Goal: Task Accomplishment & Management: Use online tool/utility

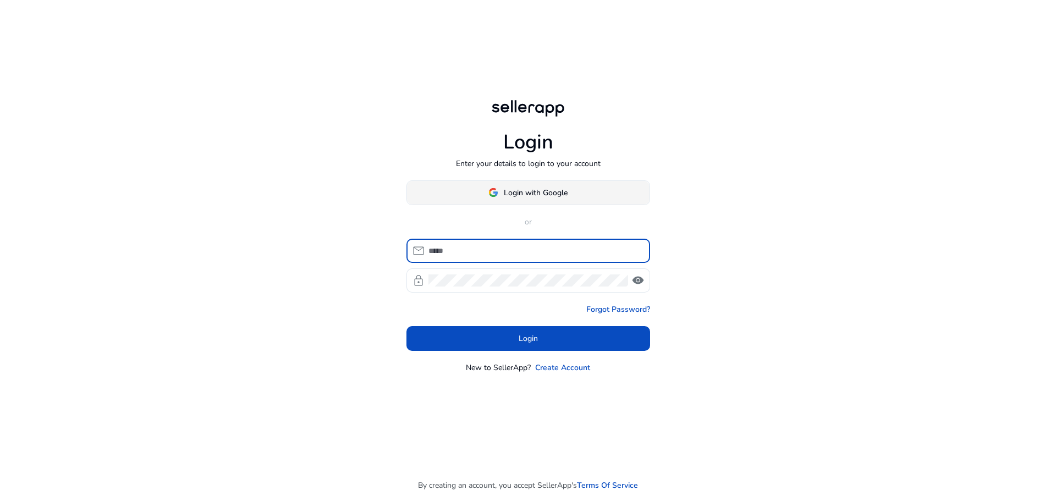
click at [521, 184] on span at bounding box center [528, 192] width 242 height 26
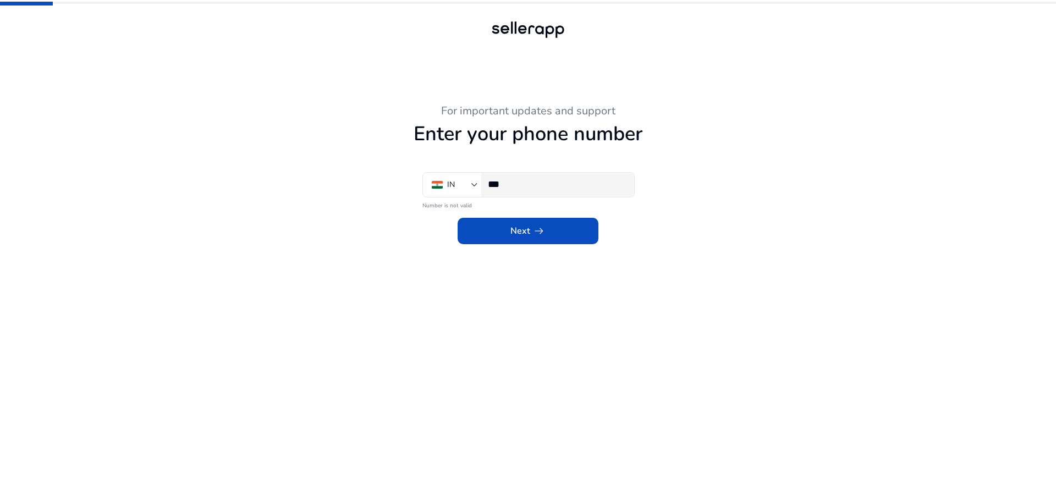
click at [543, 180] on input "***" at bounding box center [556, 184] width 137 height 12
type input "**********"
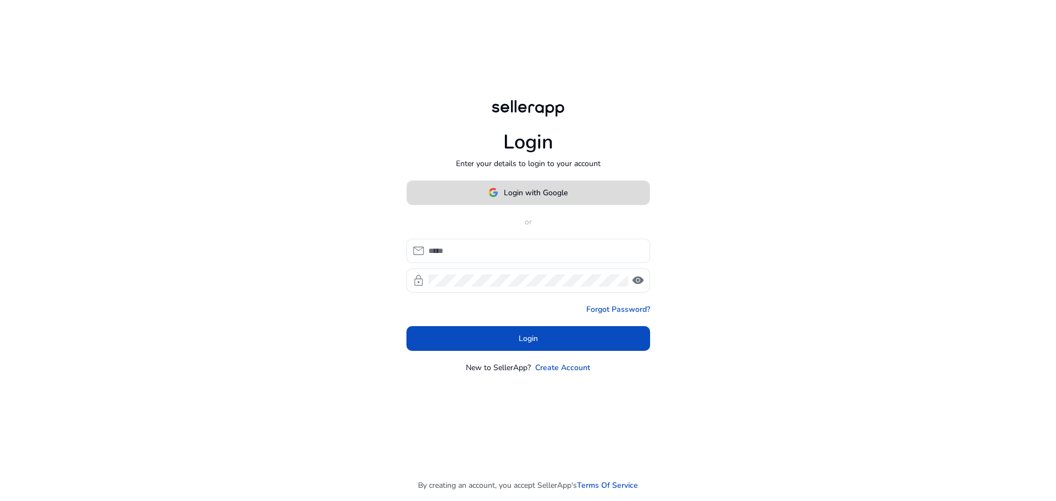
click at [526, 203] on span at bounding box center [528, 192] width 242 height 26
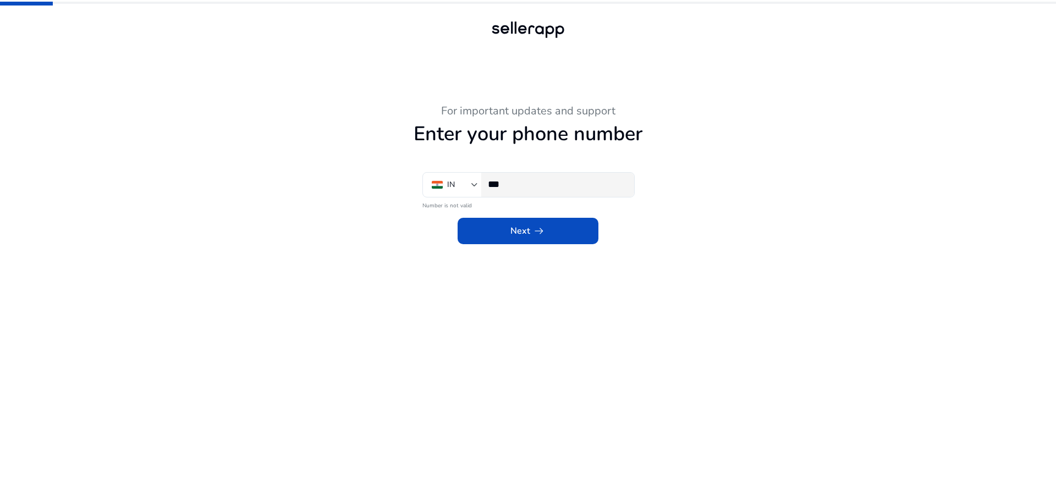
click at [550, 189] on input "***" at bounding box center [556, 184] width 137 height 12
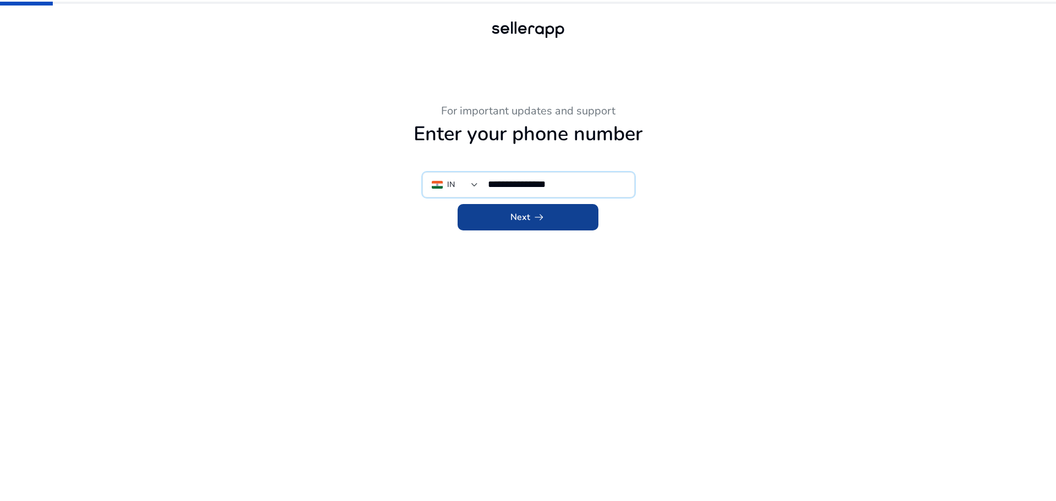
type input "**********"
click at [543, 225] on span at bounding box center [527, 217] width 141 height 26
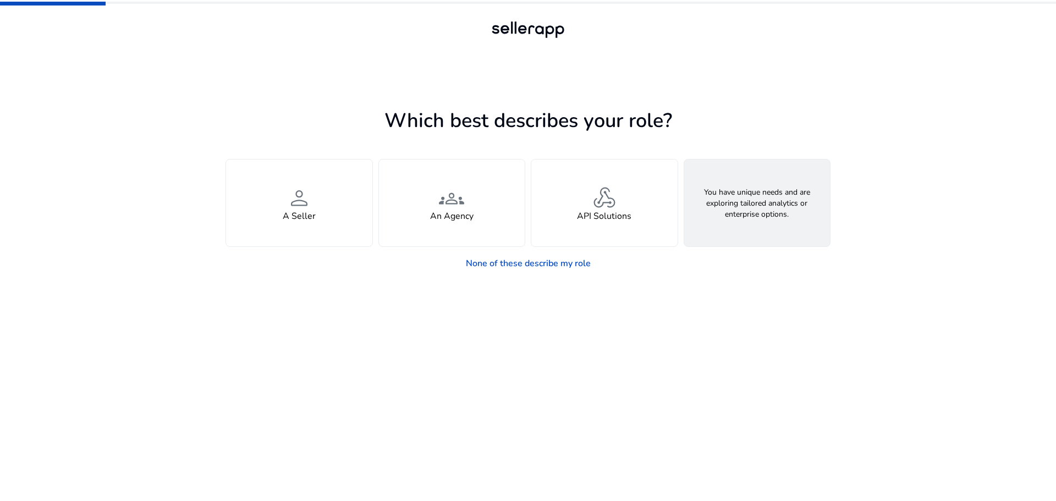
click at [748, 224] on div "feature_search Looking for Custom Solutions" at bounding box center [757, 202] width 146 height 87
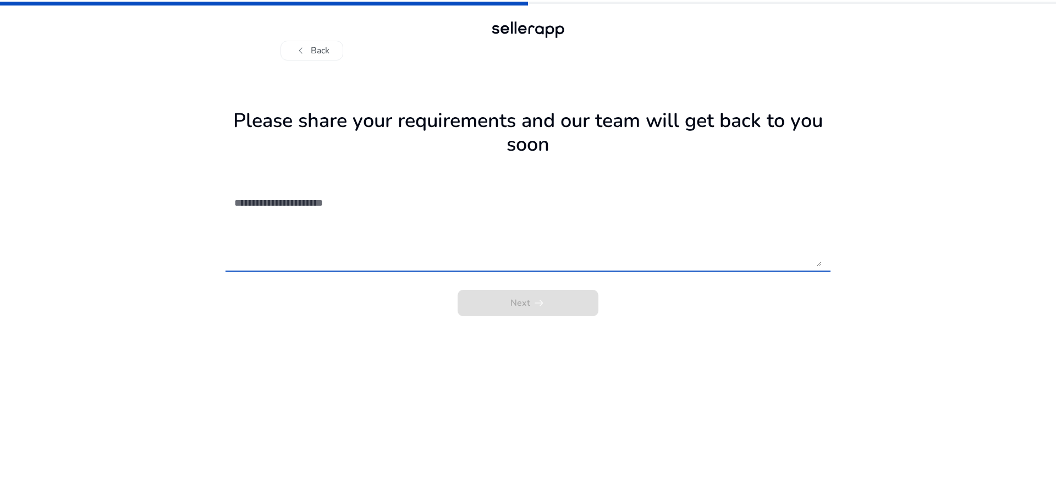
click at [409, 247] on textarea at bounding box center [527, 227] width 587 height 78
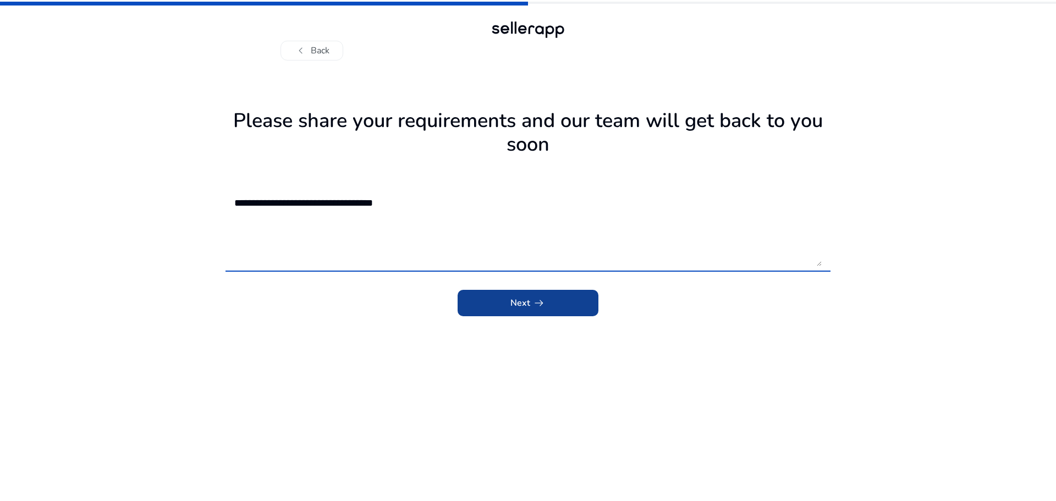
type textarea "**********"
click at [464, 300] on span "submit" at bounding box center [527, 303] width 141 height 26
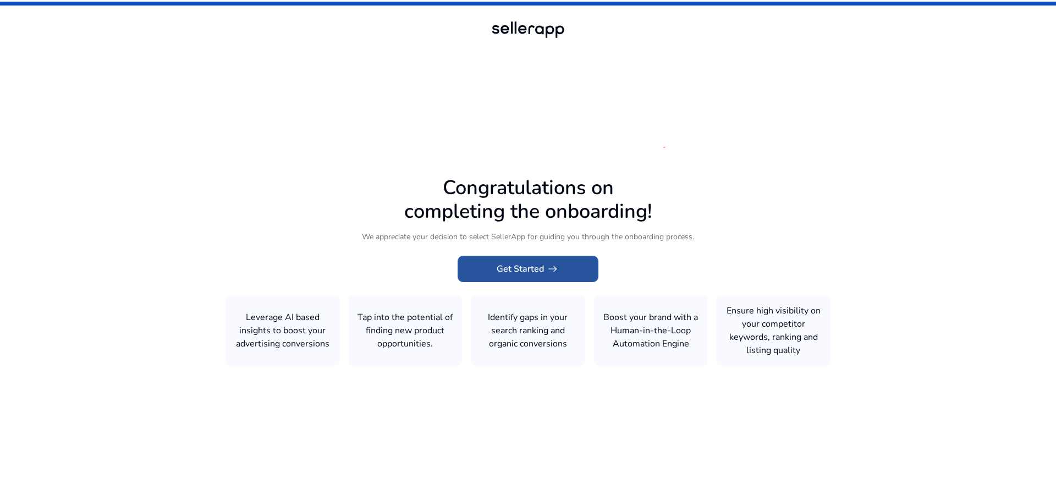
click at [522, 268] on span "Get Started arrow_right_alt" at bounding box center [527, 268] width 63 height 13
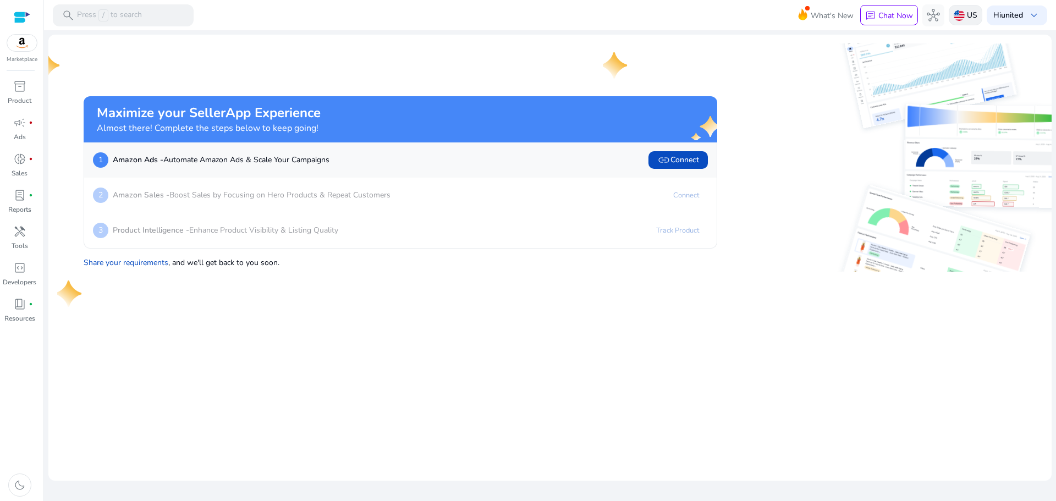
click at [976, 16] on div "US" at bounding box center [965, 15] width 34 height 20
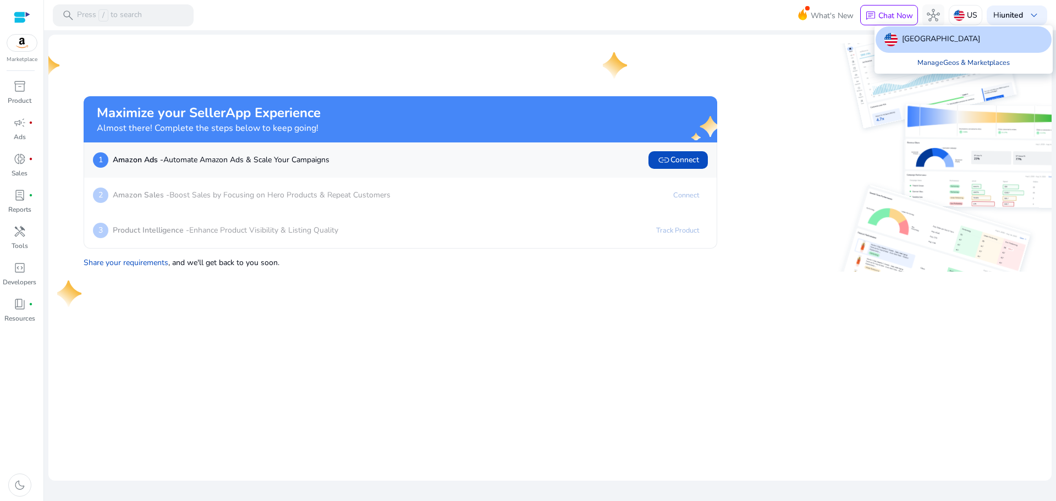
click at [969, 63] on link "Manage Geos & Marketplaces" at bounding box center [963, 63] width 110 height 20
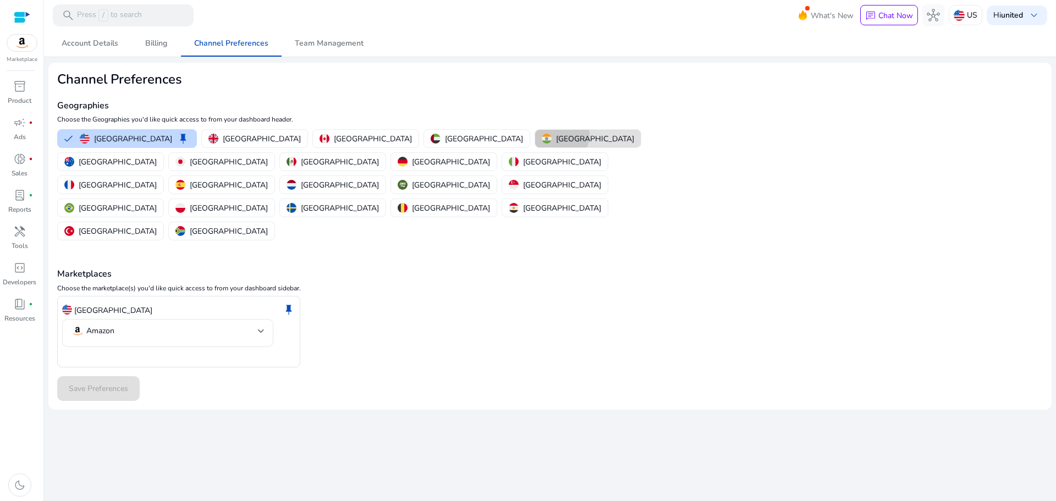
click at [556, 135] on p "[GEOGRAPHIC_DATA]" at bounding box center [595, 139] width 78 height 12
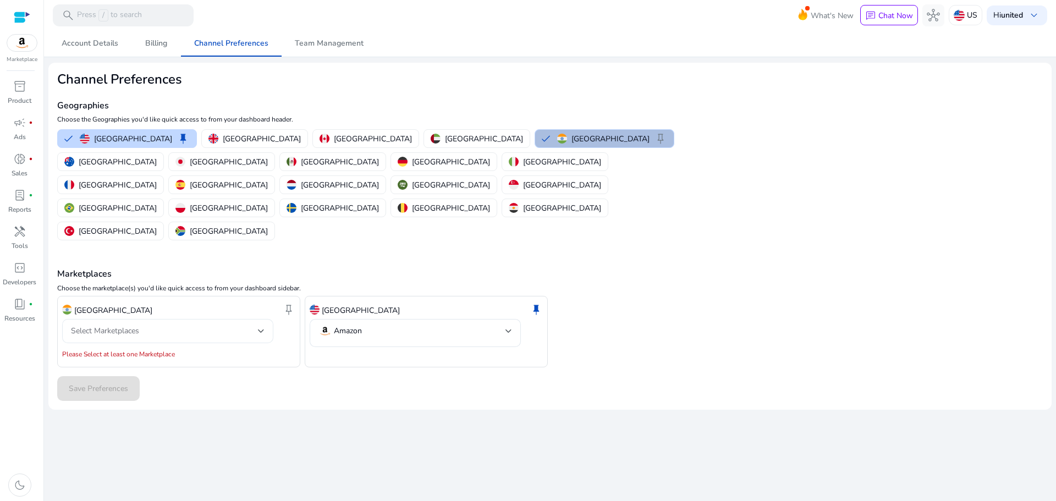
click at [167, 325] on div "Select Marketplaces" at bounding box center [164, 331] width 187 height 12
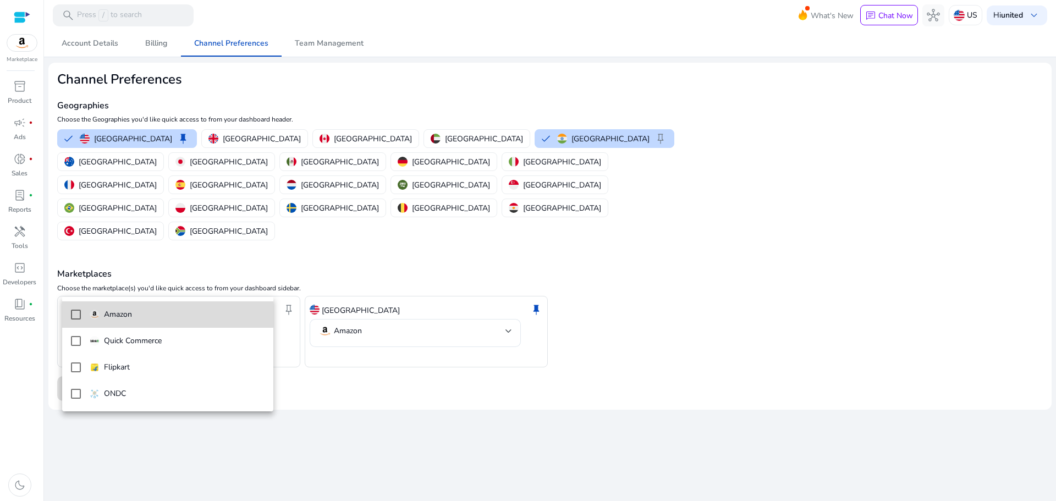
click at [129, 310] on p "Amazon" at bounding box center [118, 314] width 28 height 12
click at [375, 323] on div at bounding box center [528, 250] width 1056 height 501
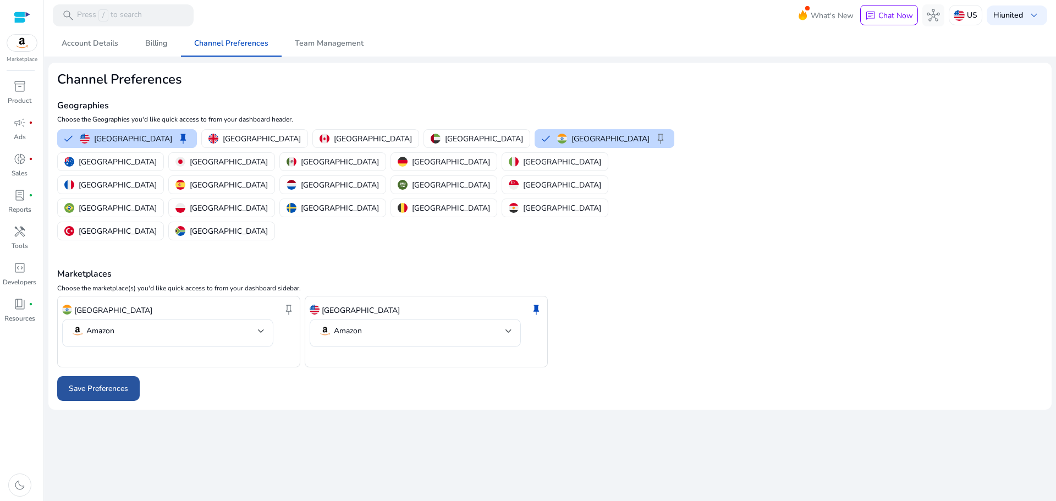
click at [98, 376] on span at bounding box center [98, 389] width 82 height 26
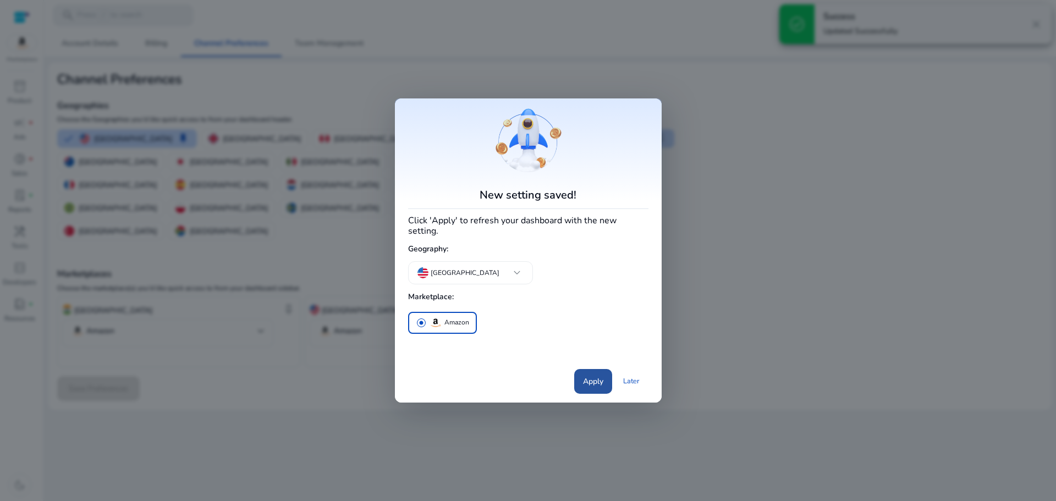
click at [592, 369] on span at bounding box center [593, 381] width 38 height 26
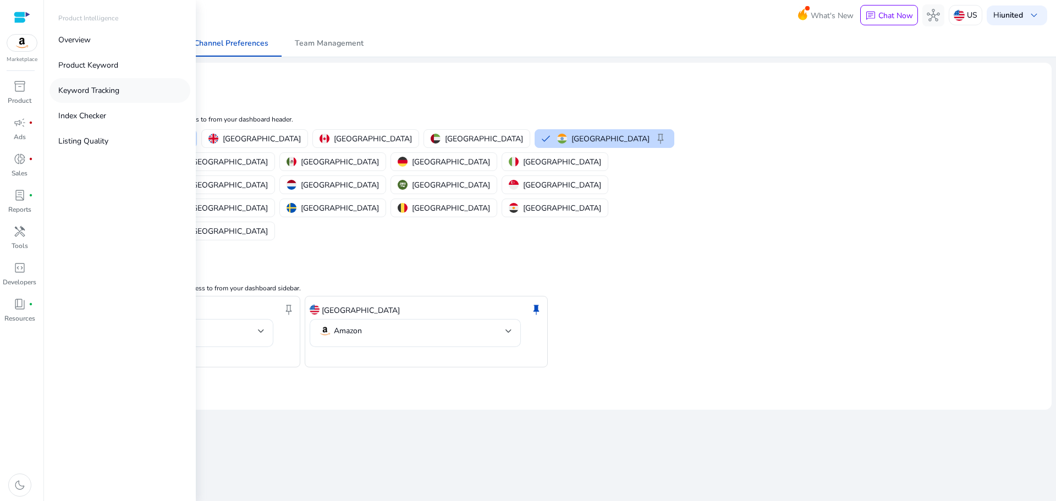
click at [112, 91] on p "Keyword Tracking" at bounding box center [88, 91] width 61 height 12
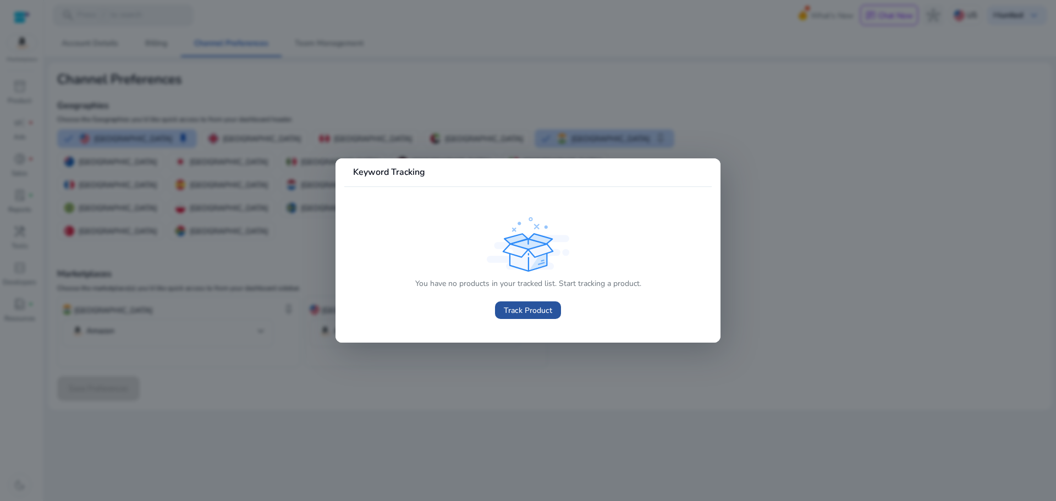
click at [521, 311] on span "Track Product" at bounding box center [528, 311] width 48 height 12
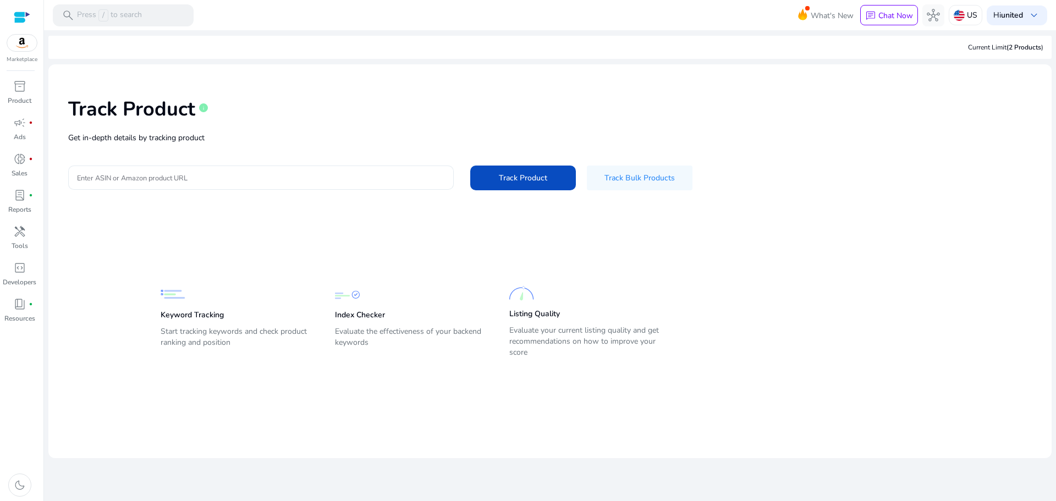
click at [346, 167] on div at bounding box center [261, 177] width 368 height 24
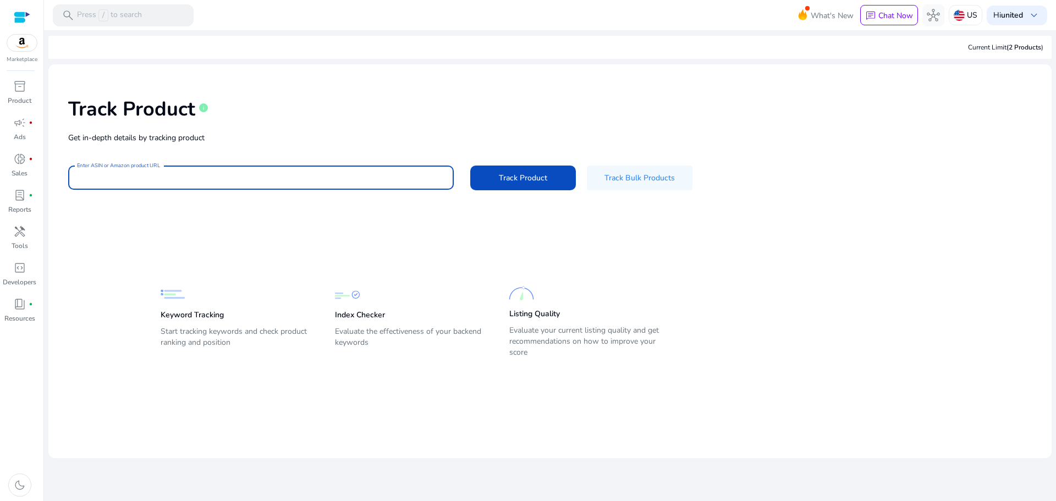
click at [343, 176] on input "Enter ASIN or Amazon product URL" at bounding box center [261, 178] width 368 height 12
click at [328, 174] on input "Enter ASIN or Amazon product URL" at bounding box center [261, 178] width 368 height 12
paste input "**********"
type input "**********"
click at [527, 173] on span "Track Product" at bounding box center [523, 178] width 48 height 12
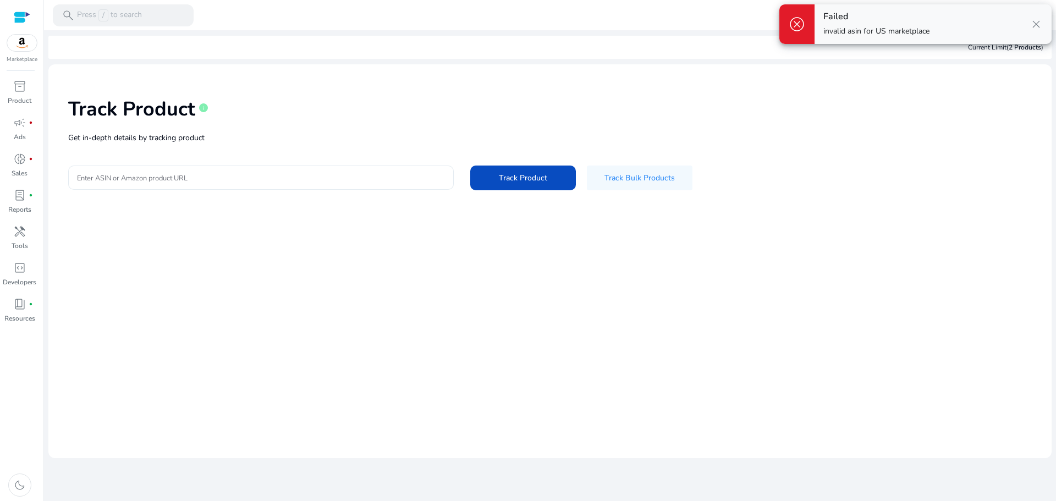
click at [362, 183] on input "Enter ASIN or Amazon product URL" at bounding box center [261, 178] width 368 height 12
click at [939, 33] on div "Failed invalid asin for US marketplace close" at bounding box center [932, 24] width 237 height 40
click at [25, 38] on img at bounding box center [22, 43] width 30 height 16
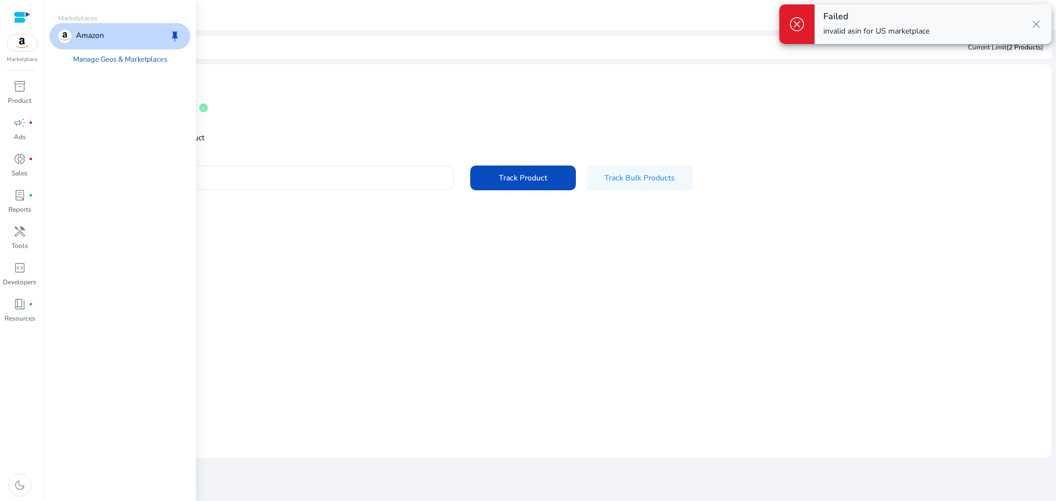
click at [176, 31] on span "keep" at bounding box center [174, 36] width 13 height 13
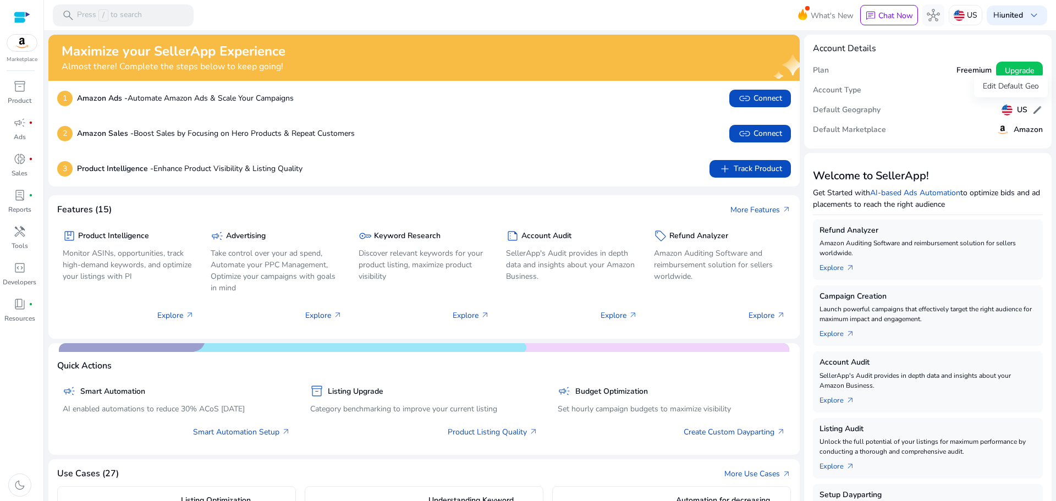
click at [1025, 109] on div "US edit" at bounding box center [1021, 110] width 41 height 16
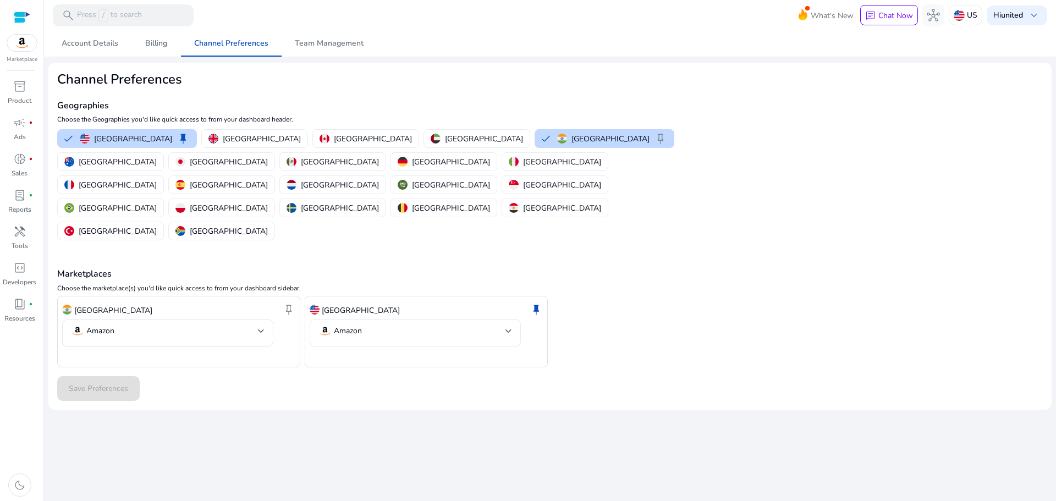
click at [513, 319] on div "Amazon" at bounding box center [415, 333] width 211 height 28
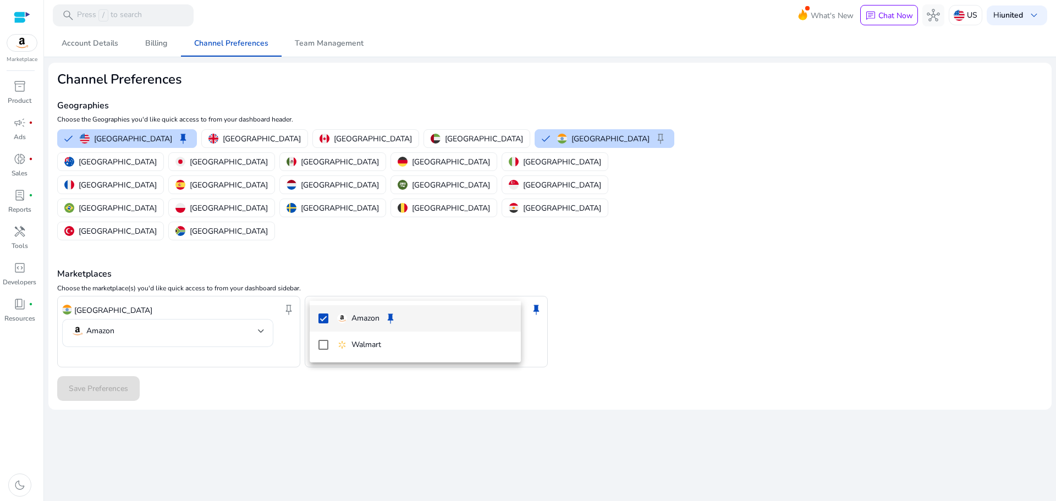
click at [537, 264] on div at bounding box center [528, 250] width 1056 height 501
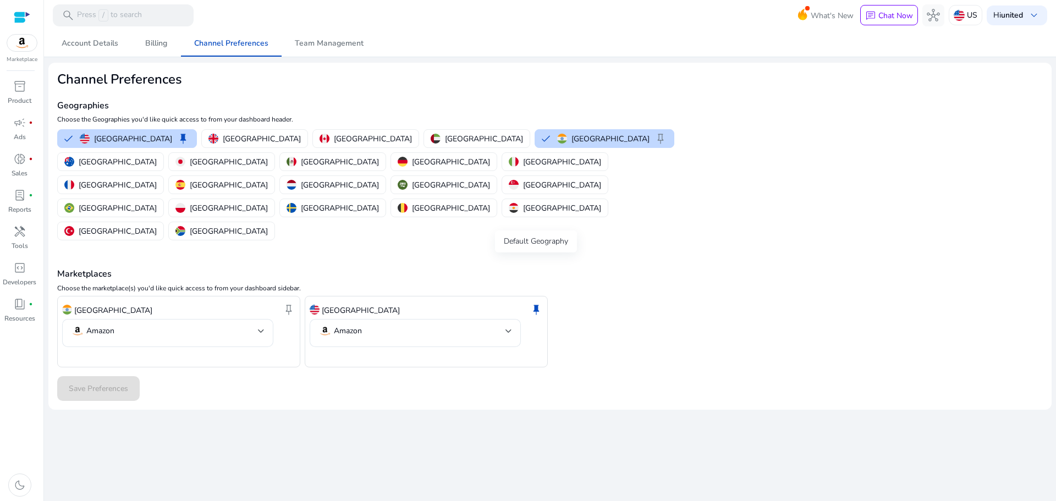
click at [537, 303] on span "keep" at bounding box center [535, 309] width 13 height 13
click at [289, 303] on span "keep" at bounding box center [288, 309] width 13 height 13
click at [106, 376] on span at bounding box center [98, 389] width 82 height 26
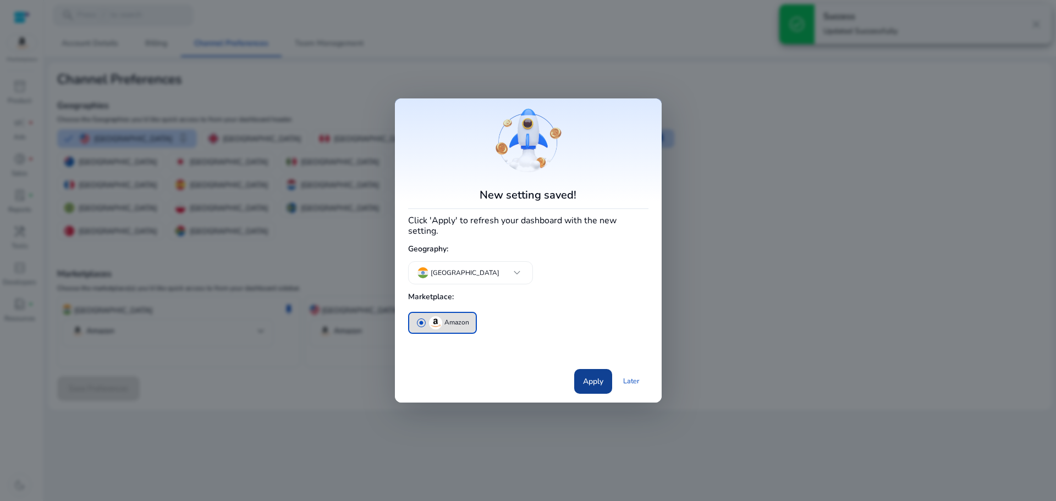
click at [604, 371] on span at bounding box center [593, 381] width 38 height 26
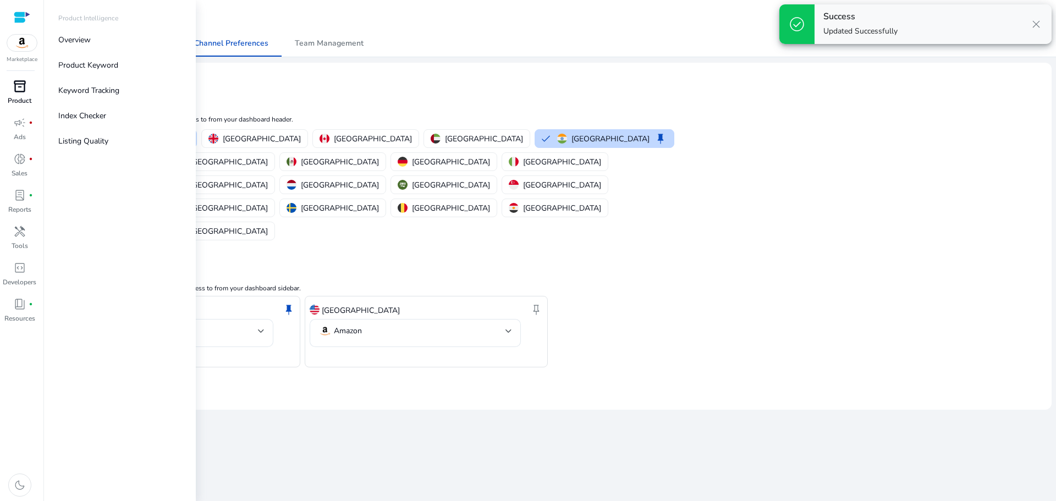
click at [4, 95] on link "inventory_2 Product" at bounding box center [19, 96] width 39 height 36
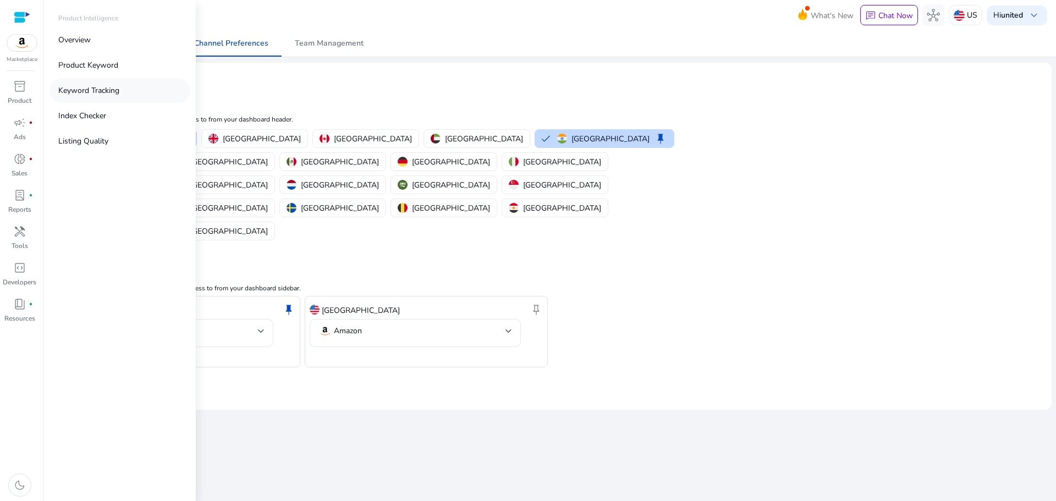
click at [95, 95] on p "Keyword Tracking" at bounding box center [88, 91] width 61 height 12
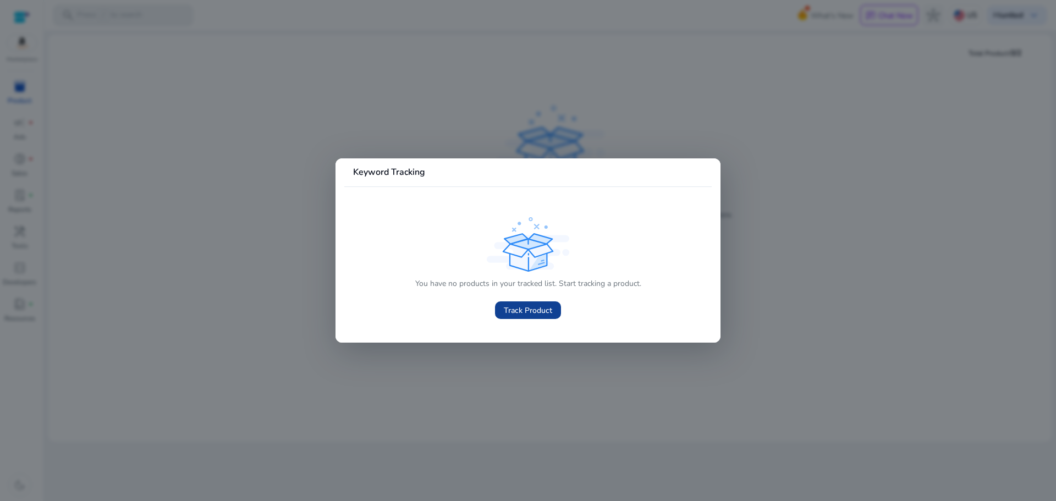
click at [532, 302] on span at bounding box center [528, 310] width 66 height 26
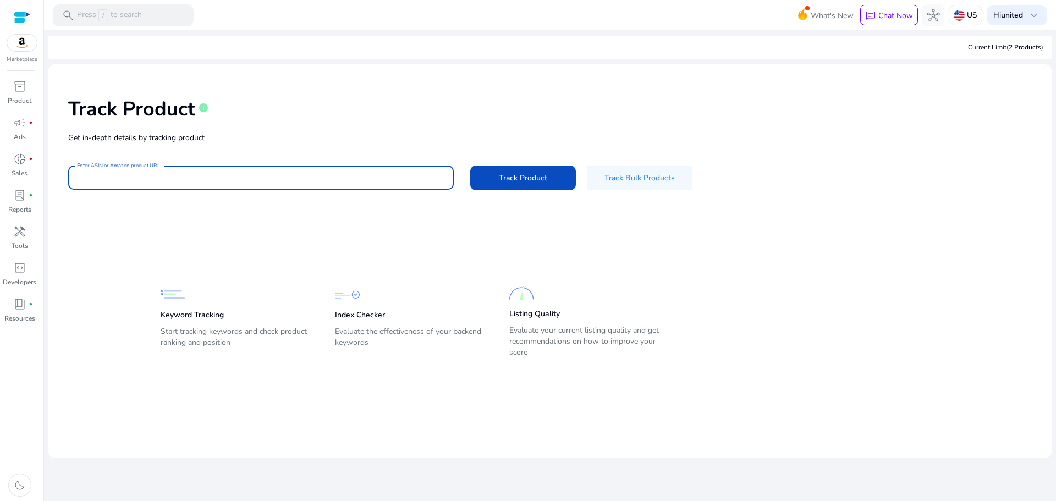
click at [203, 183] on input "Enter ASIN or Amazon product URL" at bounding box center [261, 178] width 368 height 12
type input "**********"
click at [548, 174] on span at bounding box center [523, 177] width 106 height 26
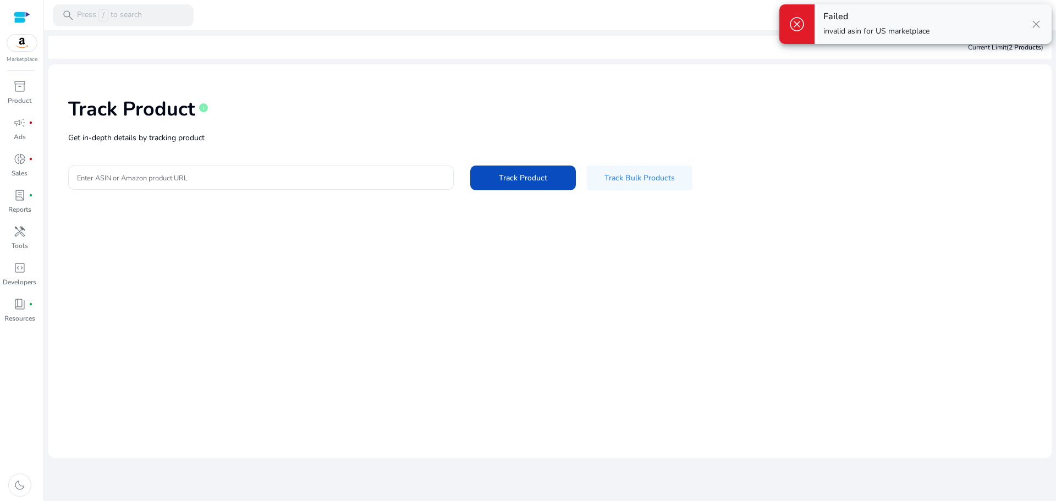
click at [937, 130] on div "Track Product info Get in-depth details by tracking product Enter ASIN or Amazo…" at bounding box center [549, 142] width 985 height 139
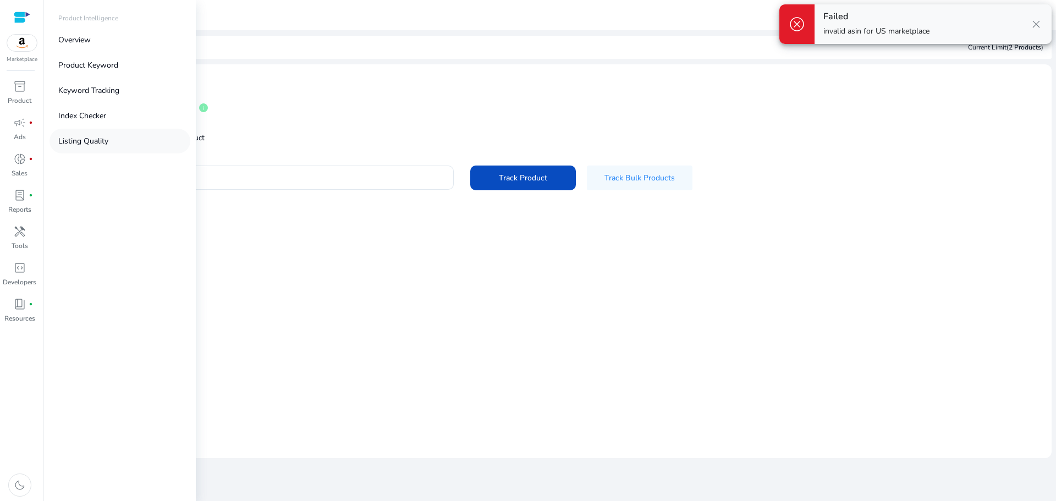
click at [118, 148] on link "Listing Quality" at bounding box center [119, 141] width 141 height 25
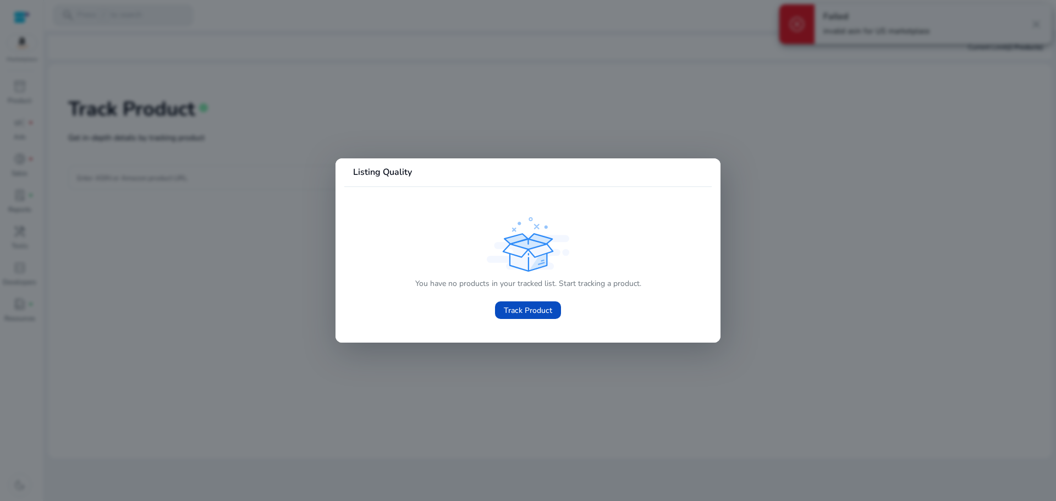
click at [509, 292] on div "You have no products in your tracked list. Start tracking a product. Track Prod…" at bounding box center [528, 298] width 226 height 48
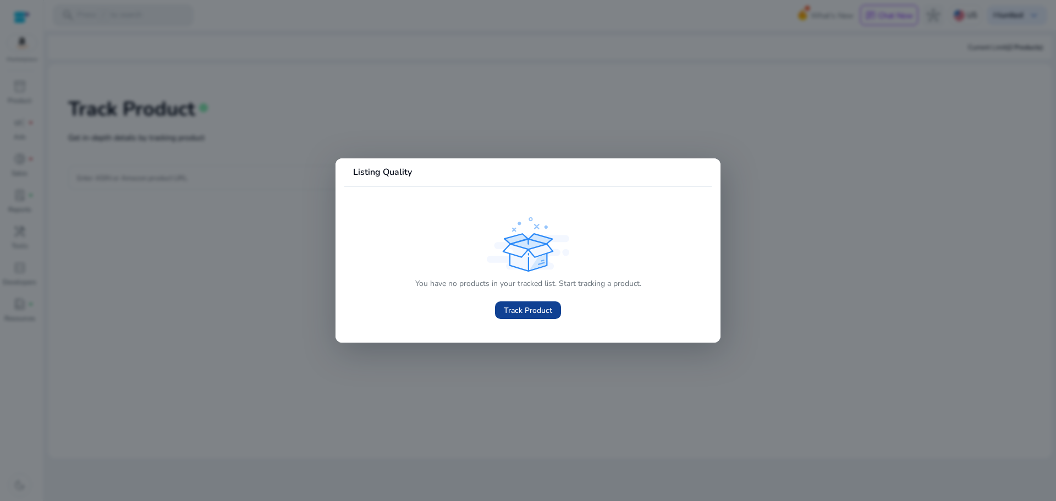
drag, startPoint x: 507, startPoint y: 295, endPoint x: 506, endPoint y: 313, distance: 18.7
click at [506, 312] on div "Track Product" at bounding box center [528, 308] width 66 height 27
click at [506, 313] on span "Track Product" at bounding box center [528, 311] width 48 height 12
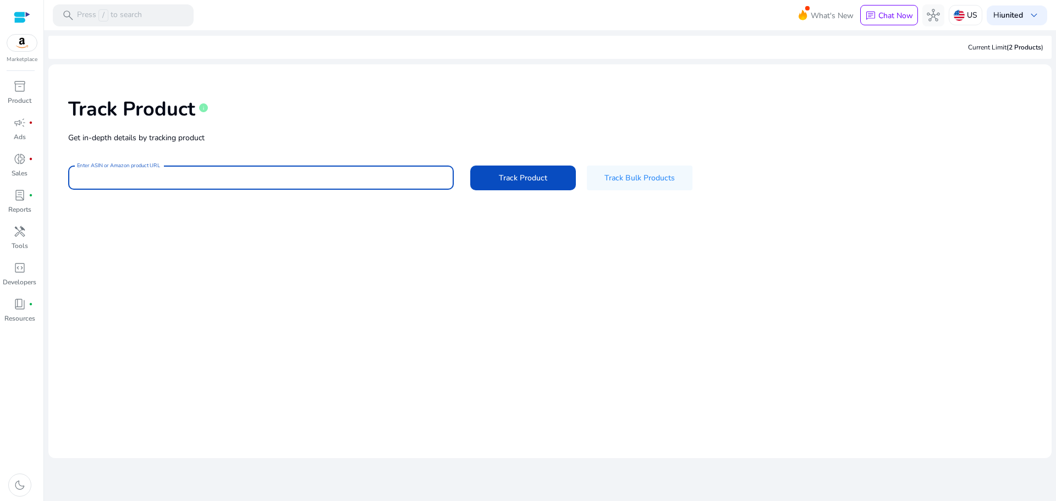
click at [319, 181] on input "Enter ASIN or Amazon product URL" at bounding box center [261, 178] width 368 height 12
click at [316, 179] on input "**********" at bounding box center [261, 178] width 368 height 12
paste input
type input "**********"
click at [554, 179] on span at bounding box center [523, 177] width 106 height 26
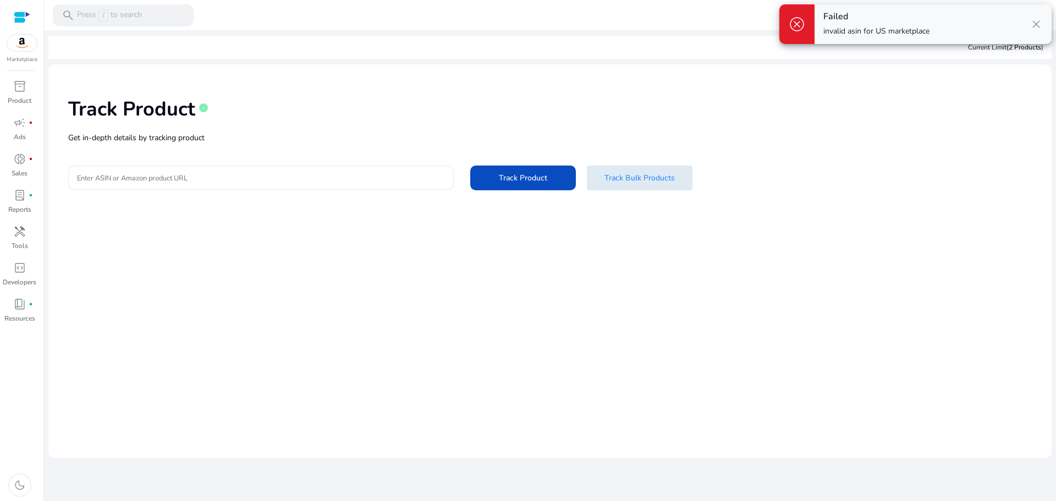
click at [623, 173] on span "Track Bulk Products" at bounding box center [639, 178] width 70 height 12
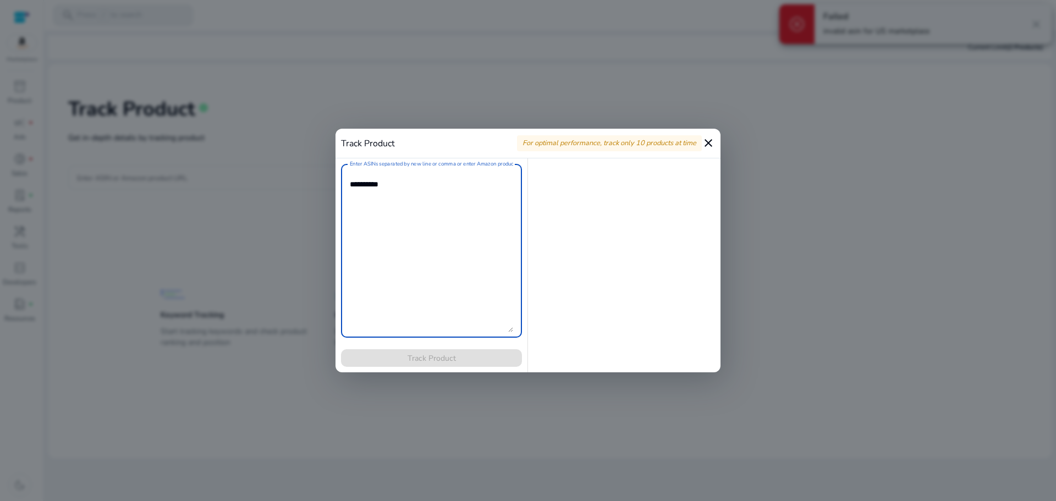
click at [441, 198] on textarea "Enter ASINs separated by new line or comma or enter Amazon product page URL" at bounding box center [431, 250] width 163 height 163
paste textarea "**********"
type textarea "**********"
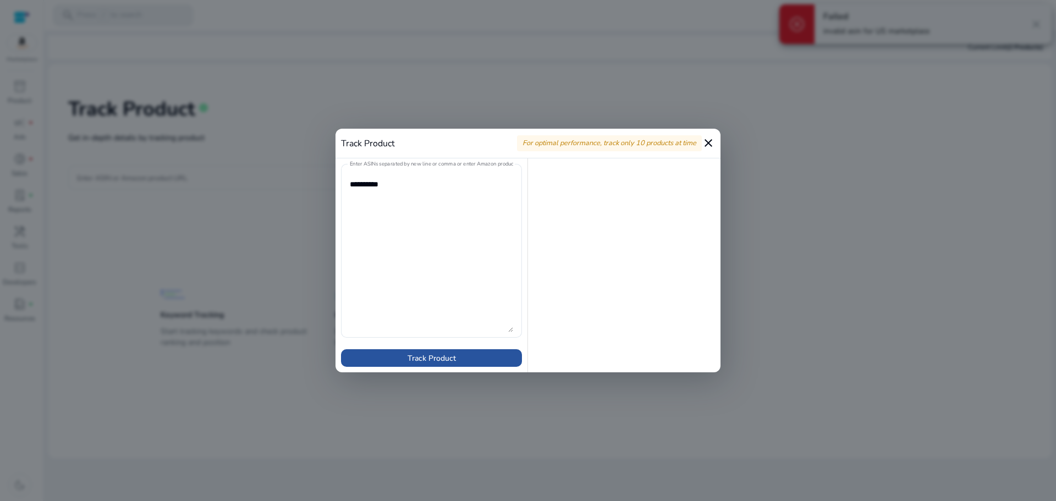
click at [421, 356] on span "Track Product" at bounding box center [431, 358] width 48 height 12
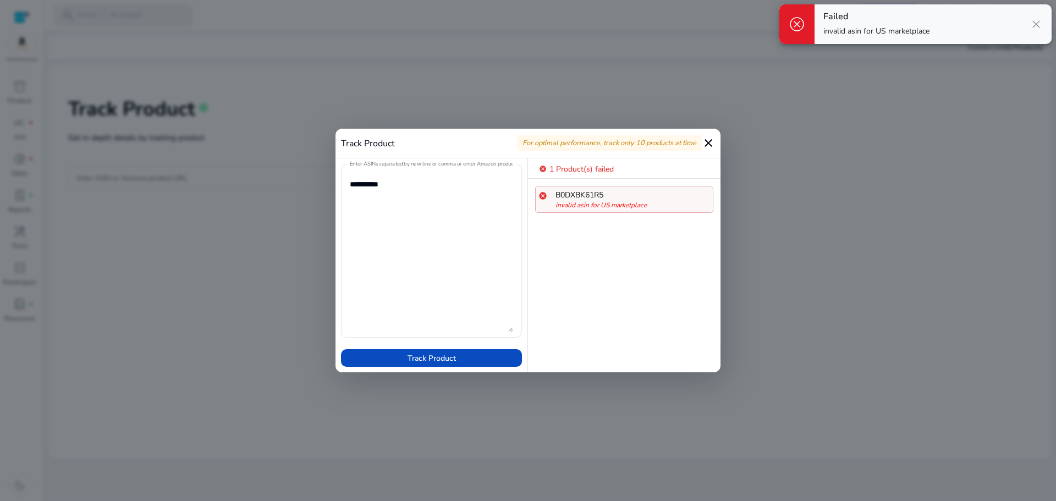
click at [639, 195] on div "B0DXBK61R5" at bounding box center [632, 195] width 154 height 12
click at [566, 162] on p "cancel 1 Product(s) failed" at bounding box center [629, 168] width 181 height 13
click at [593, 168] on span "1 Product(s) failed" at bounding box center [581, 169] width 64 height 10
click at [705, 142] on mat-icon "close" at bounding box center [708, 142] width 13 height 13
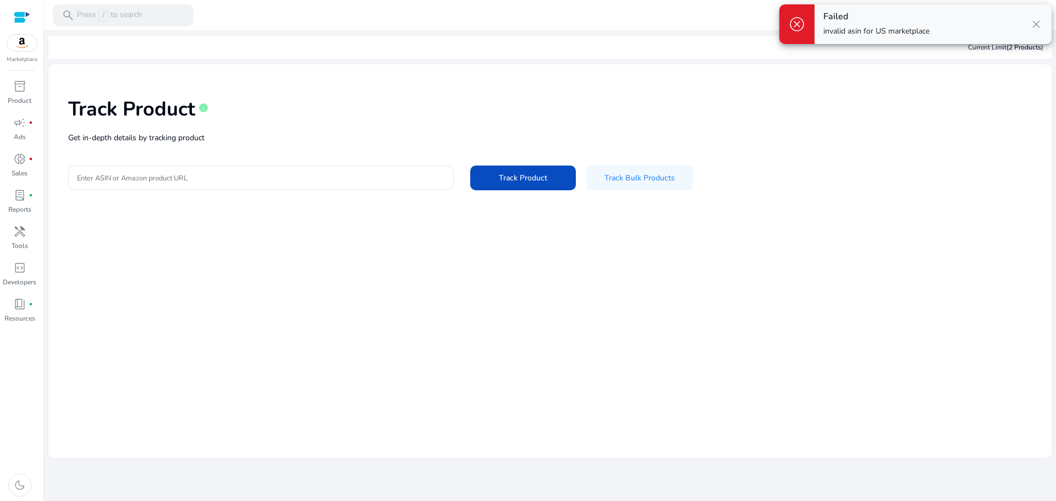
click at [1041, 23] on span "close" at bounding box center [1035, 24] width 13 height 13
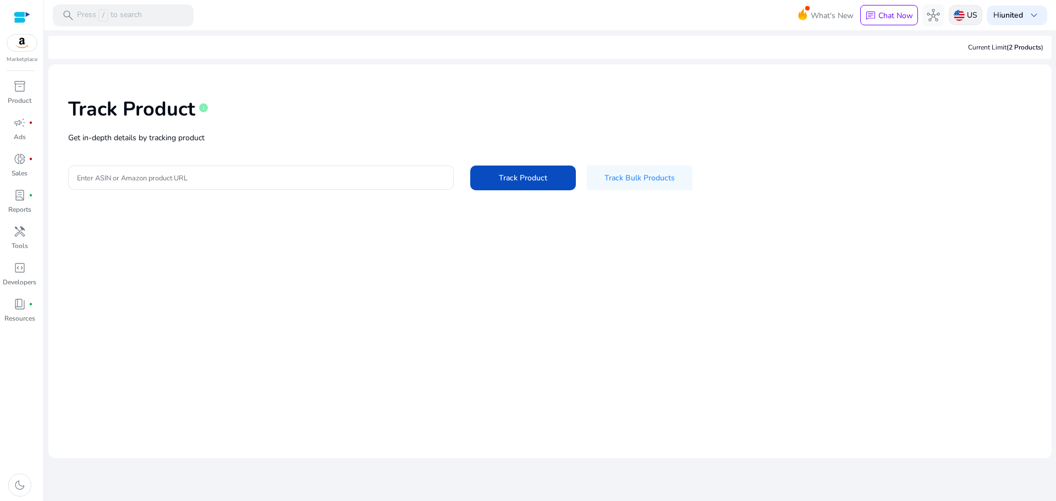
click at [973, 18] on p "US" at bounding box center [972, 14] width 10 height 19
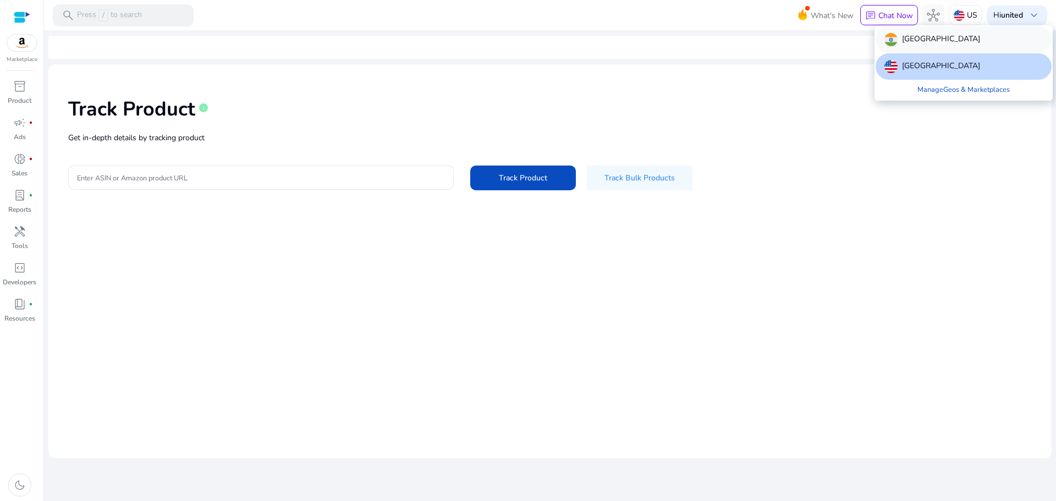
click at [928, 47] on div "India" at bounding box center [963, 39] width 176 height 26
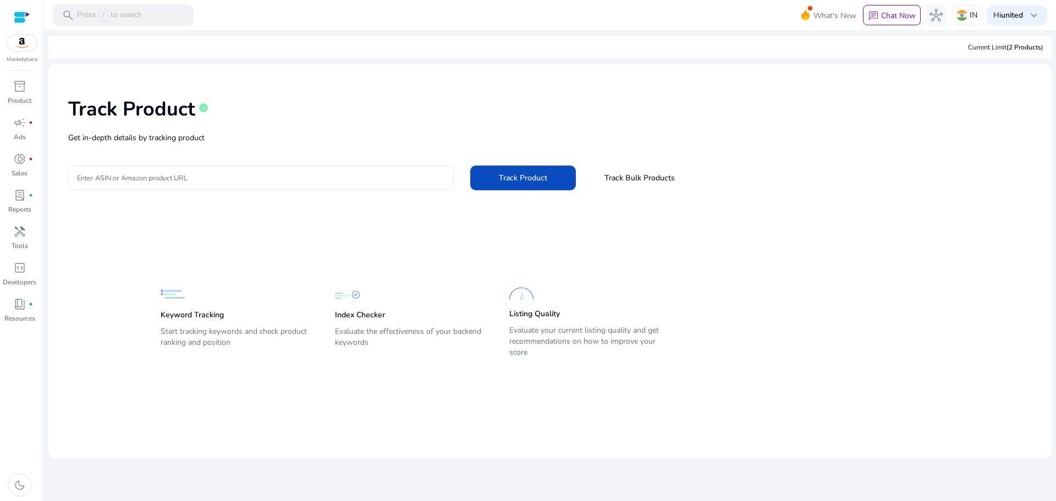
click at [288, 176] on input "Enter ASIN or Amazon product URL" at bounding box center [261, 178] width 368 height 12
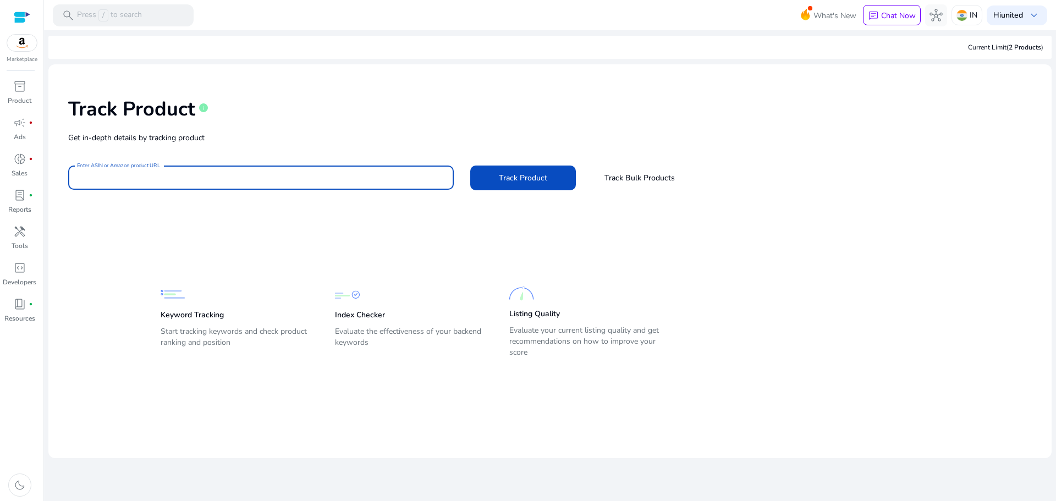
type input "**********"
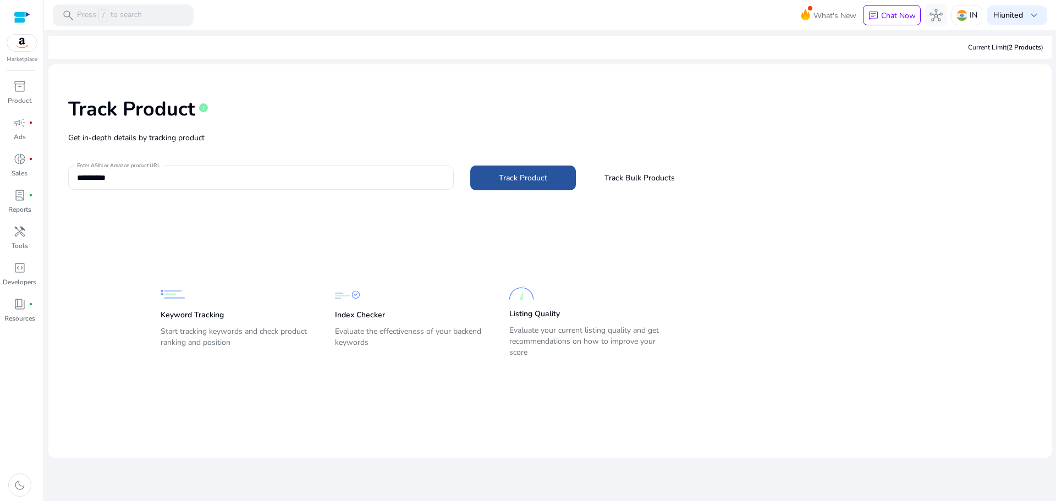
click at [530, 184] on span at bounding box center [523, 177] width 106 height 26
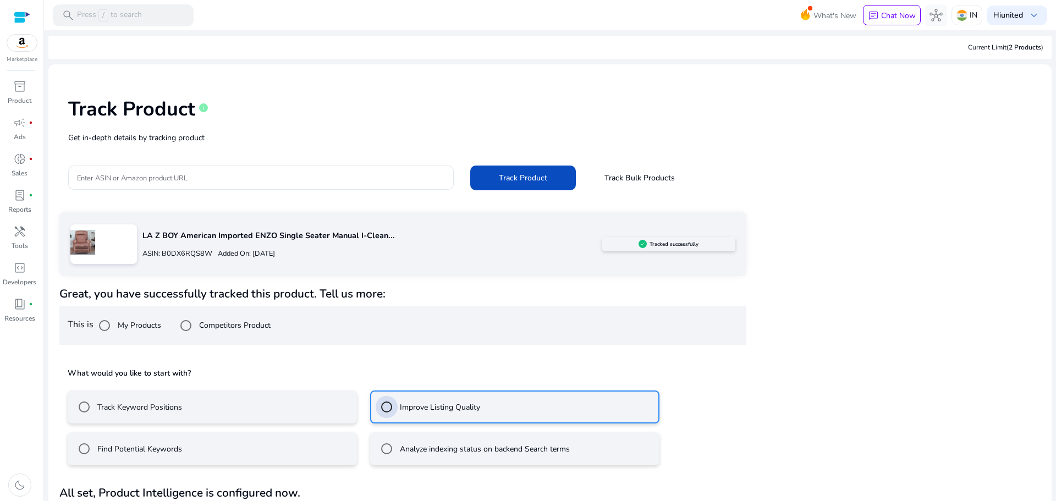
scroll to position [30, 0]
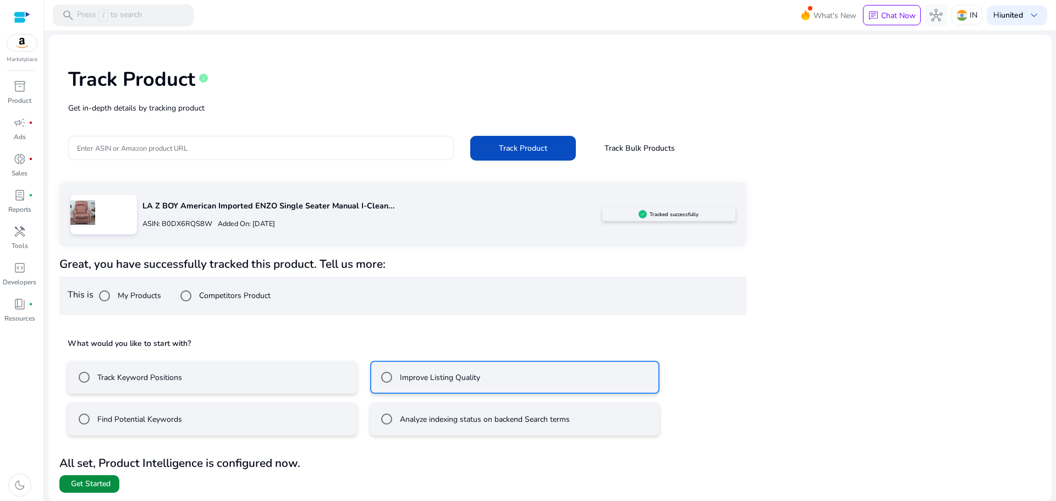
click at [110, 478] on span "Get Started" at bounding box center [91, 483] width 40 height 11
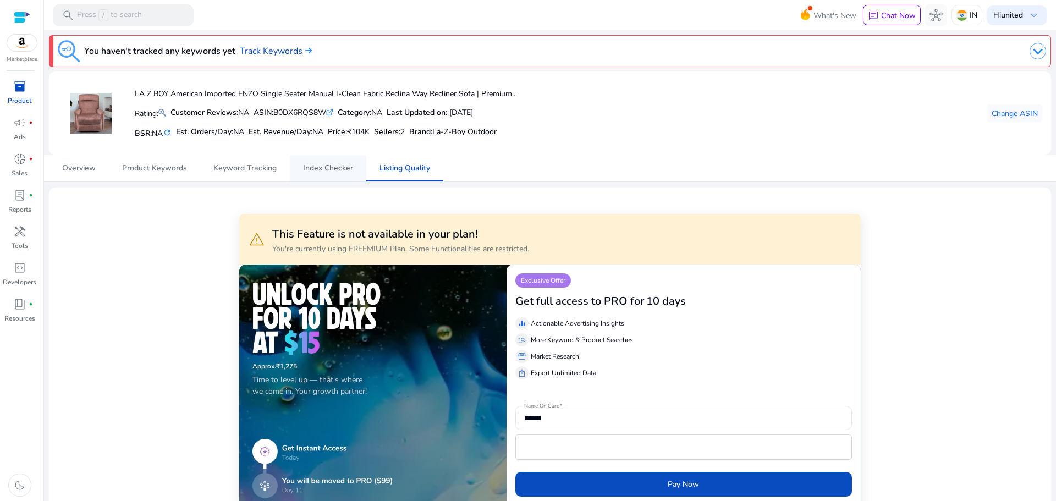
click at [340, 171] on span "Index Checker" at bounding box center [328, 168] width 50 height 8
click at [225, 170] on span "Keyword Tracking" at bounding box center [244, 168] width 63 height 8
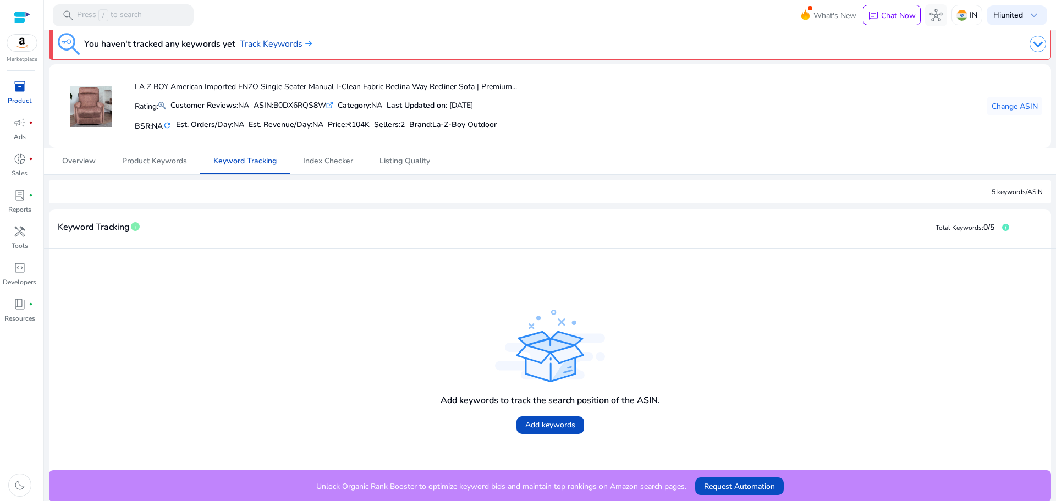
scroll to position [9, 0]
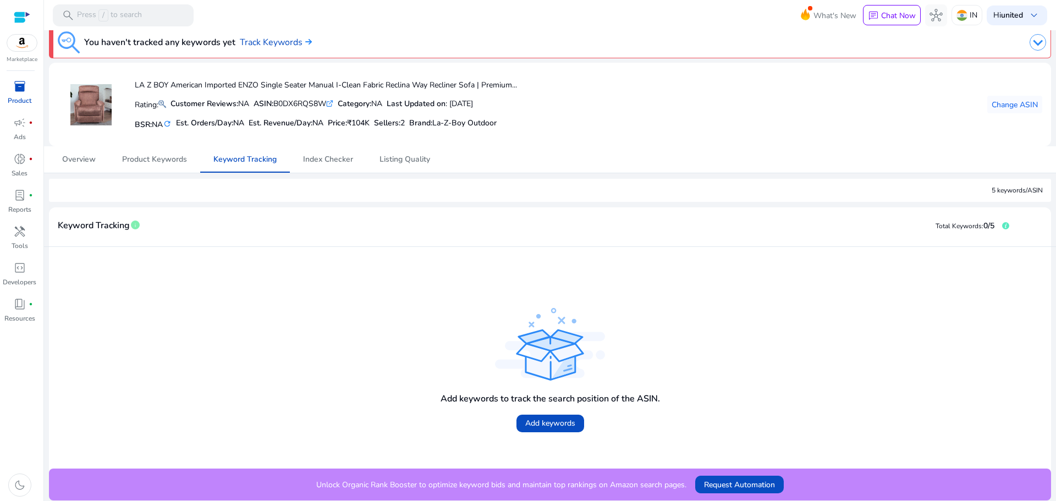
click at [990, 224] on div "Total Keywords: 0/5" at bounding box center [972, 225] width 74 height 19
click at [962, 229] on span "Total Keywords:" at bounding box center [959, 226] width 48 height 9
click at [1001, 181] on div "5 keywords/ASIN" at bounding box center [550, 190] width 1002 height 23
click at [550, 417] on span at bounding box center [550, 423] width 68 height 26
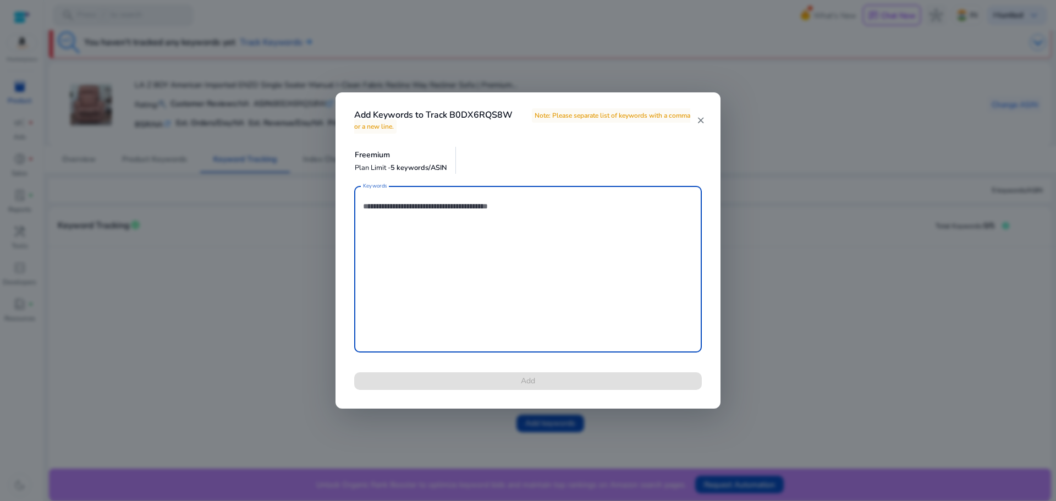
click at [410, 201] on textarea "Keywords" at bounding box center [528, 269] width 330 height 156
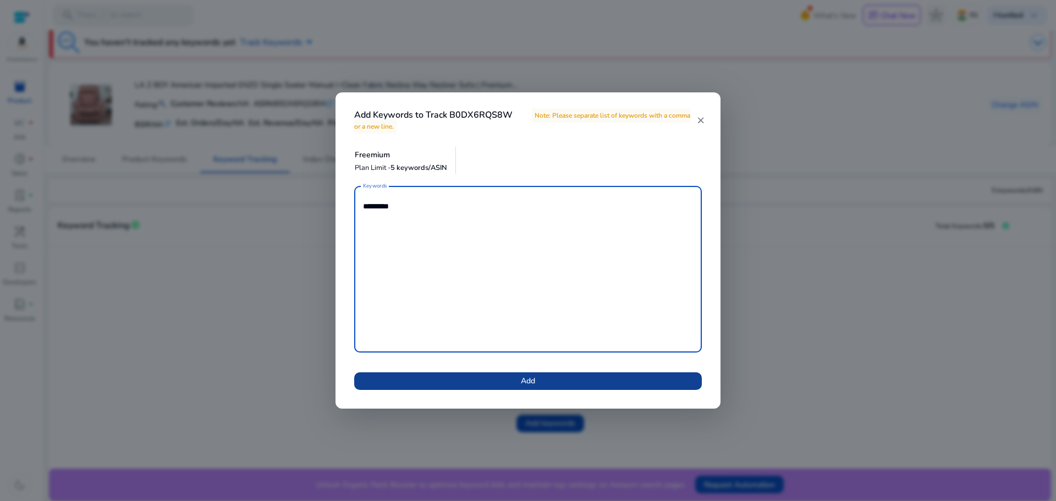
type textarea "********"
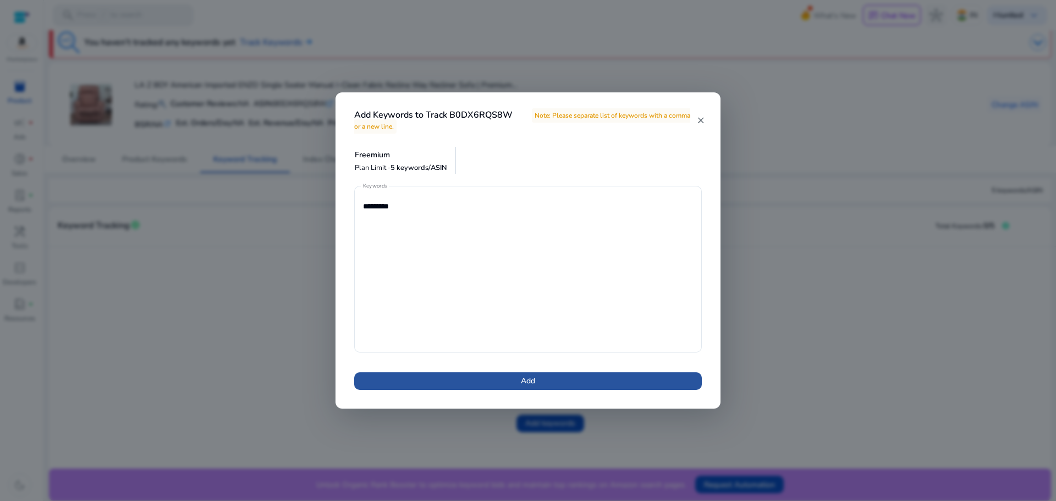
click at [476, 386] on span at bounding box center [527, 381] width 347 height 26
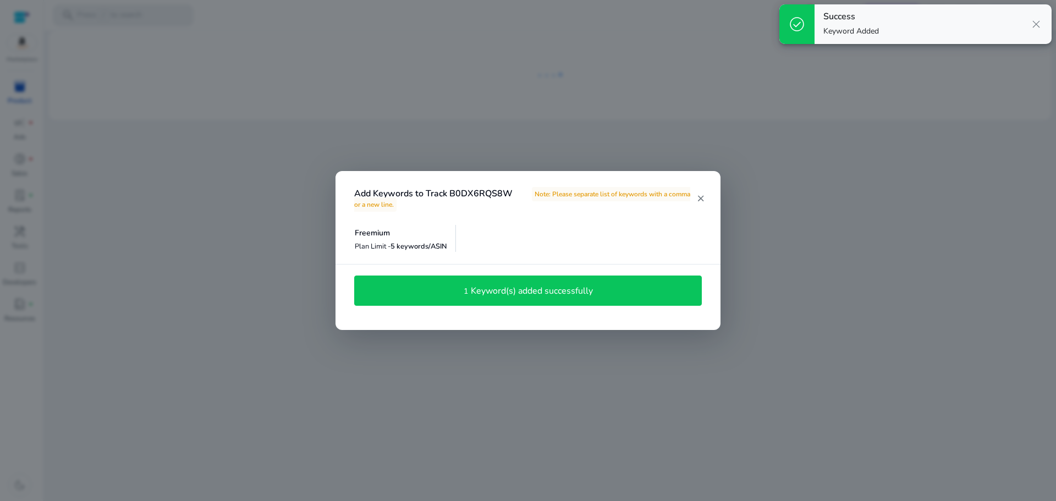
click at [700, 196] on mat-icon "close" at bounding box center [700, 199] width 9 height 10
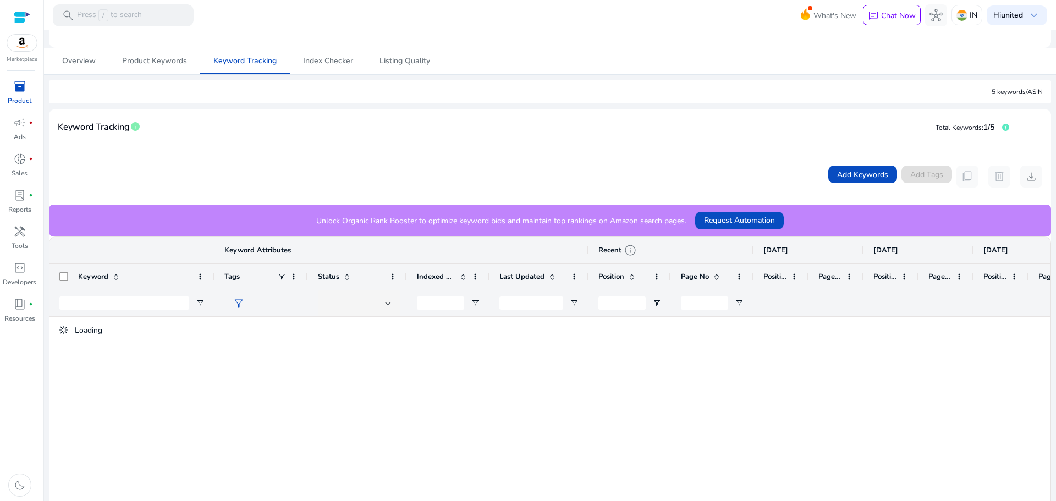
scroll to position [262, 0]
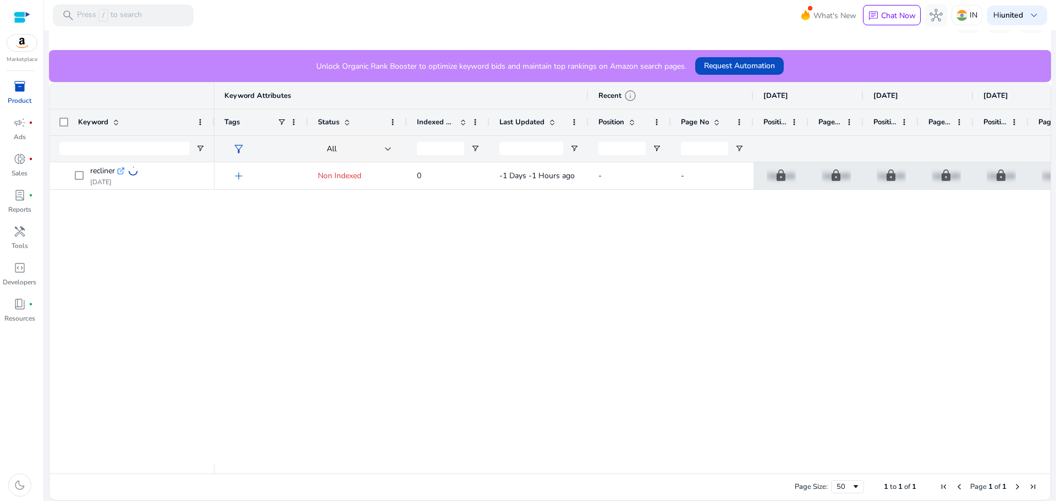
drag, startPoint x: 465, startPoint y: 468, endPoint x: 623, endPoint y: 475, distance: 159.0
click at [623, 475] on div "Drag here to set row groups Drag here to set column labels Keyword Keyword Attr…" at bounding box center [550, 291] width 1002 height 418
drag, startPoint x: 623, startPoint y: 475, endPoint x: 698, endPoint y: 473, distance: 74.2
click at [698, 473] on div "Page Size: 50 1 to 1 of 1 Page 1 of 1" at bounding box center [549, 486] width 1001 height 26
drag, startPoint x: 698, startPoint y: 473, endPoint x: 750, endPoint y: 467, distance: 52.6
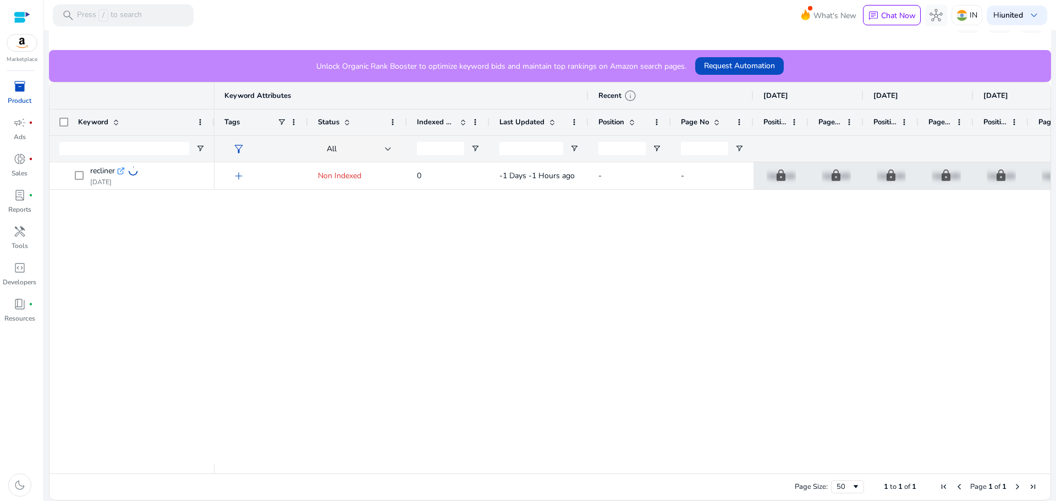
click at [750, 467] on div "Drag here to set row groups Drag here to set column labels Keyword Keyword Attr…" at bounding box center [550, 291] width 1002 height 418
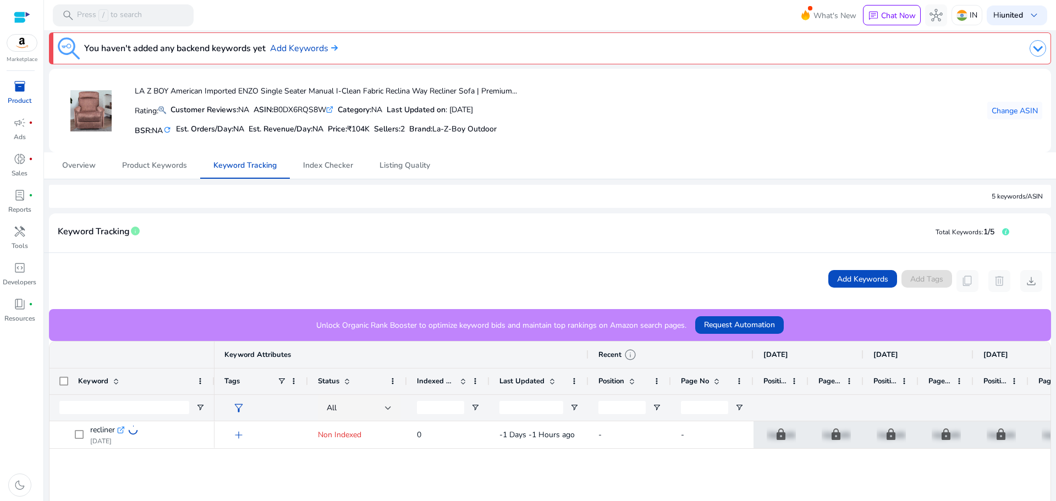
scroll to position [0, 0]
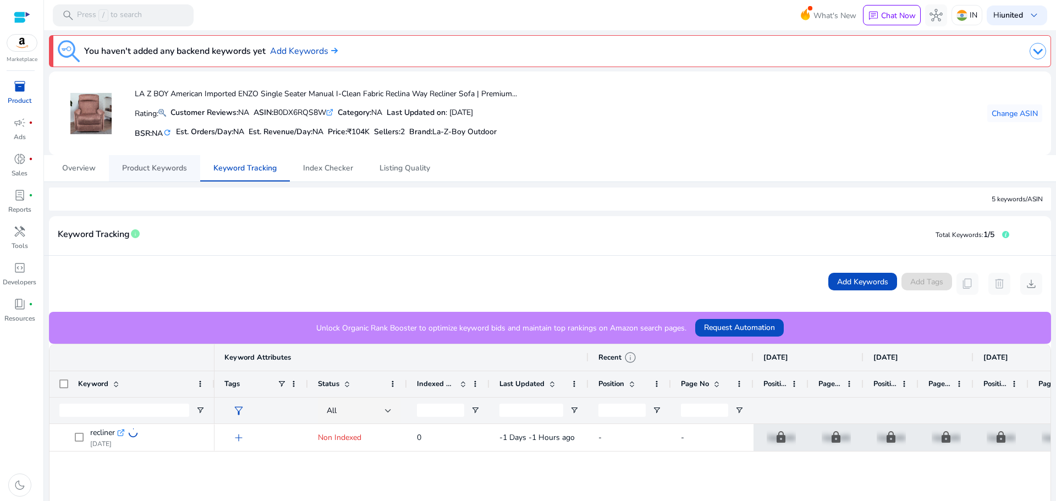
click at [169, 172] on span "Product Keywords" at bounding box center [154, 168] width 65 height 8
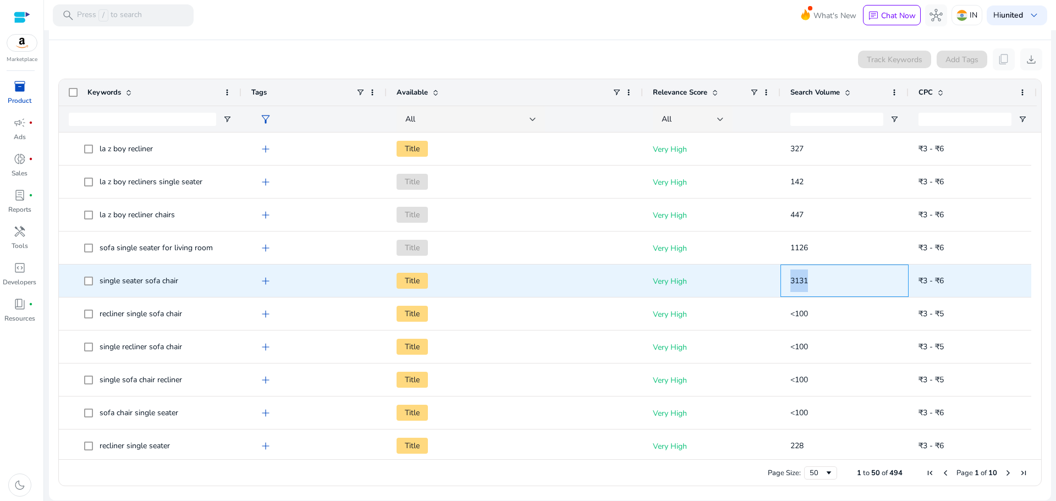
drag, startPoint x: 787, startPoint y: 279, endPoint x: 817, endPoint y: 279, distance: 30.2
click at [817, 279] on div "3131" at bounding box center [844, 280] width 128 height 32
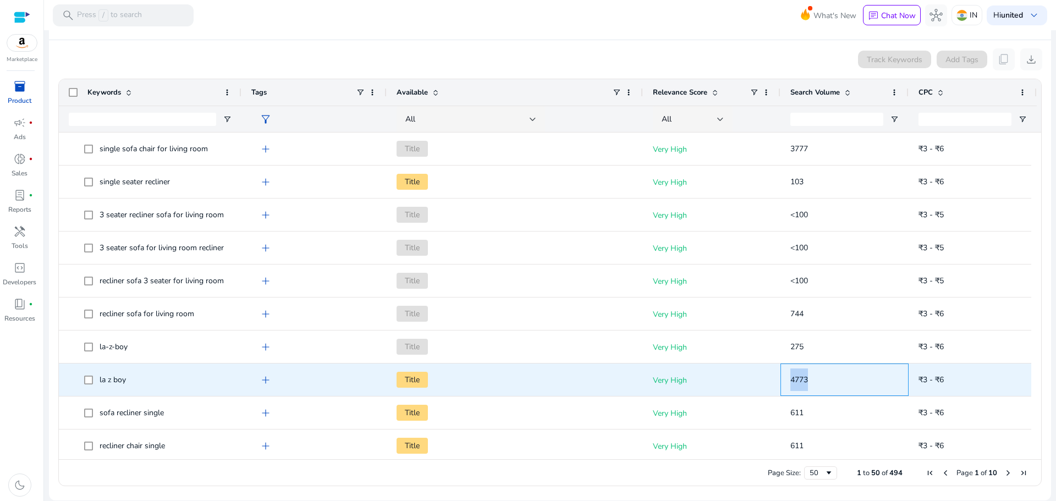
drag, startPoint x: 788, startPoint y: 378, endPoint x: 842, endPoint y: 380, distance: 53.9
click at [842, 380] on div "4773" at bounding box center [844, 379] width 128 height 32
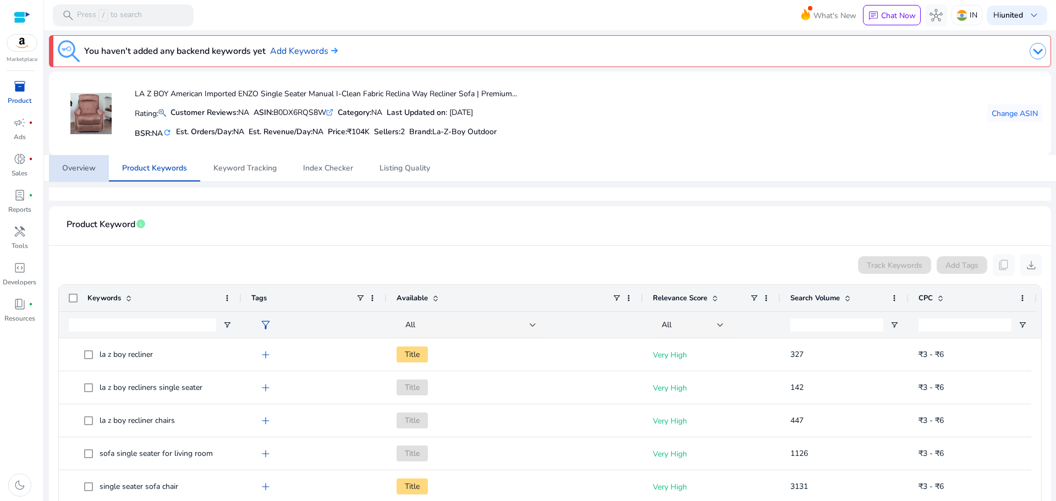
click at [79, 174] on span "Overview" at bounding box center [79, 168] width 34 height 26
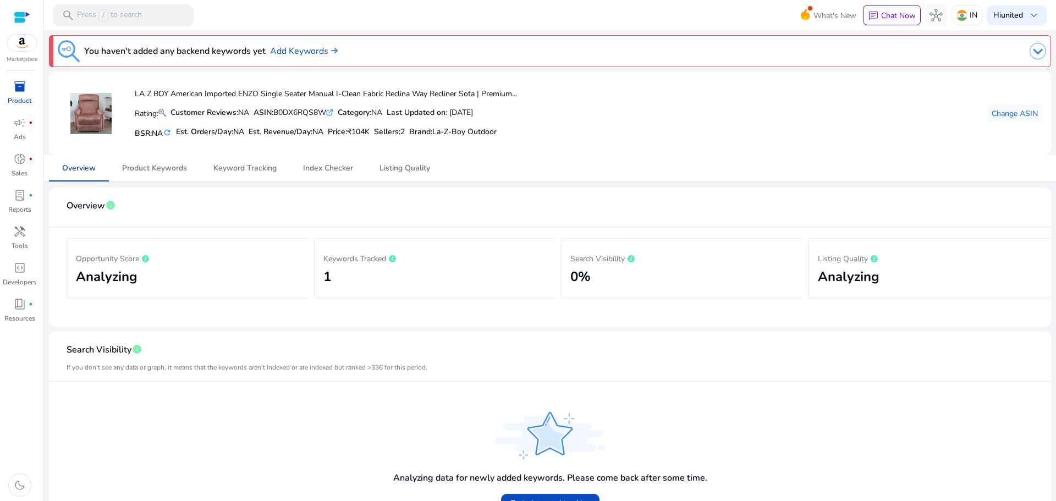
click at [21, 100] on p "Product" at bounding box center [20, 101] width 24 height 10
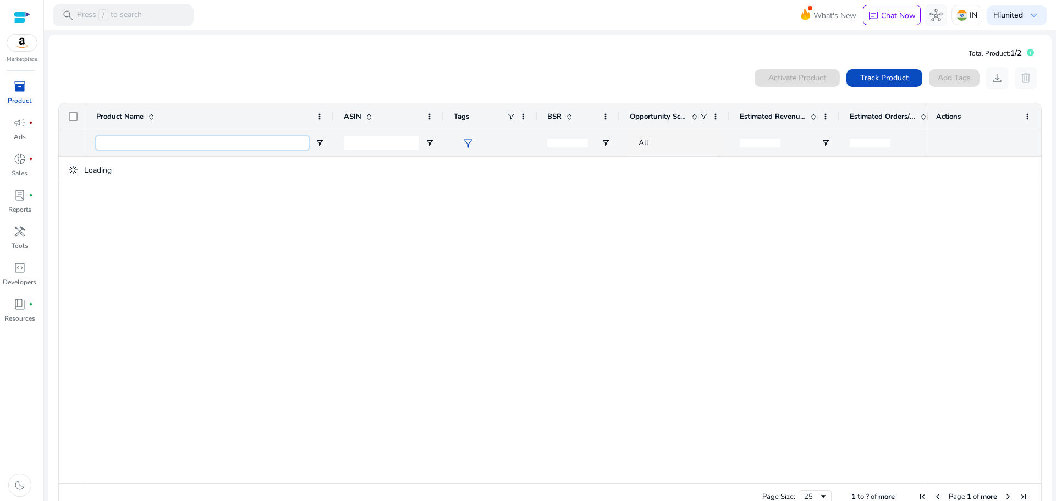
click at [246, 146] on input "Product Name Filter Input" at bounding box center [202, 142] width 212 height 13
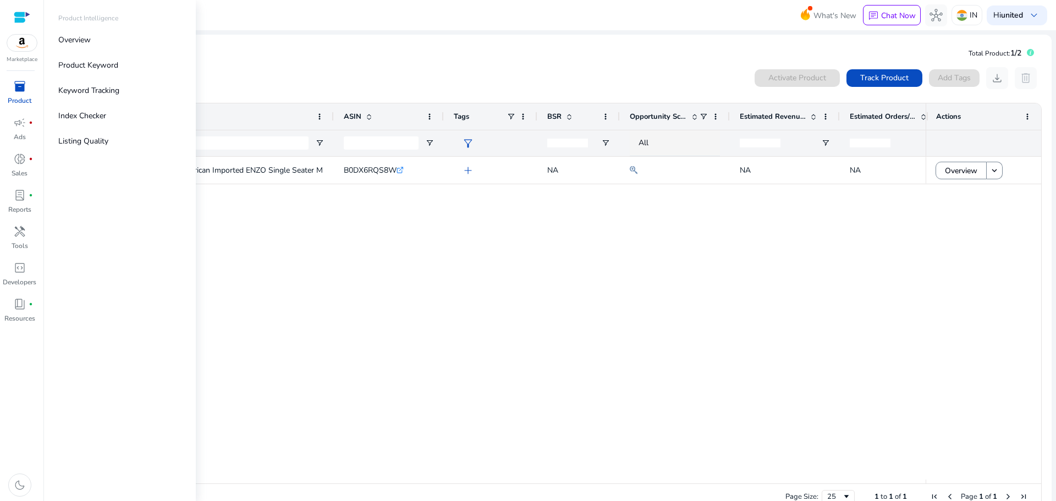
click at [31, 92] on div "inventory_2" at bounding box center [19, 87] width 31 height 18
click at [115, 140] on link "Listing Quality" at bounding box center [119, 141] width 141 height 25
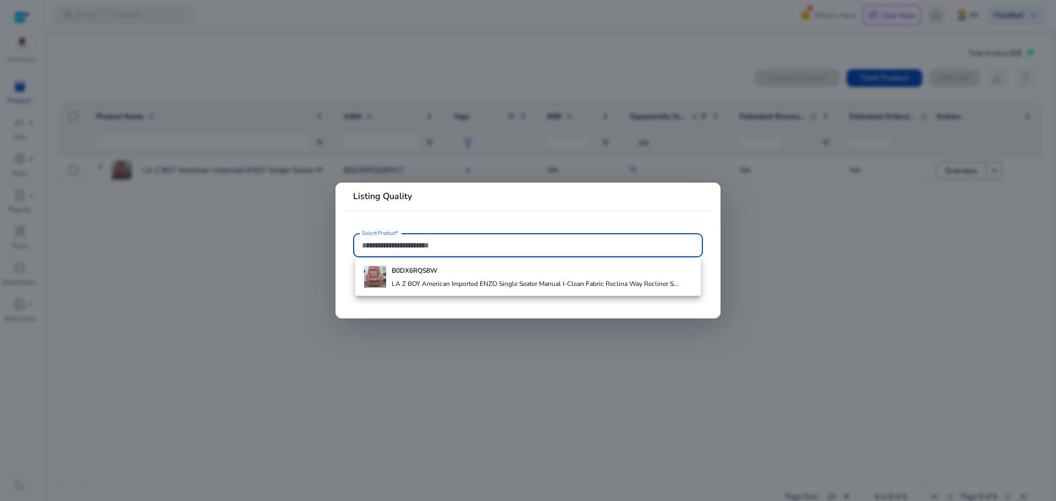
click at [467, 239] on input "Select Product*" at bounding box center [528, 245] width 332 height 12
type input "**********"
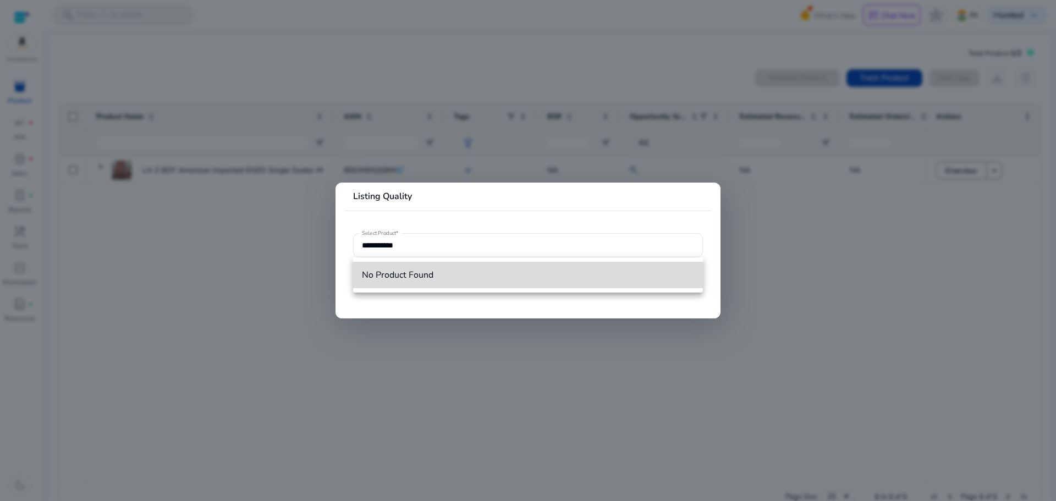
click at [472, 267] on mat-option "No Product Found" at bounding box center [528, 275] width 350 height 26
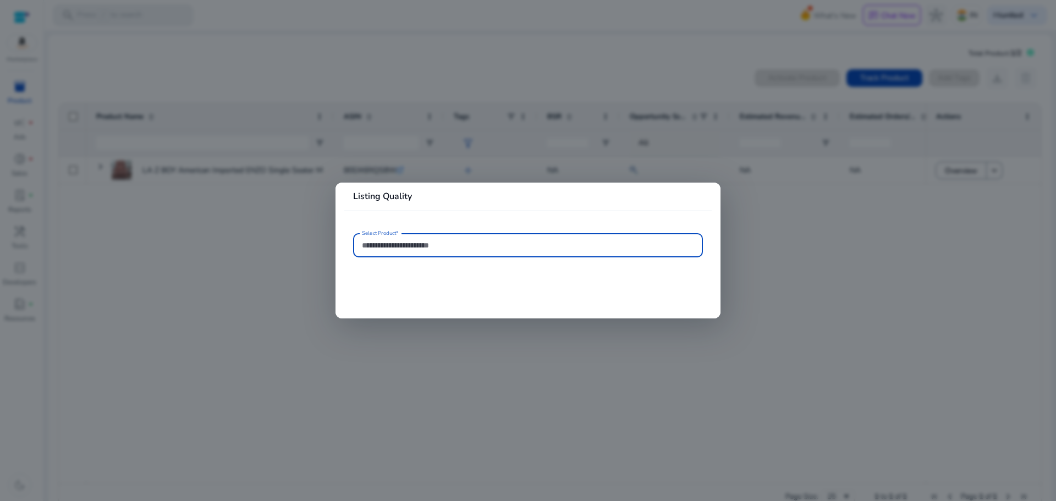
click at [451, 242] on input "Select Product*" at bounding box center [528, 245] width 332 height 12
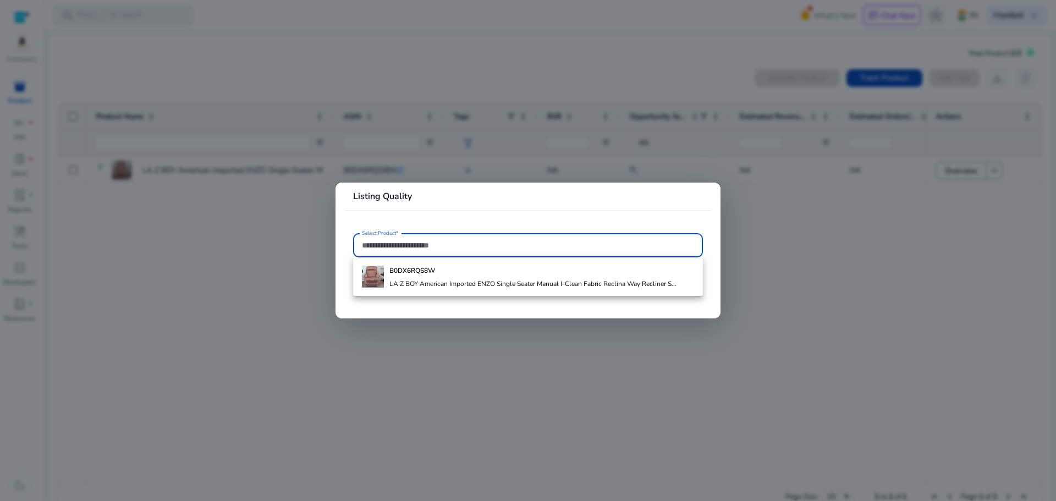
paste input "**********"
type input "**********"
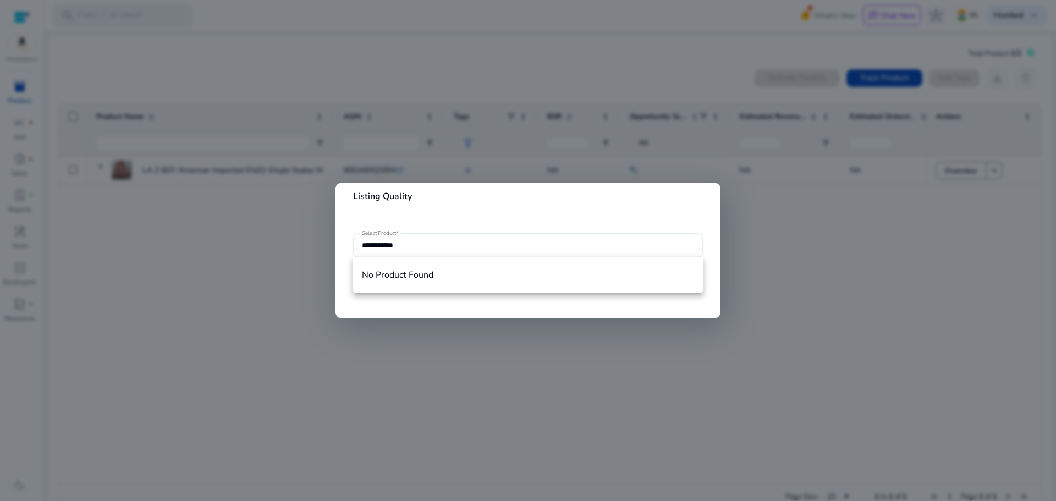
click at [804, 234] on div at bounding box center [528, 250] width 1056 height 501
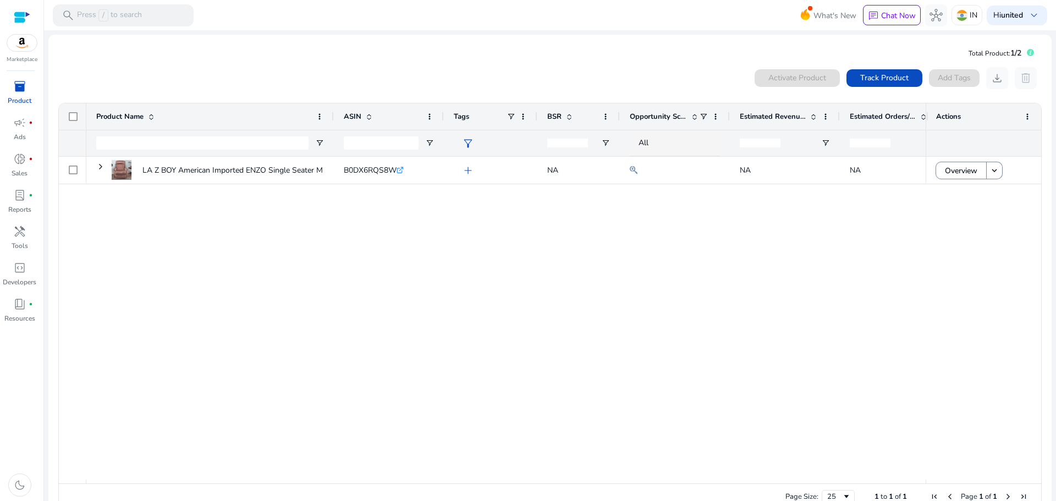
click at [247, 134] on div at bounding box center [202, 143] width 212 height 26
click at [245, 142] on input "Product Name Filter Input" at bounding box center [202, 142] width 212 height 13
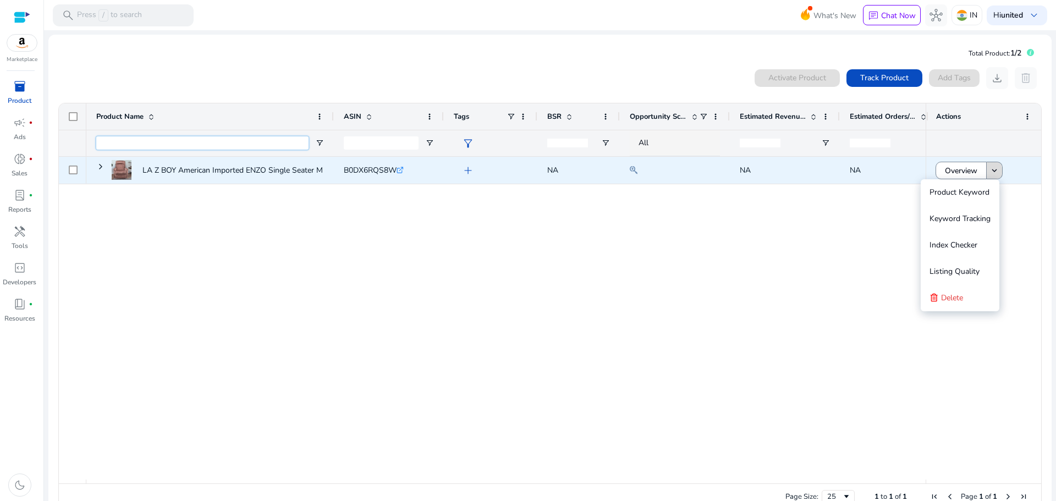
click at [991, 173] on mat-icon "keyboard_arrow_down" at bounding box center [994, 170] width 10 height 10
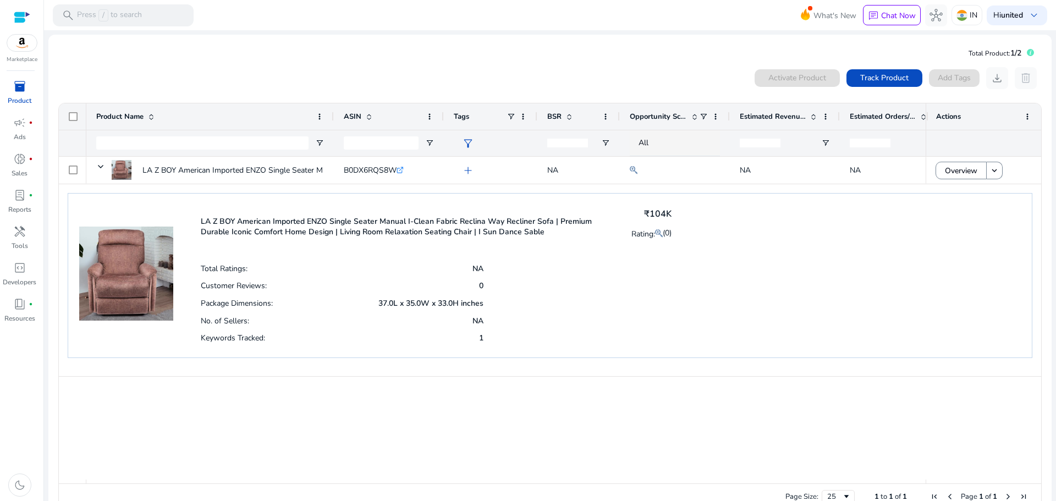
drag, startPoint x: 387, startPoint y: 307, endPoint x: 517, endPoint y: 300, distance: 131.0
click at [517, 300] on div "Total Ratings: NA Customer Reviews: 0 Package Dimensions: 37.0L x 35.0W x 33.0H…" at bounding box center [436, 303] width 471 height 87
click at [554, 299] on div "Total Ratings: NA Customer Reviews: 0 Package Dimensions: 37.0L x 35.0W x 33.0H…" at bounding box center [436, 303] width 471 height 87
drag, startPoint x: 623, startPoint y: 235, endPoint x: 718, endPoint y: 250, distance: 95.6
click at [718, 250] on div "LA Z BOY American Imported ENZO Single Seater Manual I-Clean Fabric Reclina Way…" at bounding box center [550, 275] width 964 height 165
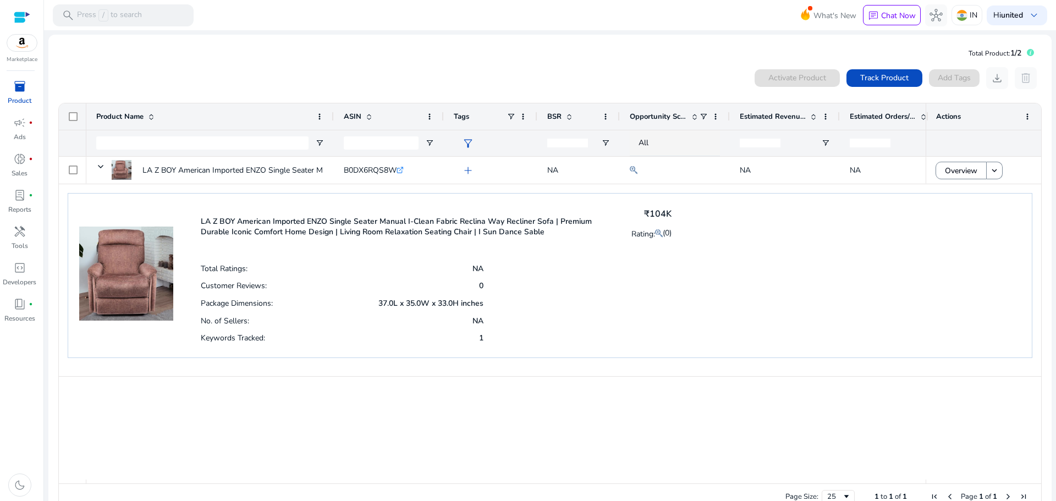
click at [704, 264] on div "LA Z BOY American Imported ENZO Single Seater Manual I-Clean Fabric Reclina Way…" at bounding box center [550, 275] width 964 height 165
click at [207, 141] on input "Product Name Filter Input" at bounding box center [202, 142] width 212 height 13
paste input "**********"
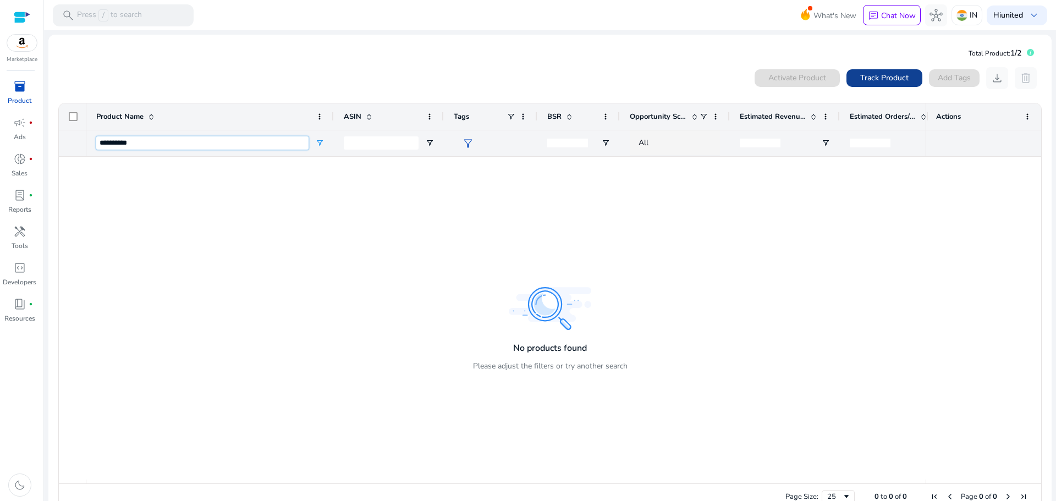
type input "**********"
click at [902, 70] on span at bounding box center [884, 78] width 76 height 26
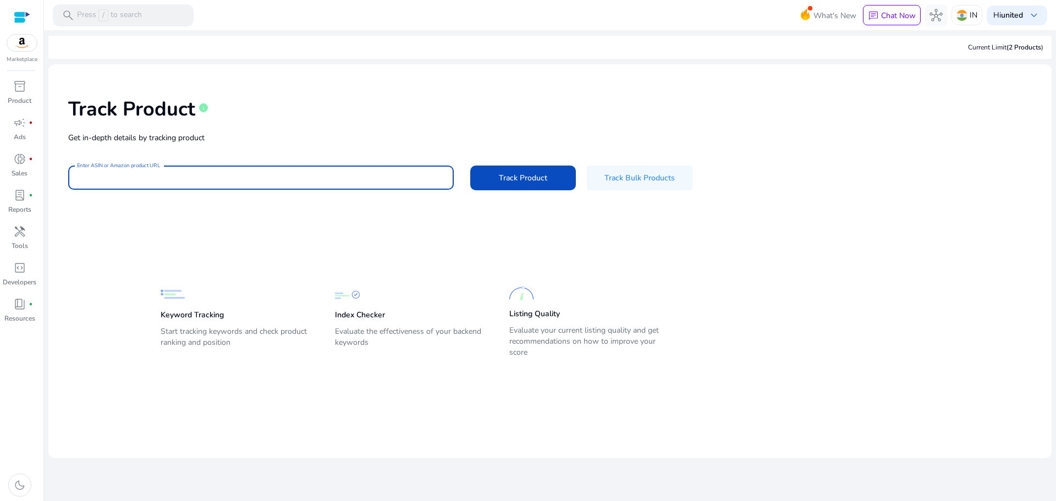
click at [285, 178] on input "Enter ASIN or Amazon product URL" at bounding box center [261, 178] width 368 height 12
paste input "**********"
type input "**********"
click at [516, 170] on span at bounding box center [523, 177] width 106 height 26
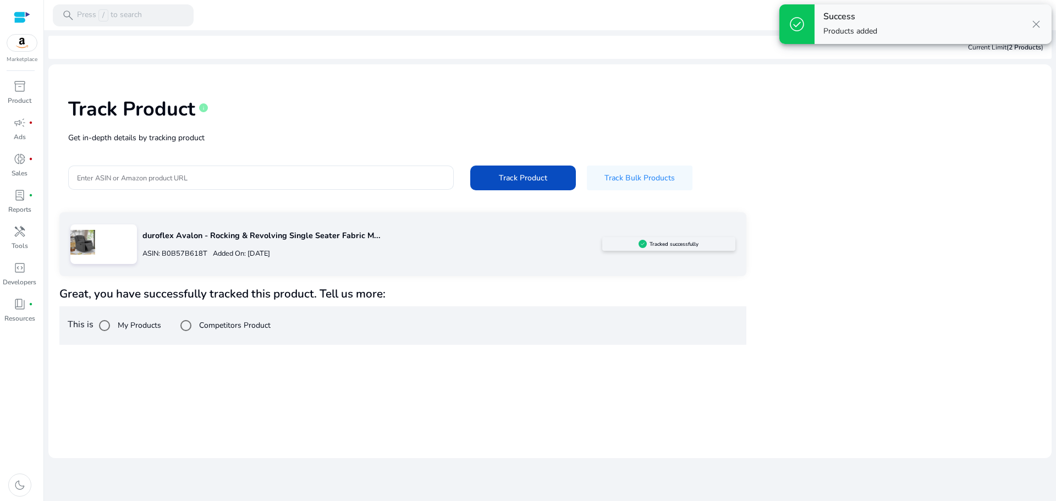
click at [224, 330] on label "Competitors Product" at bounding box center [234, 325] width 74 height 12
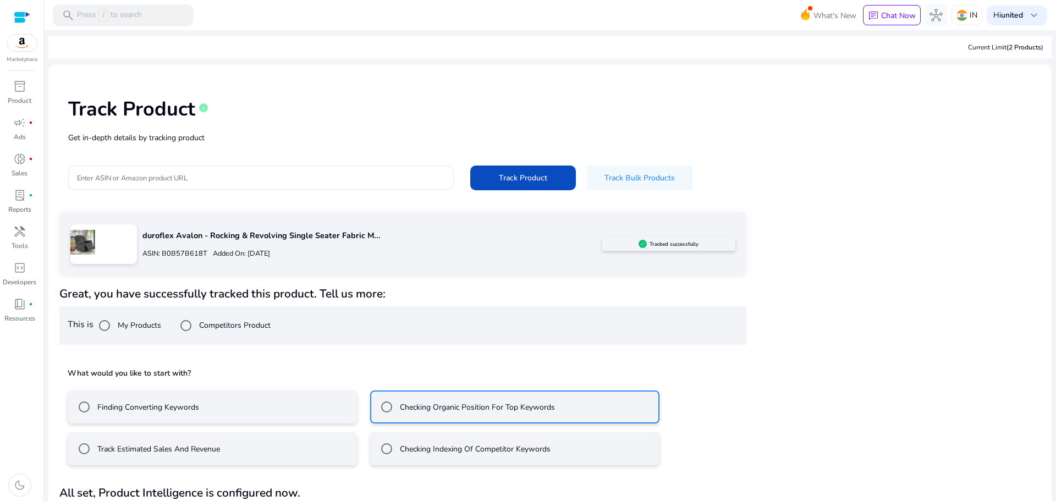
scroll to position [30, 0]
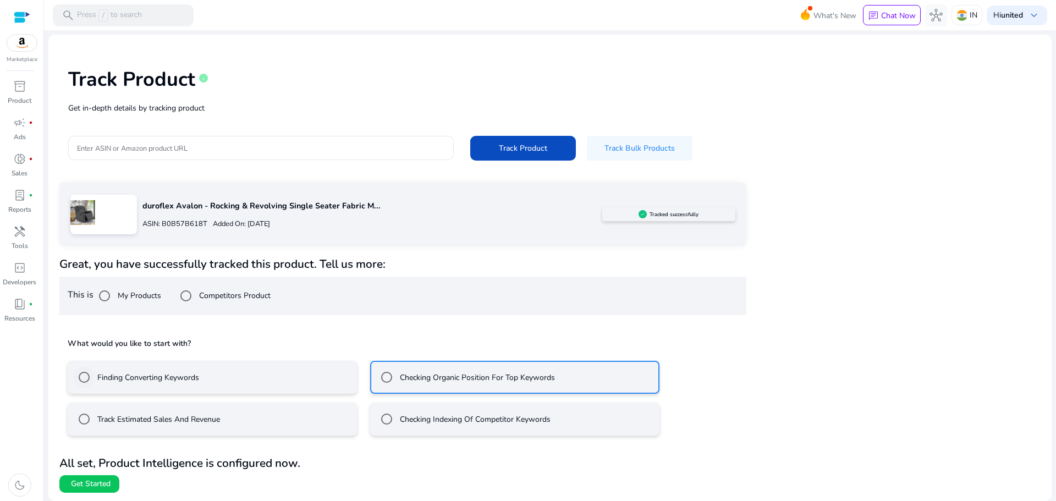
click at [103, 381] on label "Finding Converting Keywords" at bounding box center [147, 378] width 104 height 12
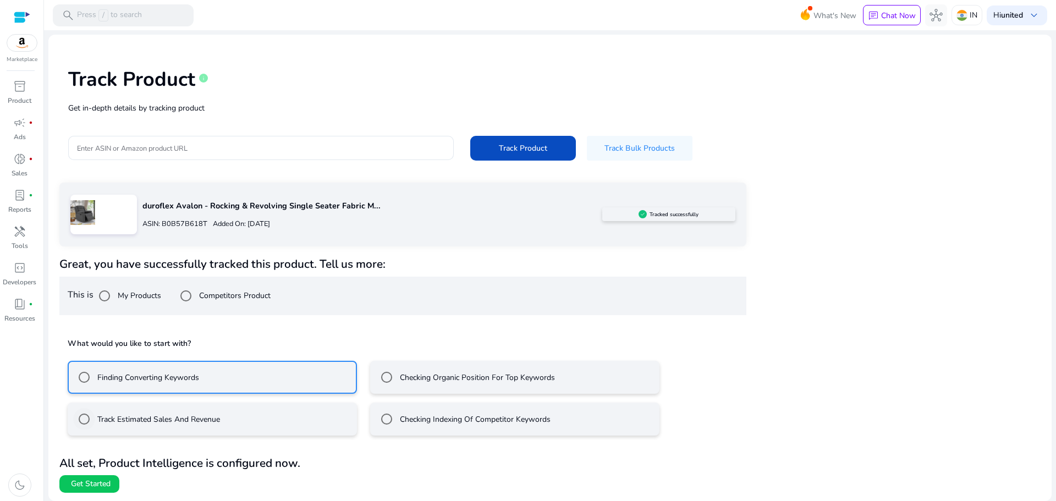
click at [112, 416] on label "Track Estimated Sales And Revenue" at bounding box center [157, 419] width 125 height 12
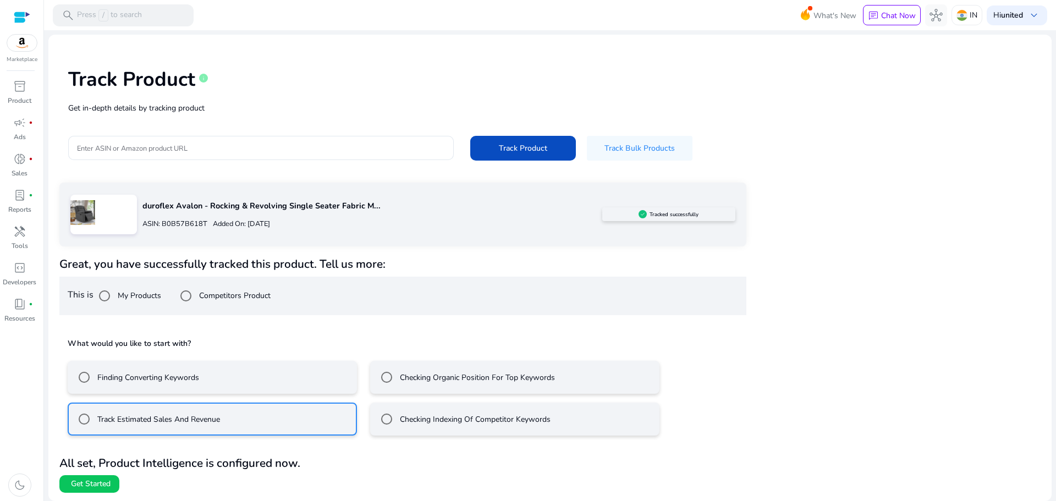
click at [136, 374] on label "Finding Converting Keywords" at bounding box center [147, 378] width 104 height 12
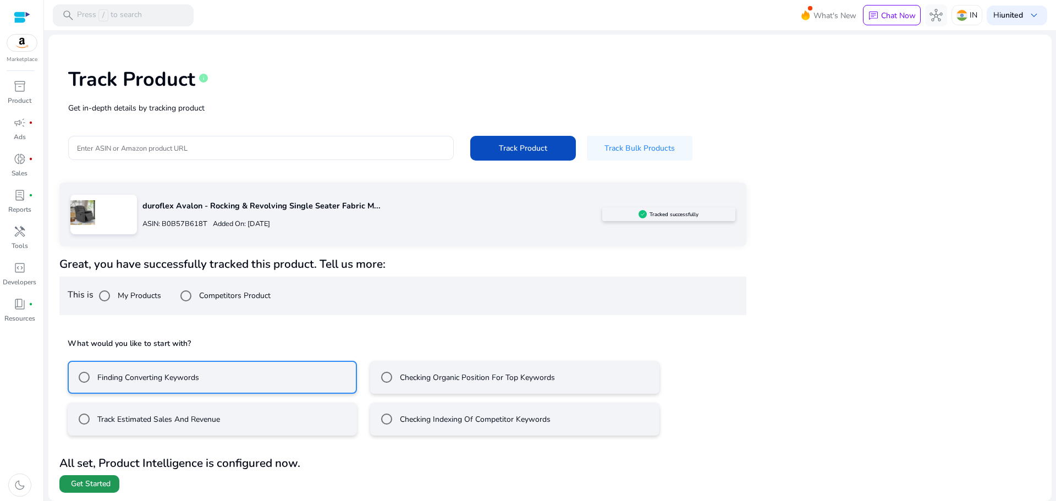
click at [107, 484] on span "Get Started" at bounding box center [91, 483] width 40 height 11
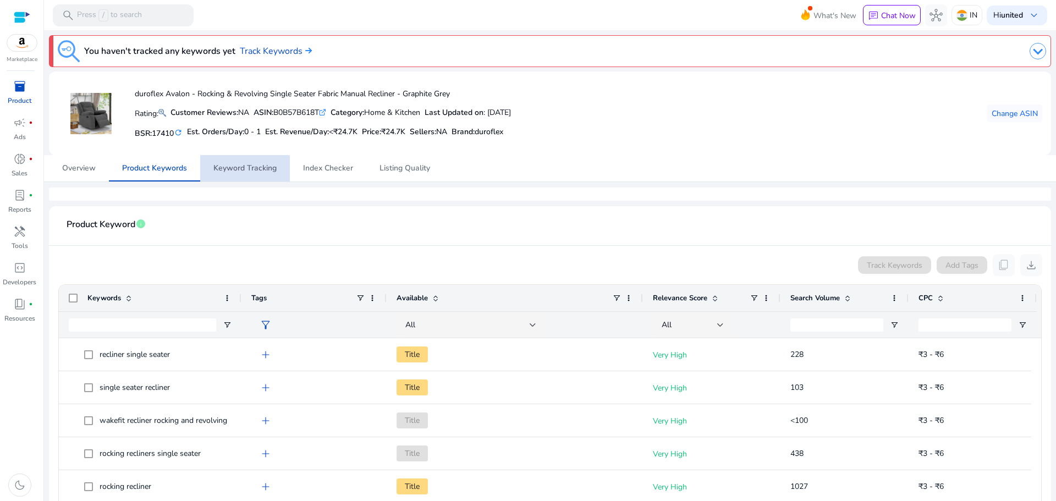
click at [272, 170] on span "Keyword Tracking" at bounding box center [244, 168] width 63 height 8
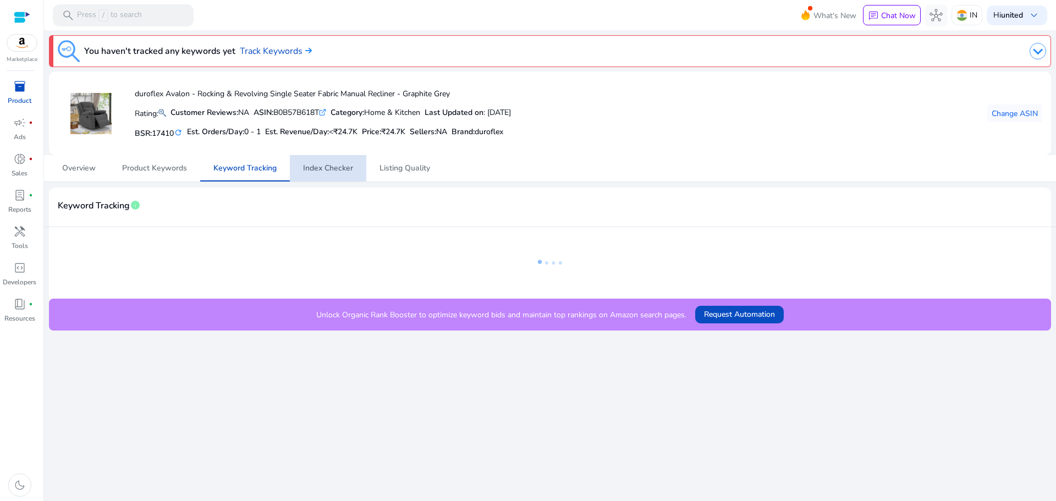
click at [327, 165] on span "Index Checker" at bounding box center [328, 168] width 50 height 8
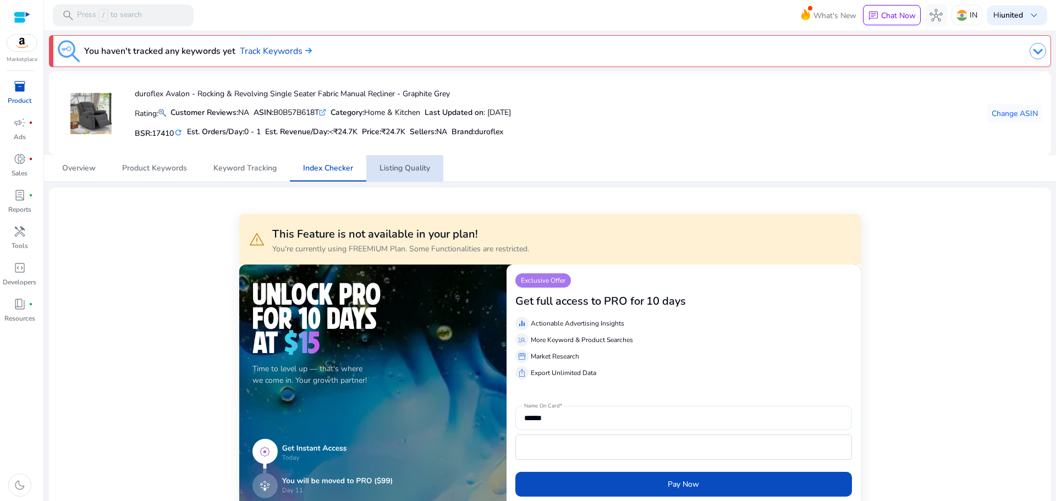
click at [398, 162] on span "Listing Quality" at bounding box center [404, 168] width 51 height 26
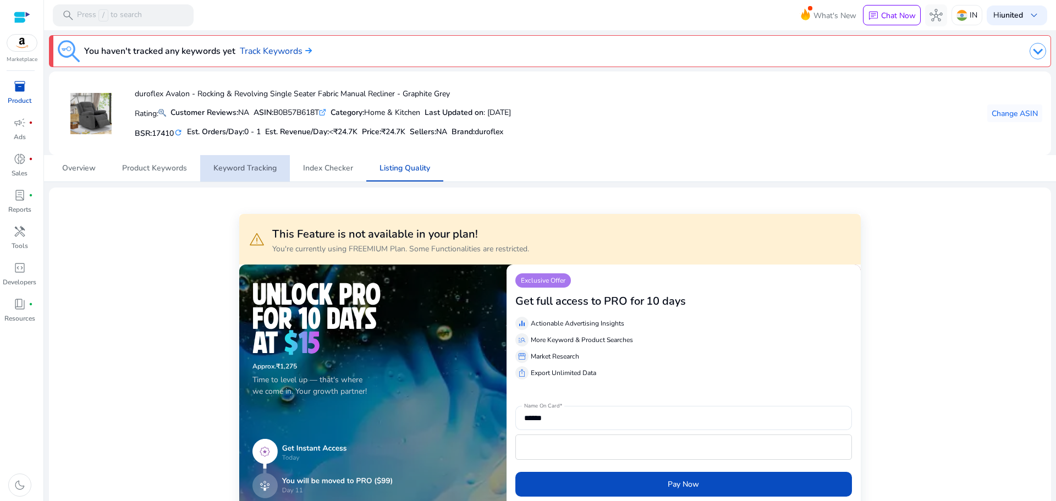
click at [259, 165] on span "Keyword Tracking" at bounding box center [244, 168] width 63 height 8
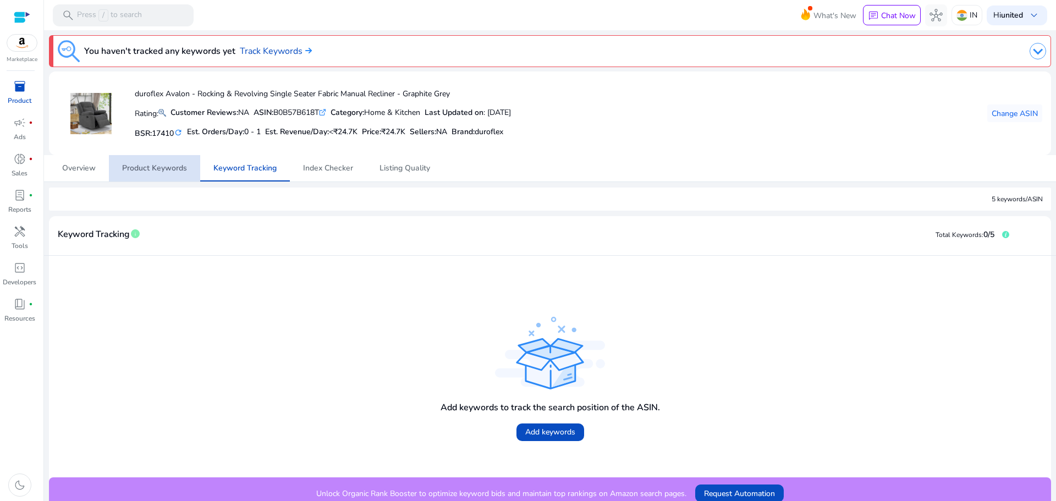
click at [169, 177] on span "Product Keywords" at bounding box center [154, 168] width 65 height 26
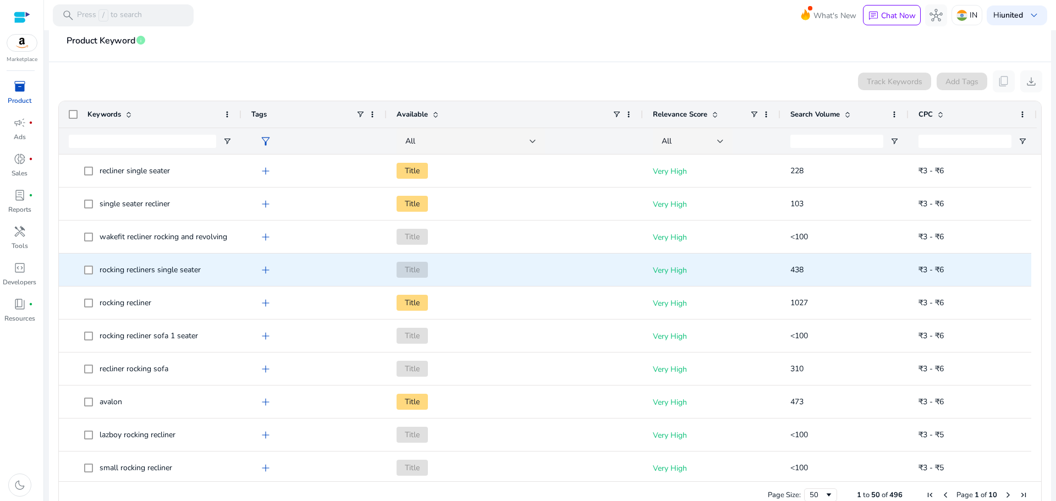
scroll to position [206, 0]
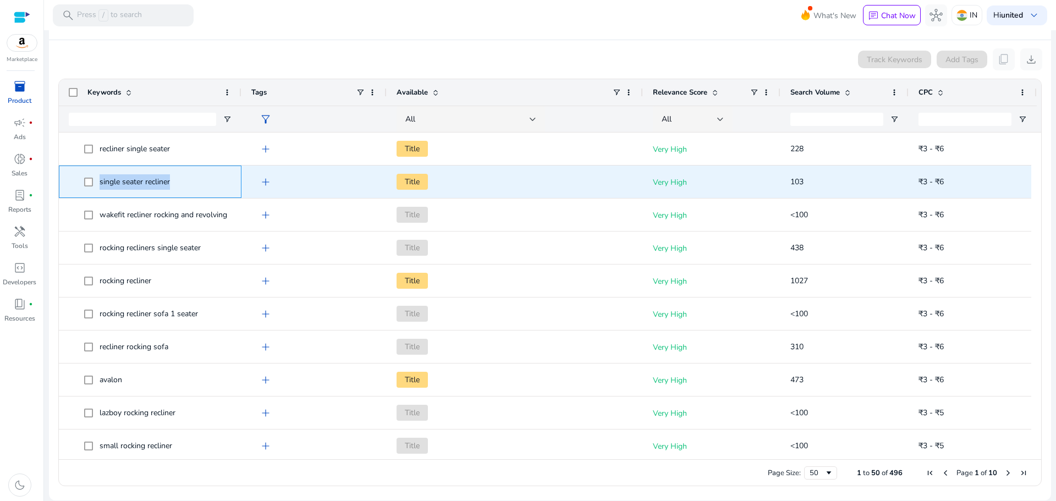
drag, startPoint x: 97, startPoint y: 182, endPoint x: 172, endPoint y: 181, distance: 74.8
click at [172, 181] on span "single seater recliner" at bounding box center [157, 181] width 147 height 23
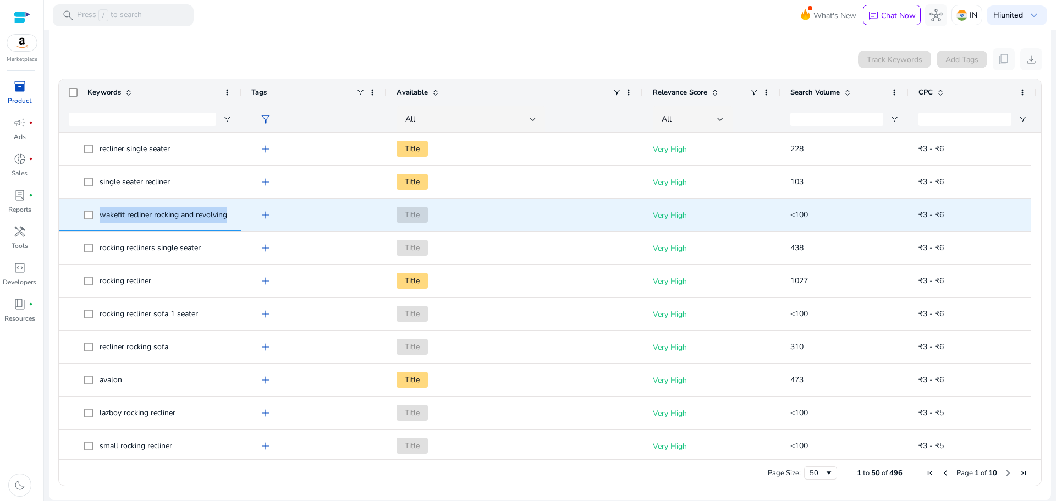
drag, startPoint x: 100, startPoint y: 215, endPoint x: 232, endPoint y: 215, distance: 132.0
click at [232, 215] on div "wakefit recliner rocking and revolving" at bounding box center [150, 214] width 183 height 32
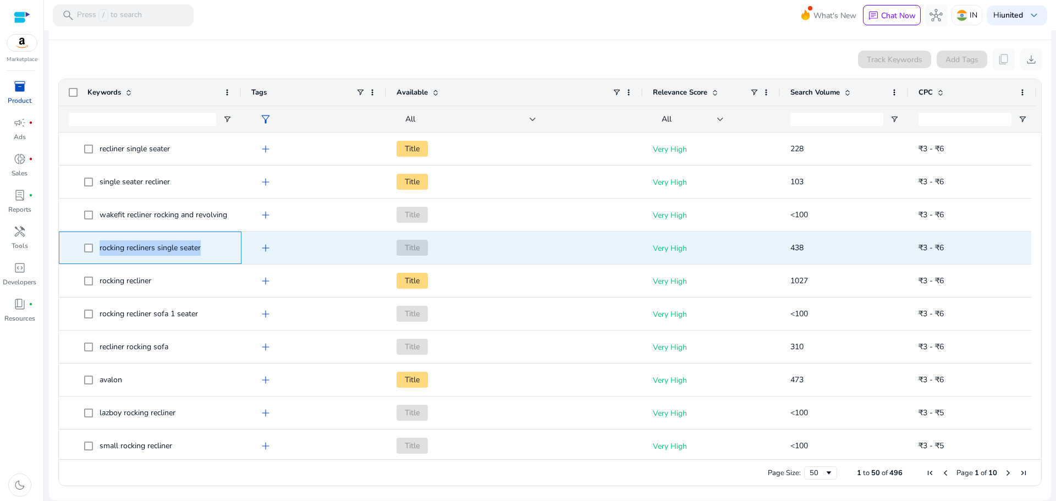
drag, startPoint x: 98, startPoint y: 247, endPoint x: 210, endPoint y: 246, distance: 111.6
click at [210, 246] on span "rocking recliners single seater" at bounding box center [157, 247] width 147 height 23
click at [269, 251] on span "add" at bounding box center [265, 247] width 13 height 13
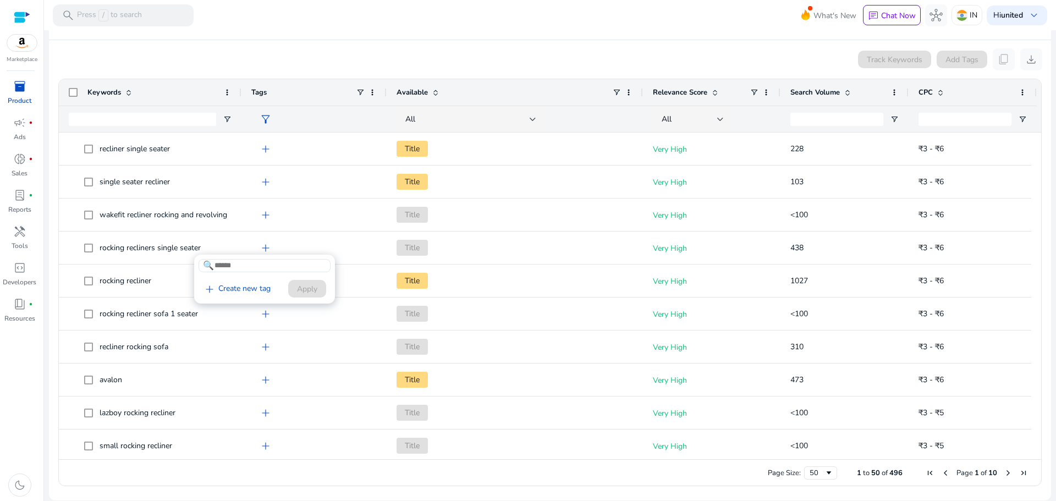
click at [246, 272] on input at bounding box center [264, 265] width 132 height 13
click at [240, 290] on link "add Create new tag" at bounding box center [236, 289] width 76 height 13
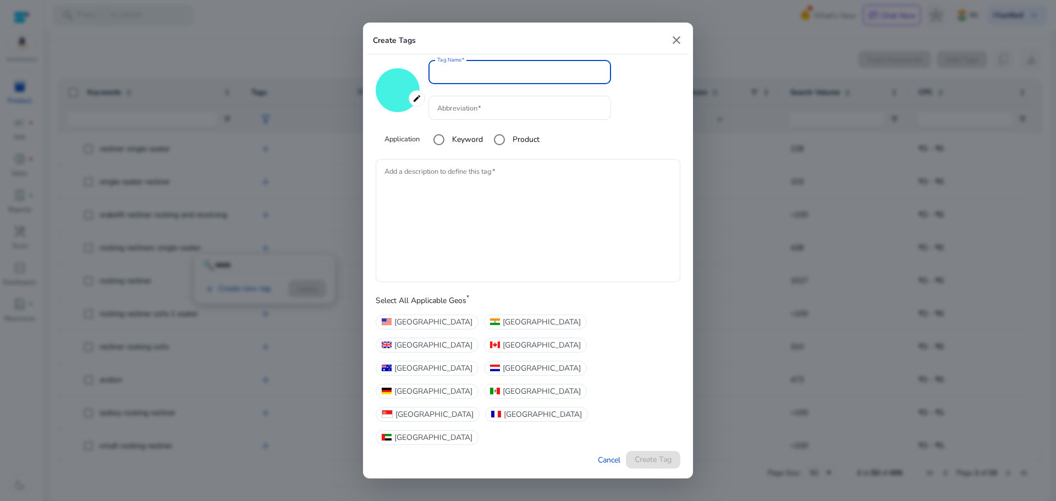
click at [682, 47] on mat-icon "close" at bounding box center [676, 40] width 13 height 13
type input "*******"
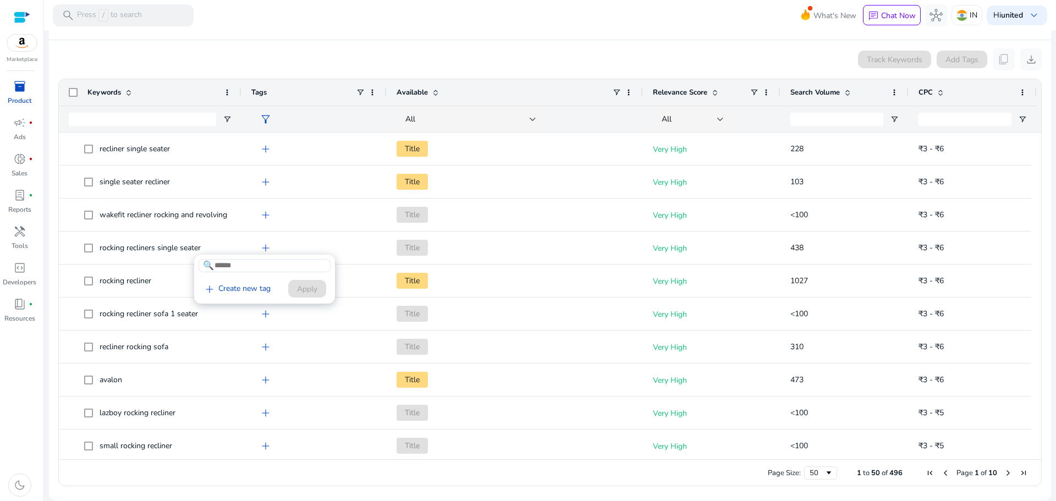
click at [410, 148] on div at bounding box center [528, 250] width 1056 height 501
click at [527, 119] on div "All" at bounding box center [467, 119] width 124 height 12
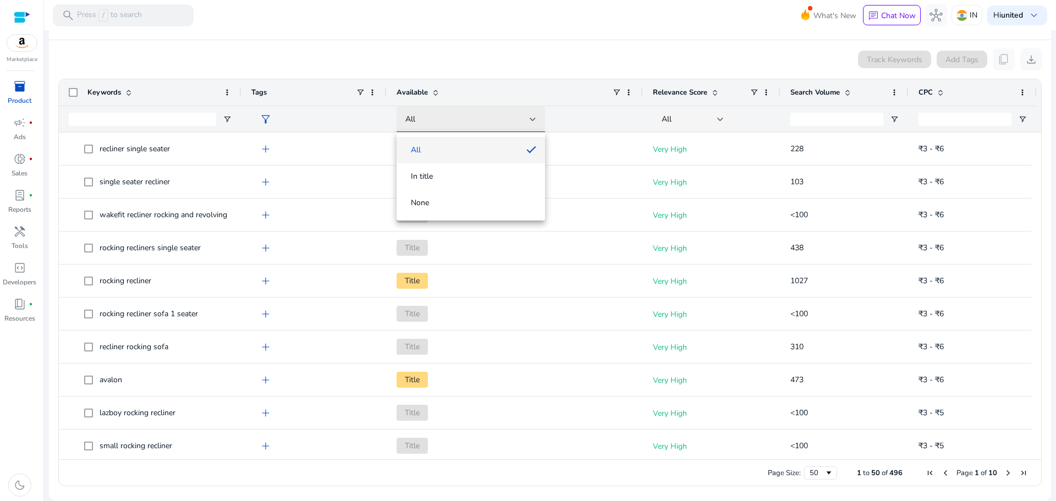
click at [527, 119] on div at bounding box center [528, 250] width 1056 height 501
click at [527, 119] on div "All" at bounding box center [467, 119] width 124 height 12
click at [498, 263] on div at bounding box center [528, 250] width 1056 height 501
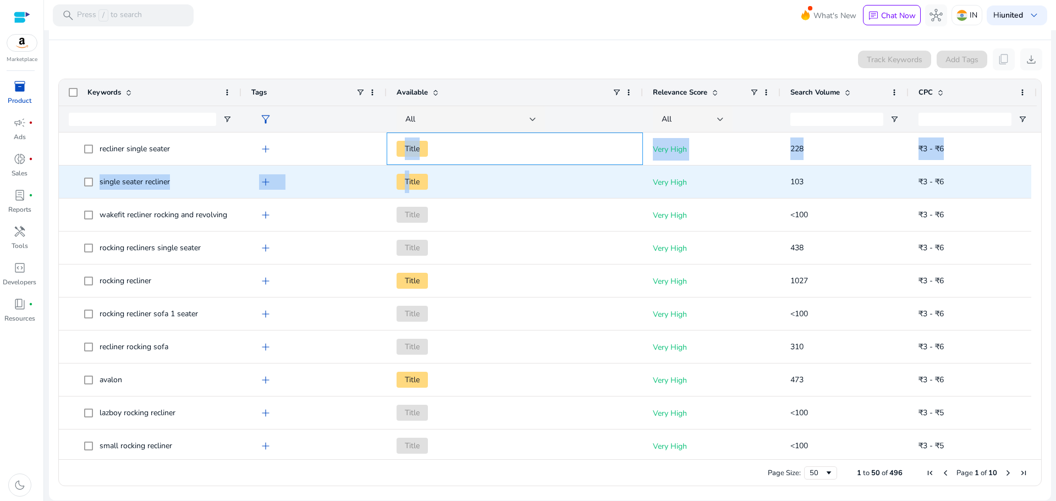
drag, startPoint x: 404, startPoint y: 151, endPoint x: 409, endPoint y: 193, distance: 42.6
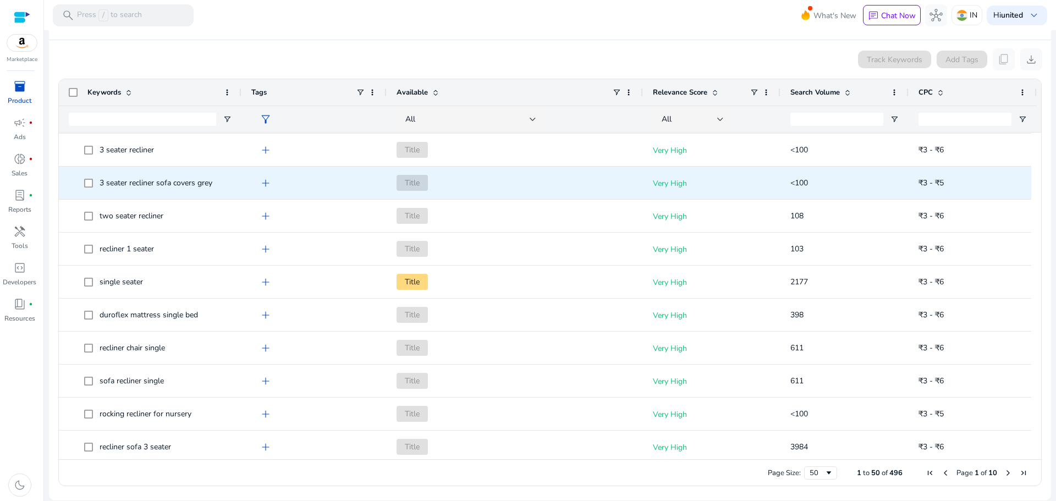
scroll to position [0, 0]
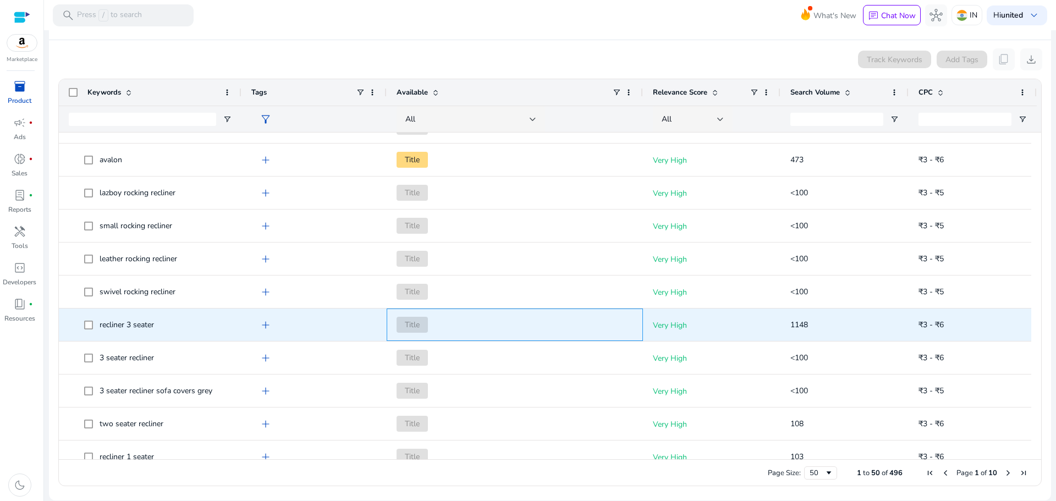
click at [456, 322] on span "Title" at bounding box center [514, 324] width 236 height 23
click at [397, 320] on span "Title" at bounding box center [411, 325] width 31 height 16
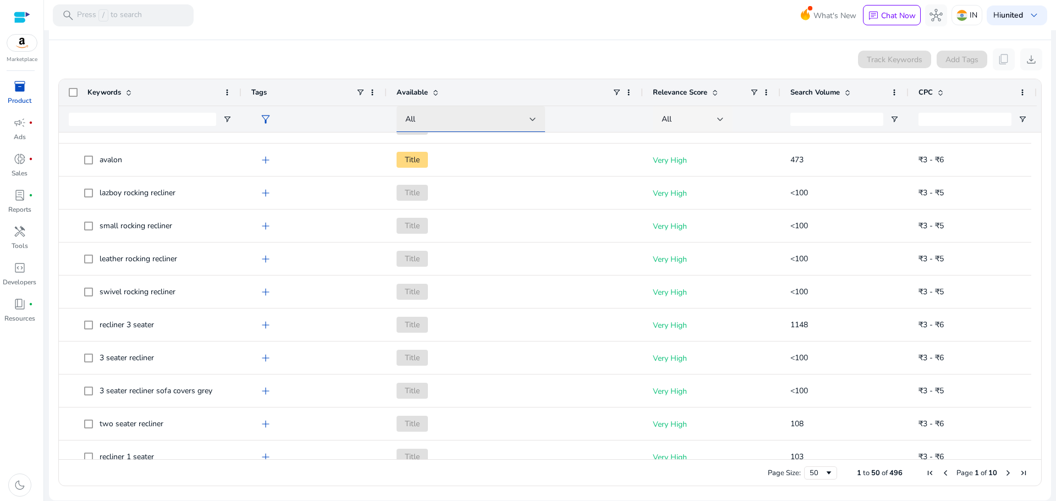
click at [526, 114] on div "All" at bounding box center [467, 119] width 124 height 12
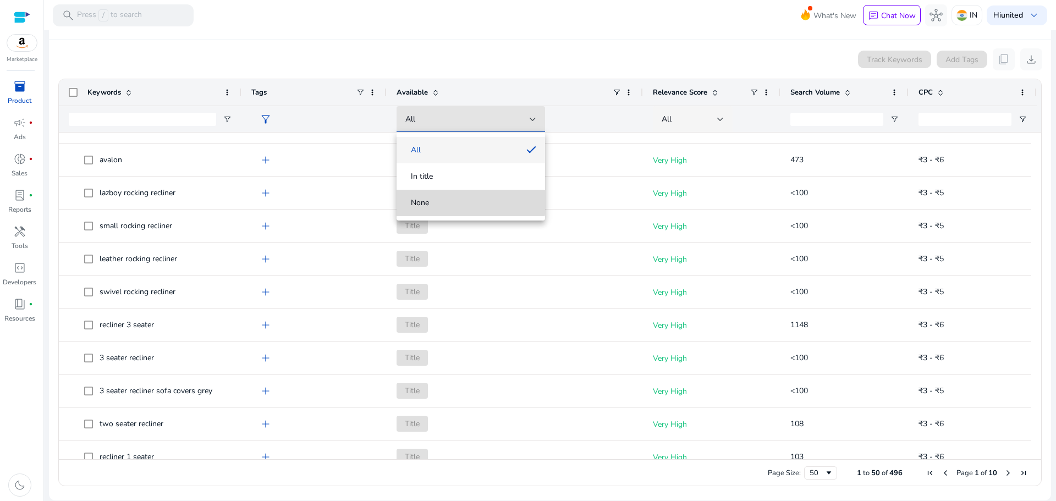
click at [421, 194] on mat-option "None" at bounding box center [470, 203] width 148 height 26
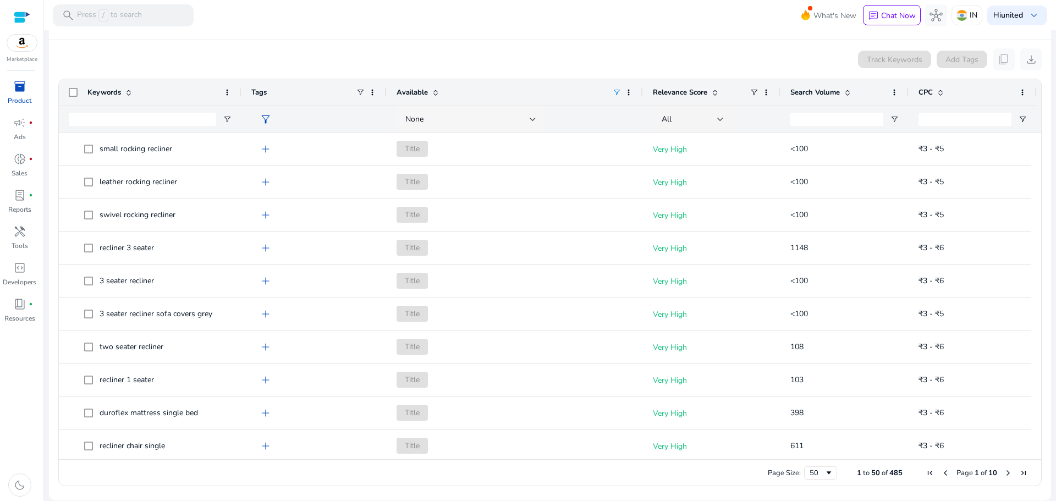
click at [526, 127] on div "None" at bounding box center [470, 119] width 131 height 26
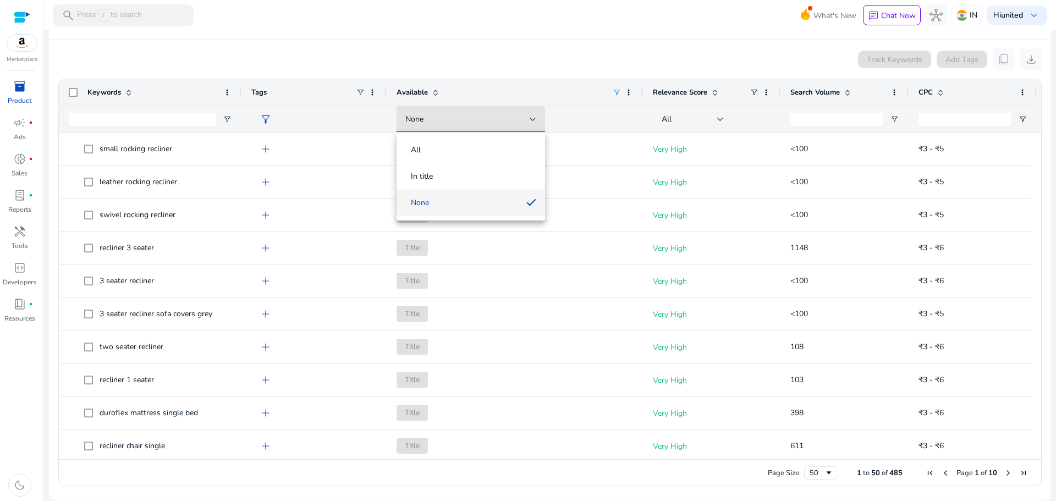
drag, startPoint x: 485, startPoint y: 247, endPoint x: 515, endPoint y: 231, distance: 33.7
click at [484, 248] on div at bounding box center [528, 250] width 1056 height 501
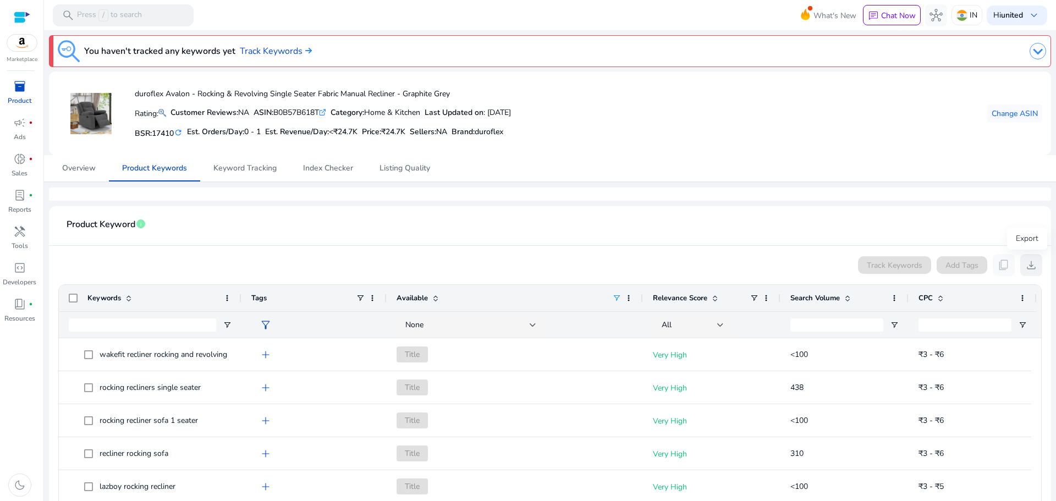
click at [1029, 266] on span "download" at bounding box center [1030, 264] width 13 height 13
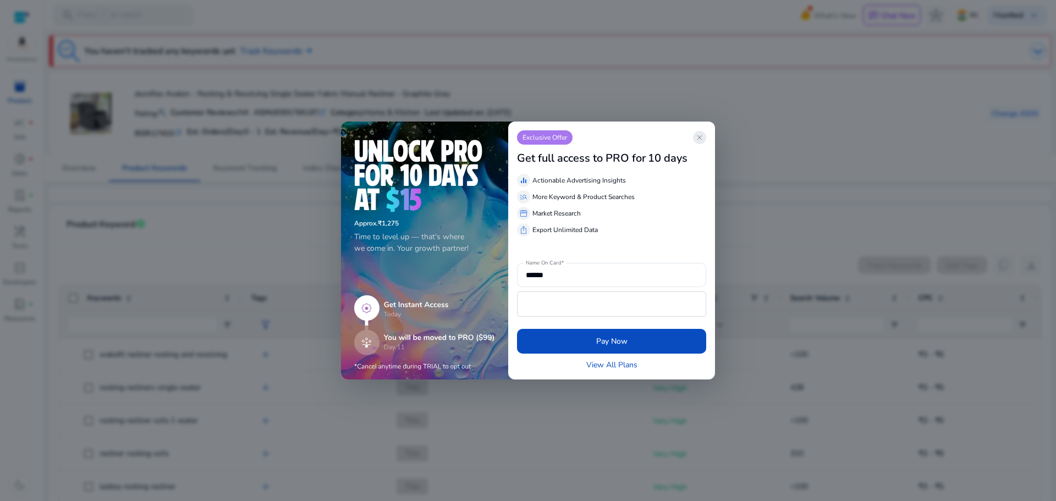
click at [704, 139] on app-icon "close" at bounding box center [699, 137] width 13 height 13
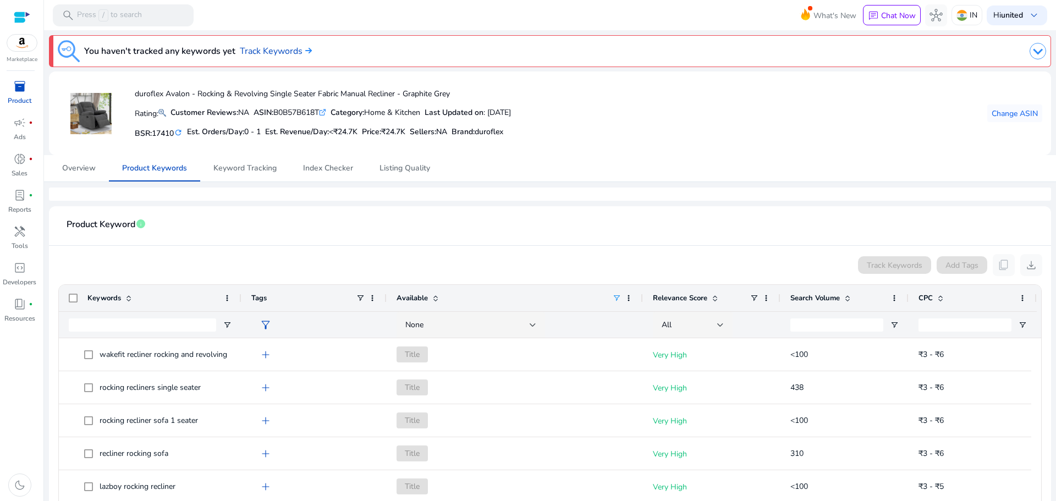
click at [1034, 51] on img at bounding box center [1037, 51] width 16 height 16
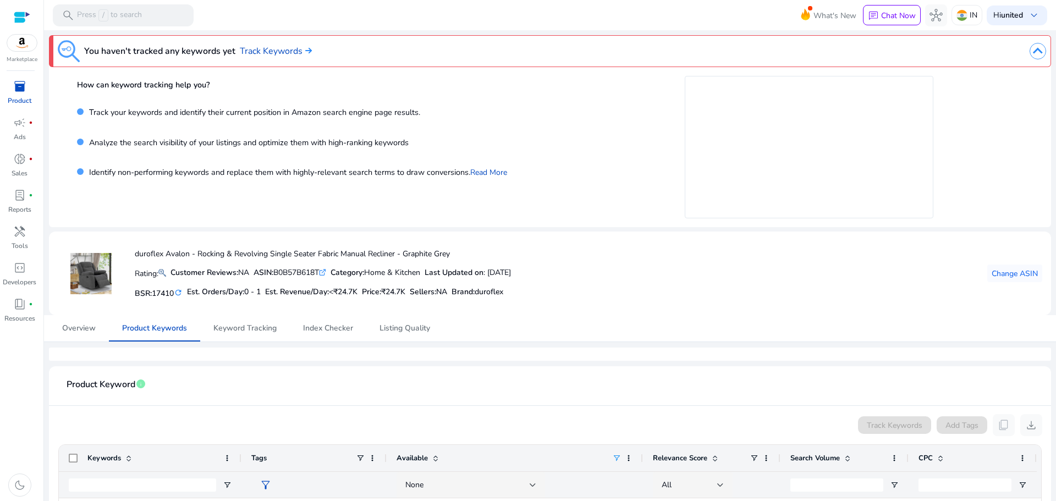
click at [1034, 51] on img at bounding box center [1037, 51] width 16 height 16
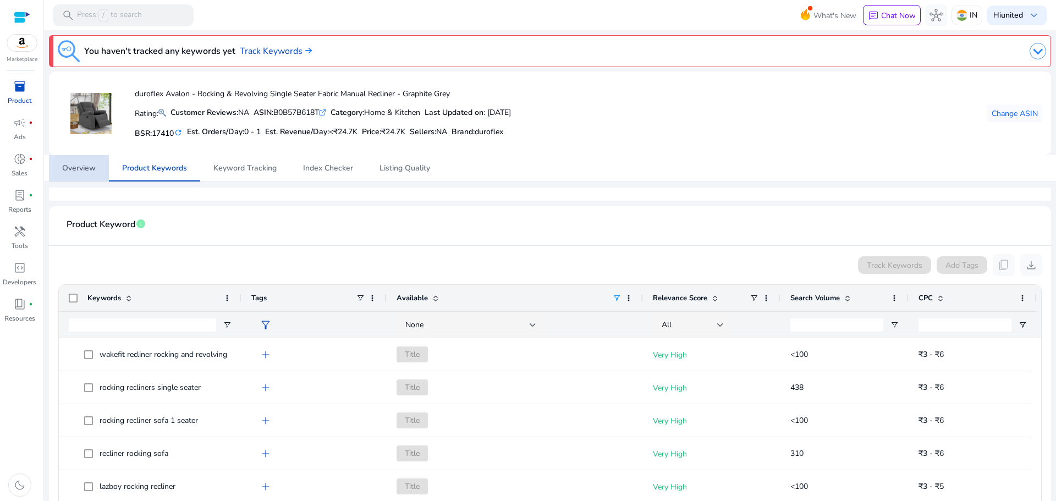
click at [96, 168] on span "Overview" at bounding box center [79, 168] width 34 height 8
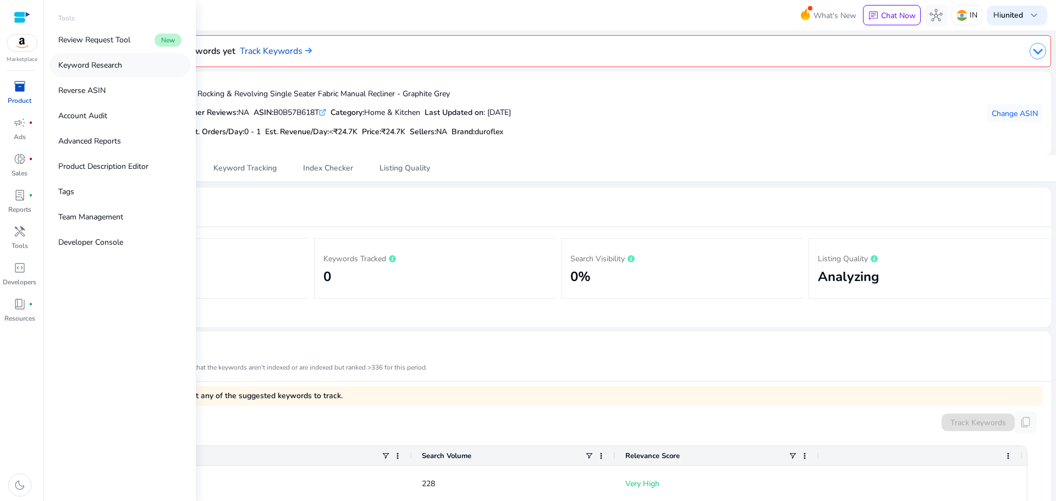
click at [139, 62] on link "Keyword Research" at bounding box center [119, 65] width 141 height 25
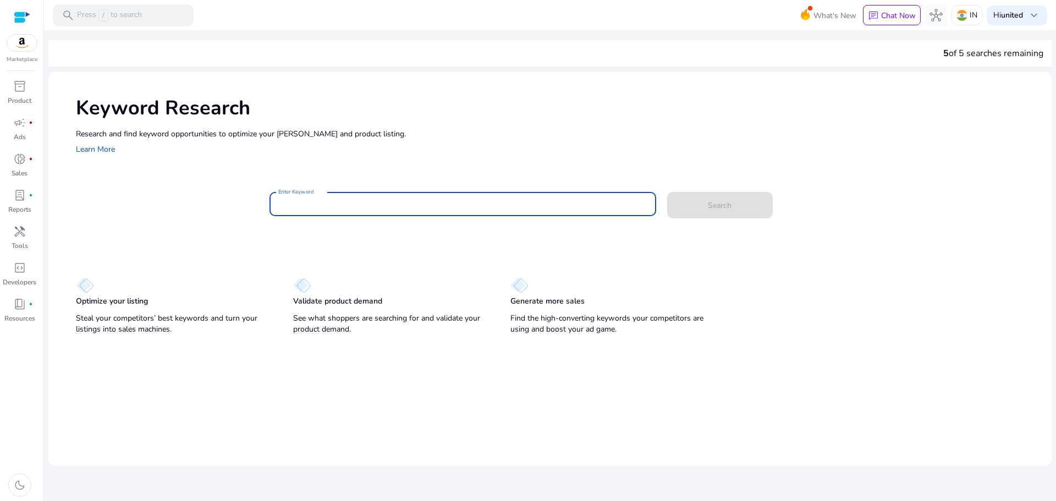
click at [322, 199] on input "Enter Keyword" at bounding box center [462, 204] width 369 height 12
type input "*"
type input "**********"
click at [735, 211] on span at bounding box center [720, 205] width 106 height 26
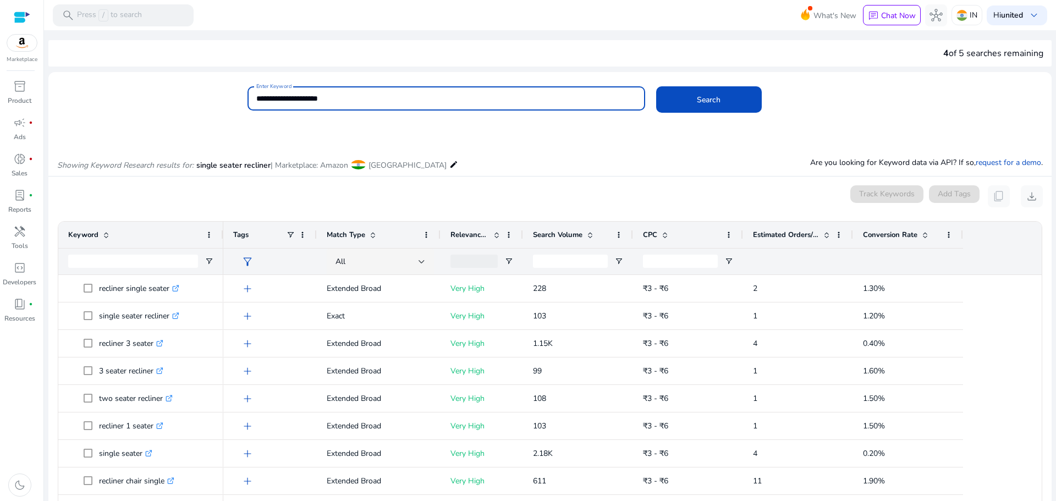
click at [369, 101] on input "**********" at bounding box center [446, 98] width 380 height 12
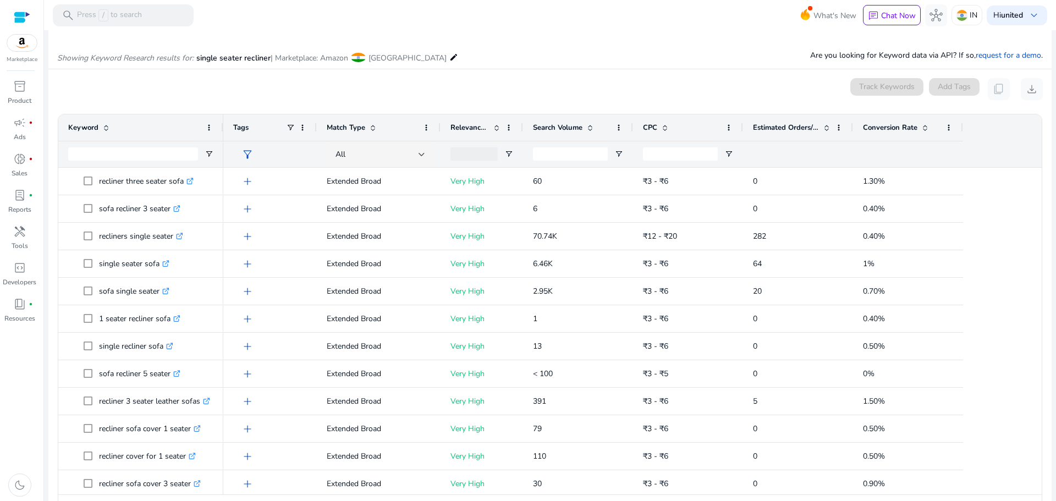
scroll to position [110, 0]
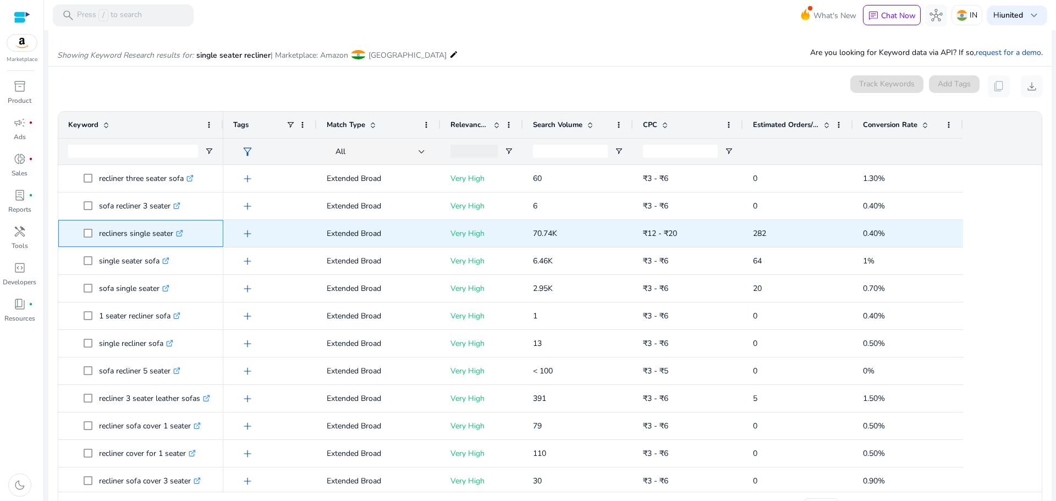
drag, startPoint x: 176, startPoint y: 238, endPoint x: 98, endPoint y: 236, distance: 78.1
click at [98, 236] on span "recliners single seater .st0{fill:#2c8af8}" at bounding box center [149, 233] width 130 height 23
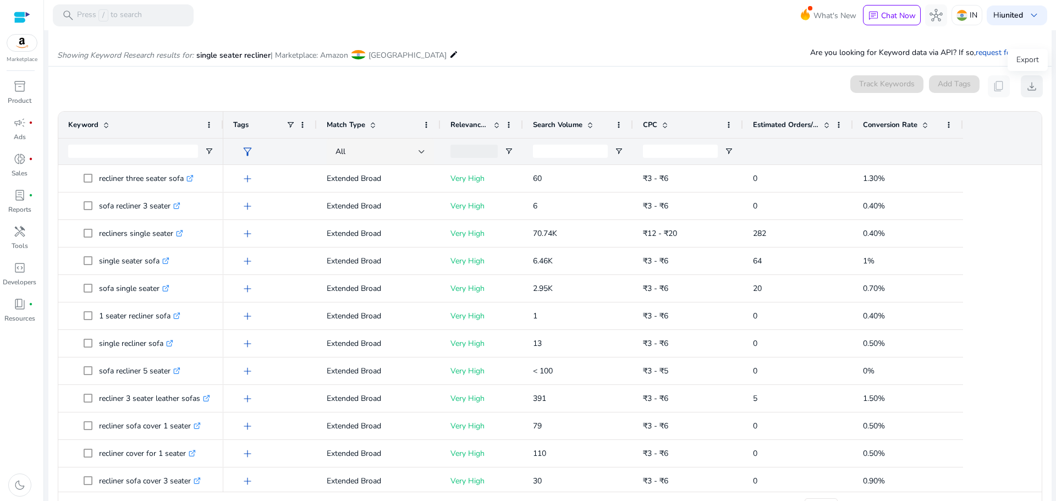
click at [1026, 91] on span "download" at bounding box center [1031, 86] width 13 height 13
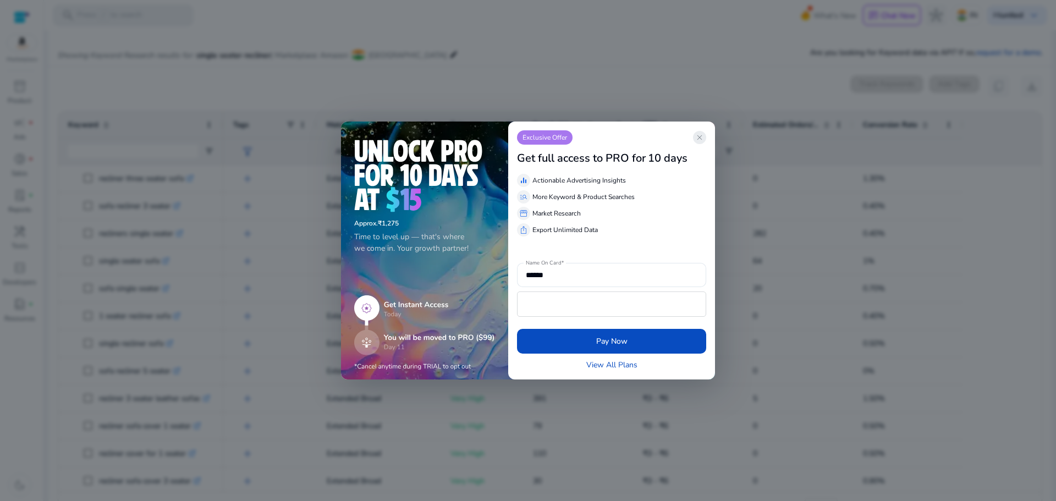
click at [704, 140] on app-icon "close" at bounding box center [699, 137] width 13 height 13
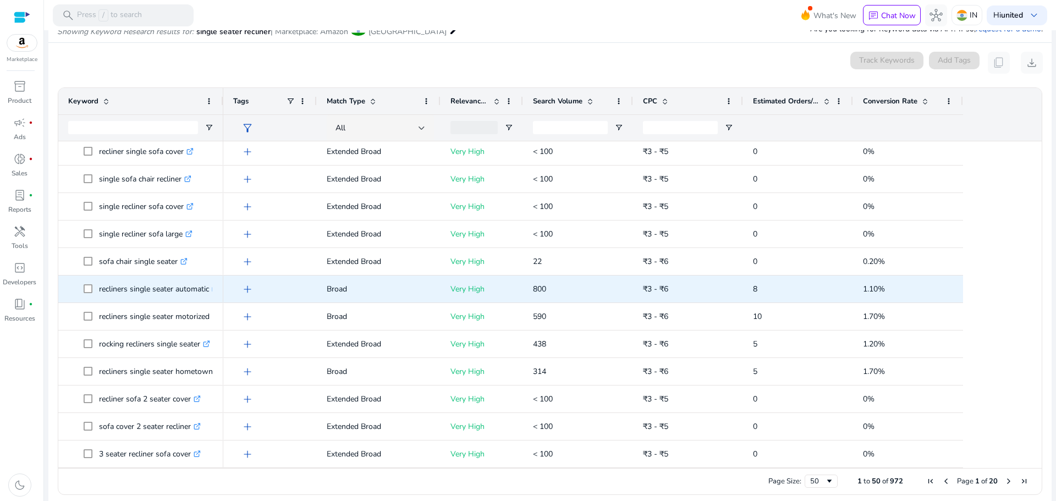
scroll to position [142, 0]
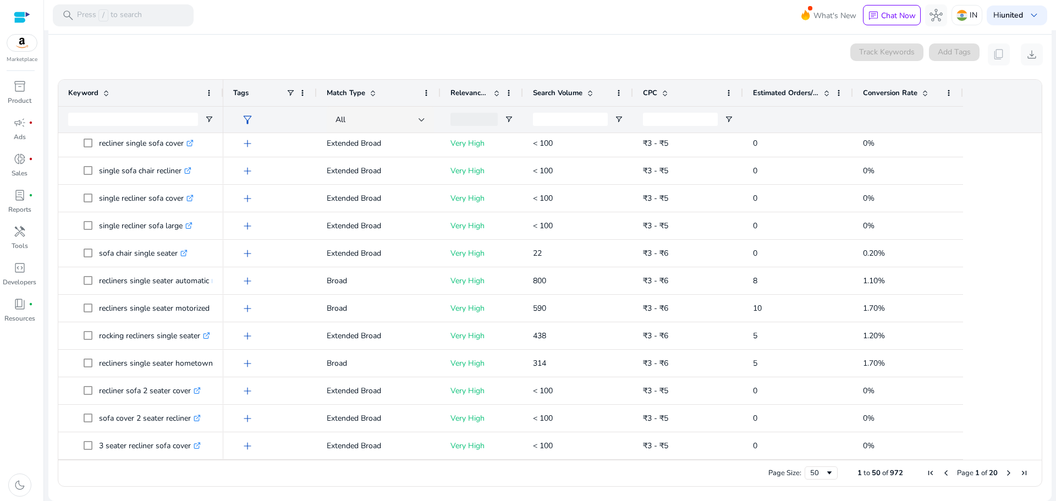
click at [920, 91] on span at bounding box center [924, 93] width 9 height 9
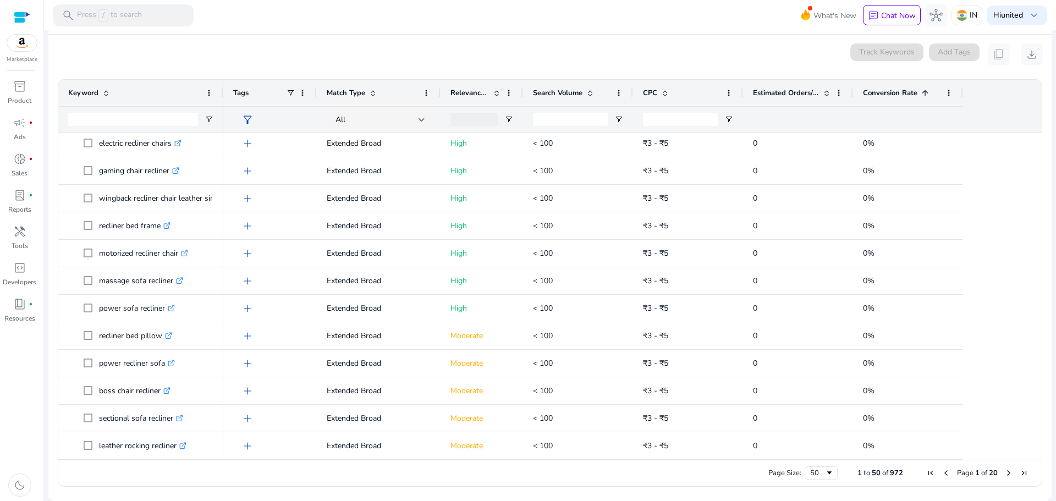
click at [921, 96] on span at bounding box center [924, 93] width 9 height 9
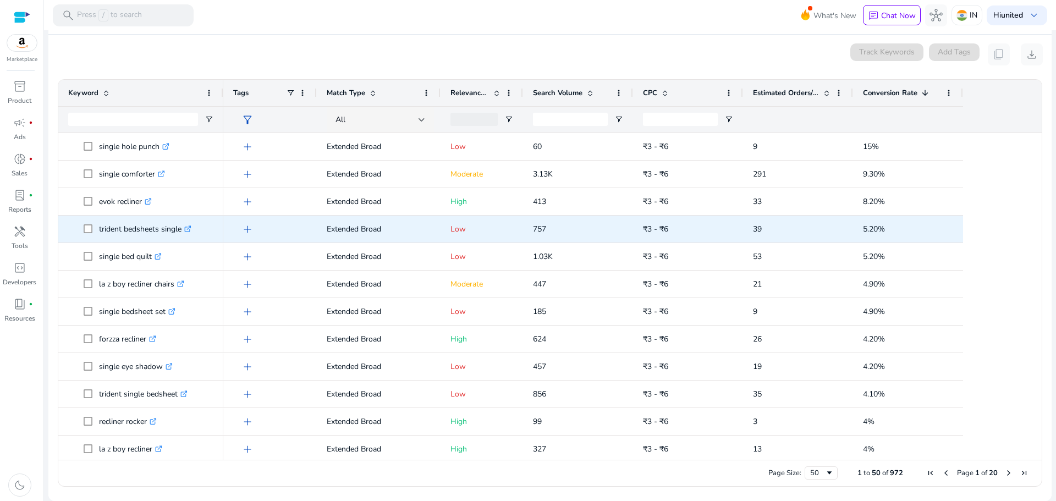
scroll to position [0, 0]
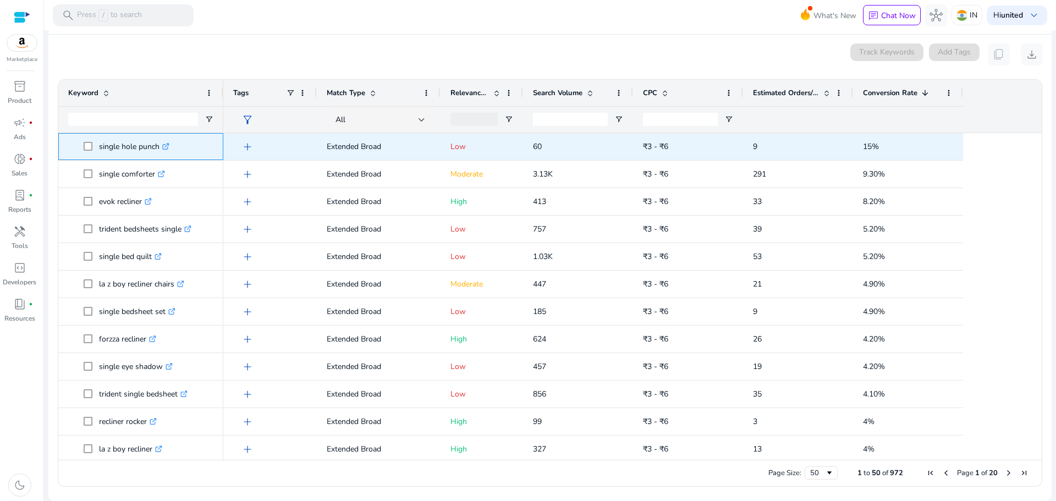
drag, startPoint x: 102, startPoint y: 147, endPoint x: 159, endPoint y: 145, distance: 57.2
click at [159, 145] on p "single hole punch .st0{fill:#2c8af8}" at bounding box center [134, 146] width 70 height 23
click at [166, 148] on icon ".st0{fill:#2c8af8}" at bounding box center [165, 146] width 7 height 7
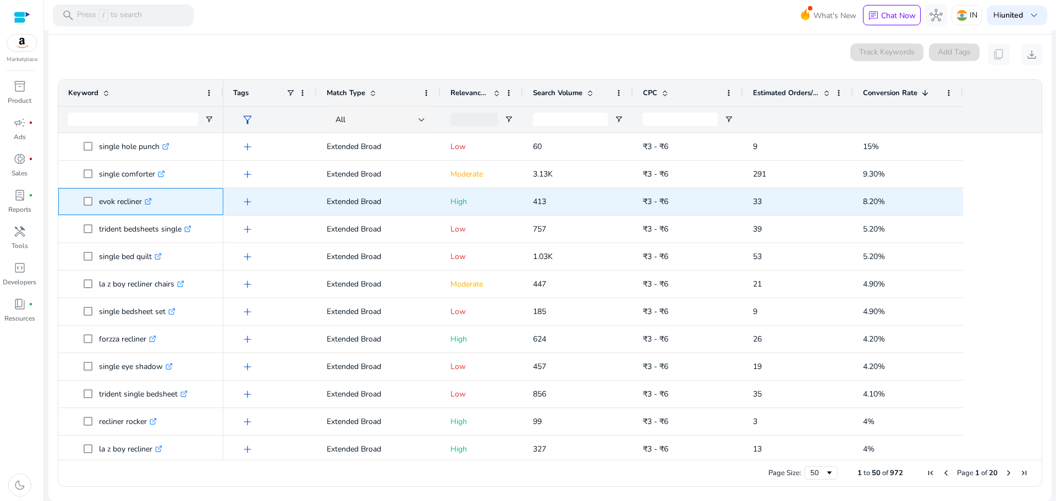
click at [151, 200] on icon at bounding box center [149, 200] width 4 height 4
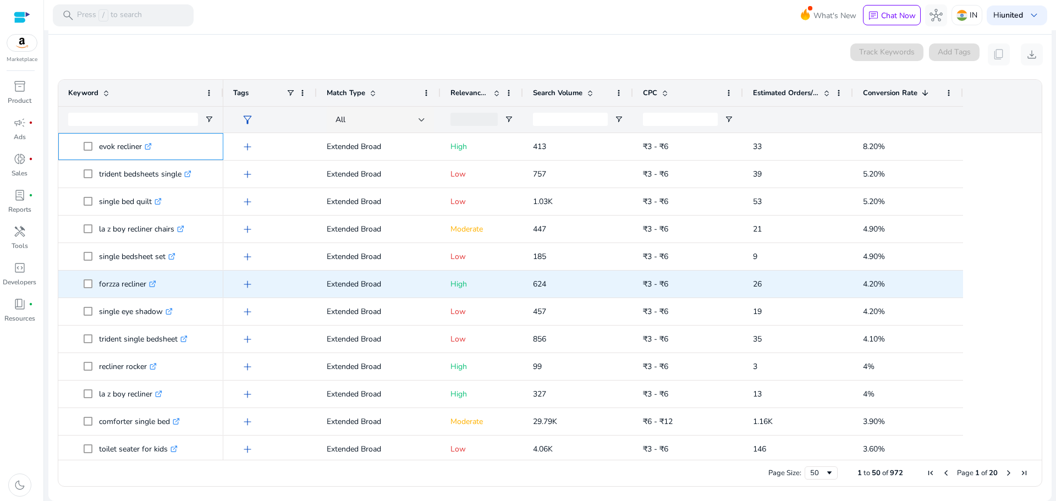
scroll to position [110, 0]
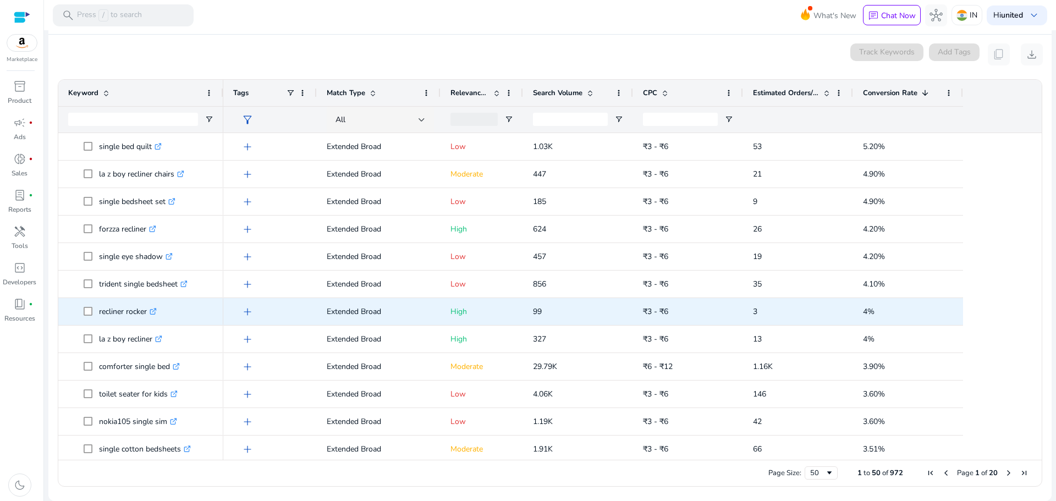
click at [153, 313] on icon at bounding box center [152, 311] width 5 height 5
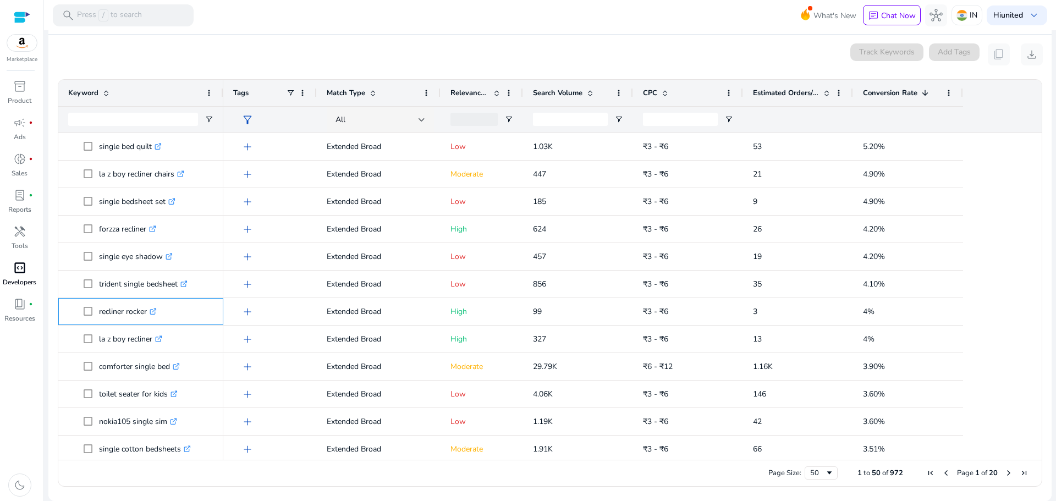
scroll to position [385, 0]
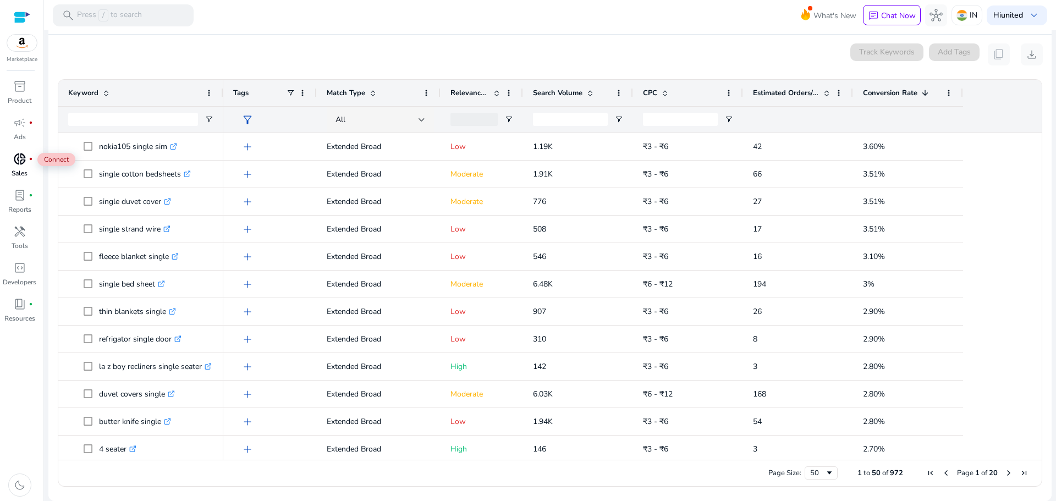
click at [15, 165] on span "donut_small" at bounding box center [19, 158] width 13 height 13
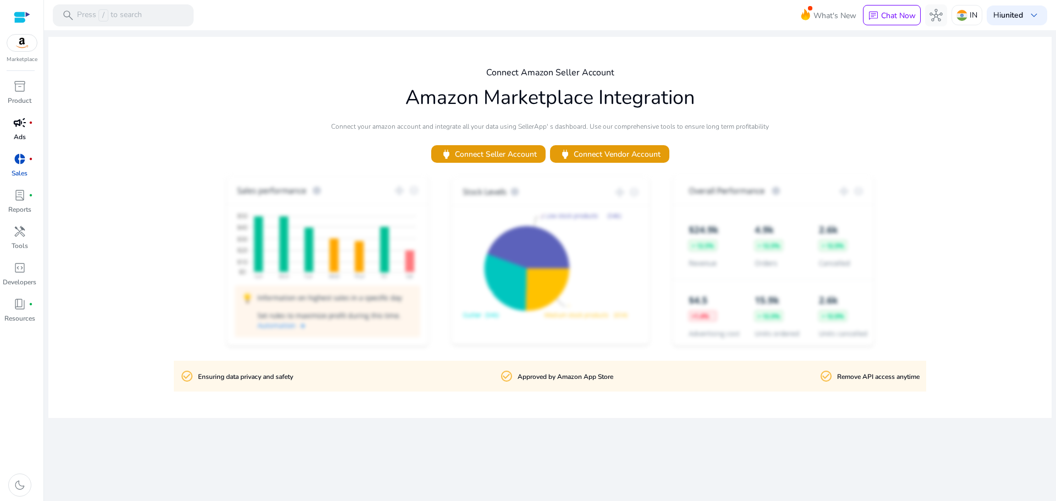
click at [21, 134] on p "Ads" at bounding box center [20, 137] width 12 height 10
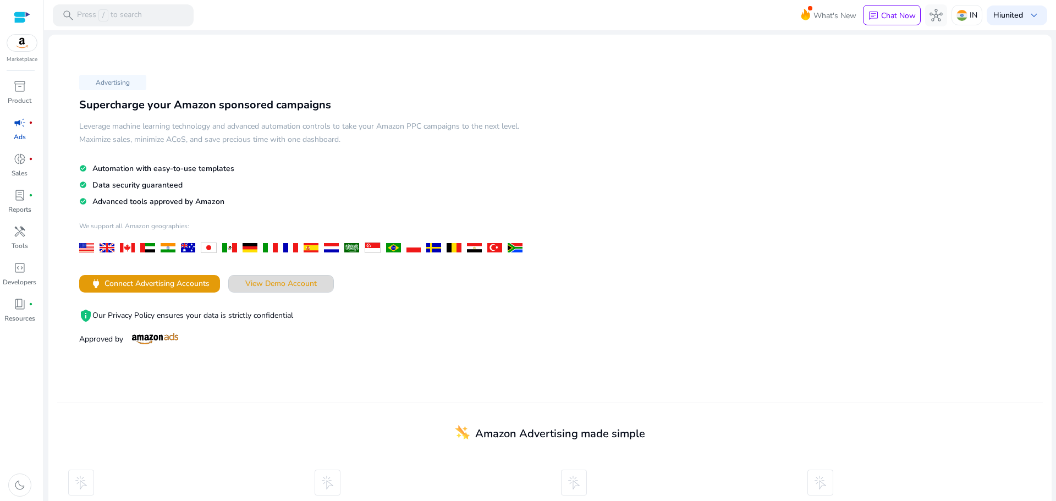
click at [290, 280] on span "View Demo Account" at bounding box center [280, 284] width 71 height 12
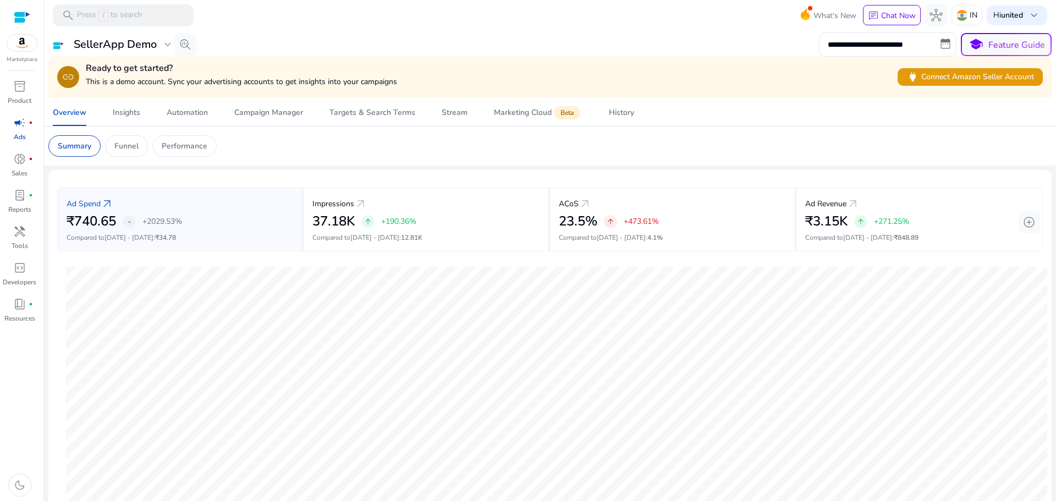
scroll to position [309, 0]
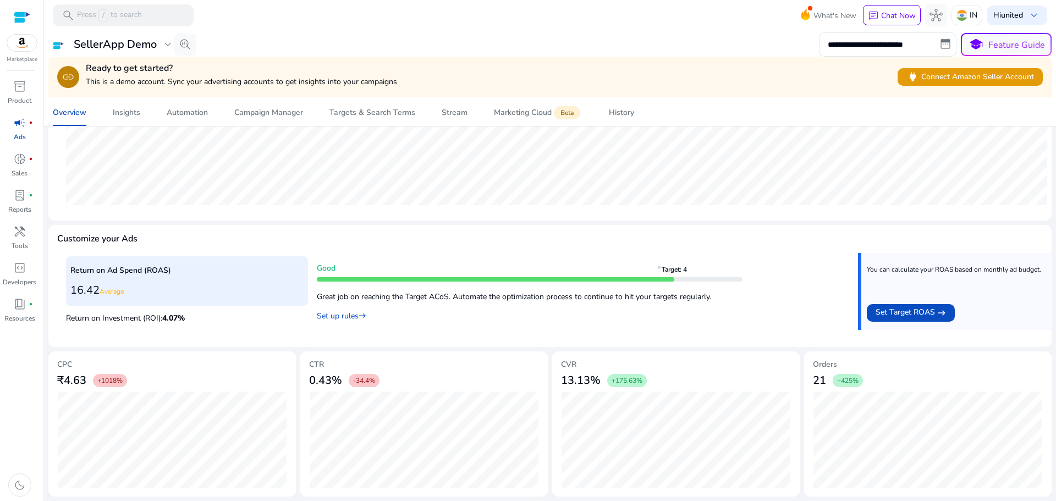
drag, startPoint x: 376, startPoint y: 278, endPoint x: 354, endPoint y: 284, distance: 22.8
click at [354, 284] on div "Good Target: 4 Great job on reaching the Target ACoS. Automate the optimization…" at bounding box center [530, 291] width 426 height 59
click at [356, 277] on div at bounding box center [495, 279] width 357 height 4
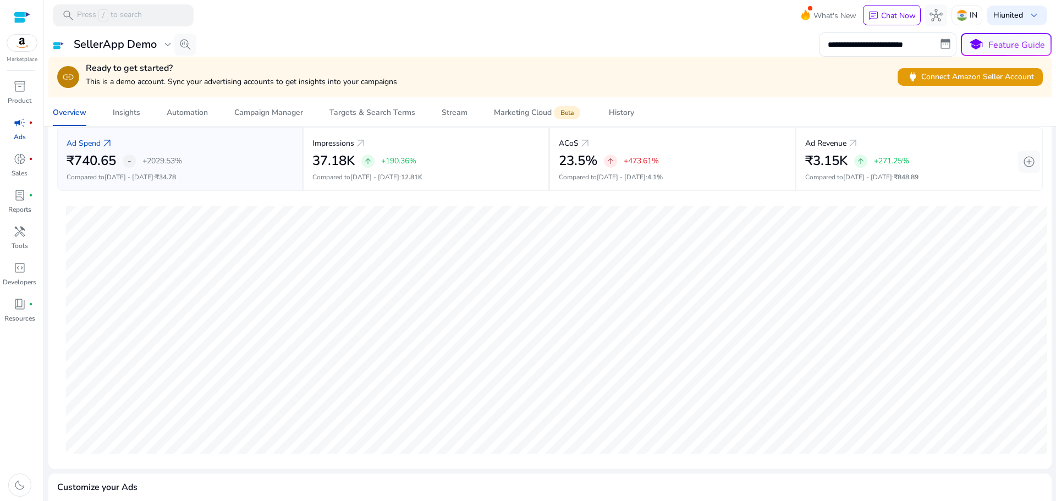
scroll to position [0, 0]
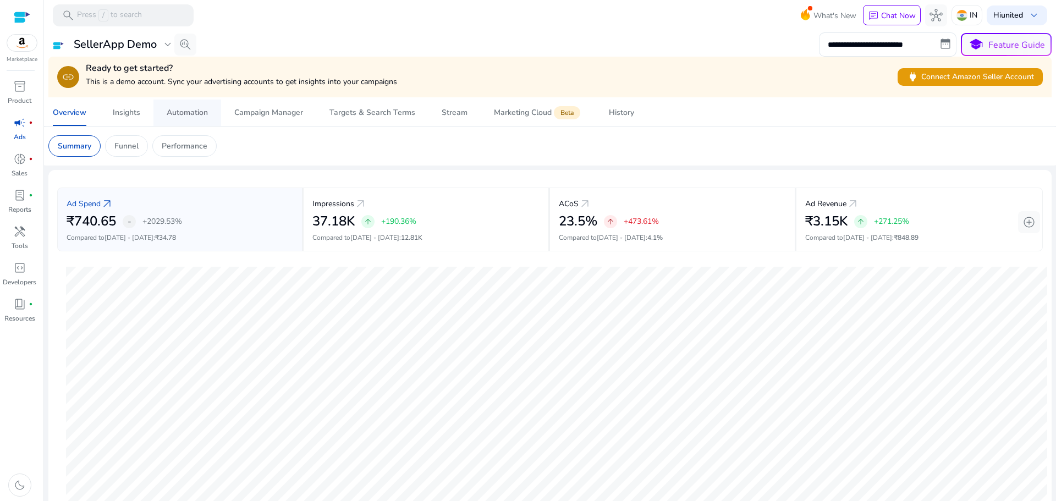
click at [188, 114] on div "Automation" at bounding box center [187, 113] width 41 height 8
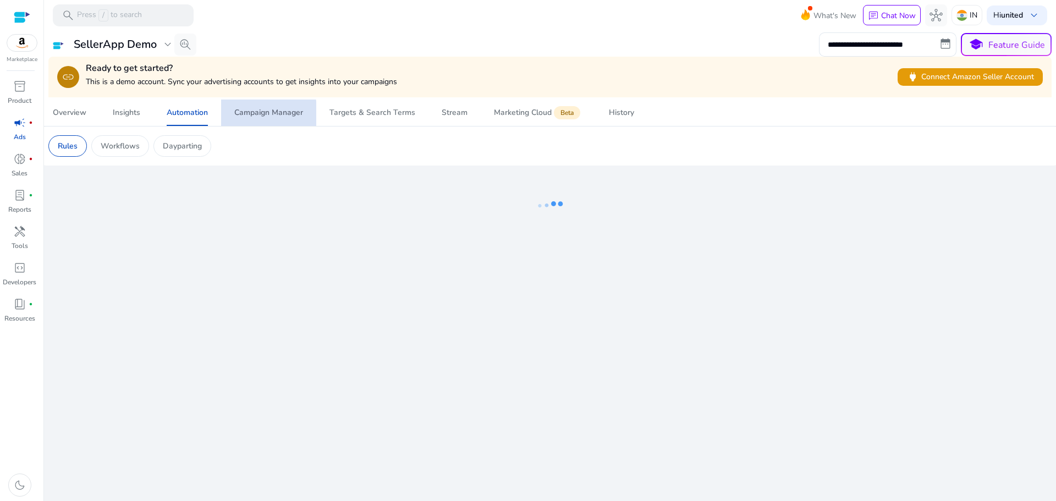
click at [241, 114] on div "Campaign Manager" at bounding box center [268, 113] width 69 height 8
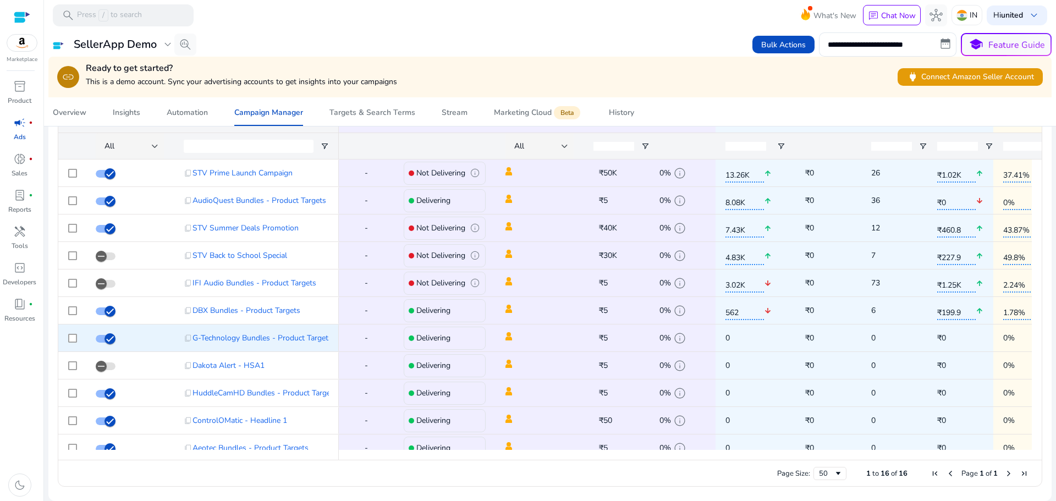
scroll to position [150, 0]
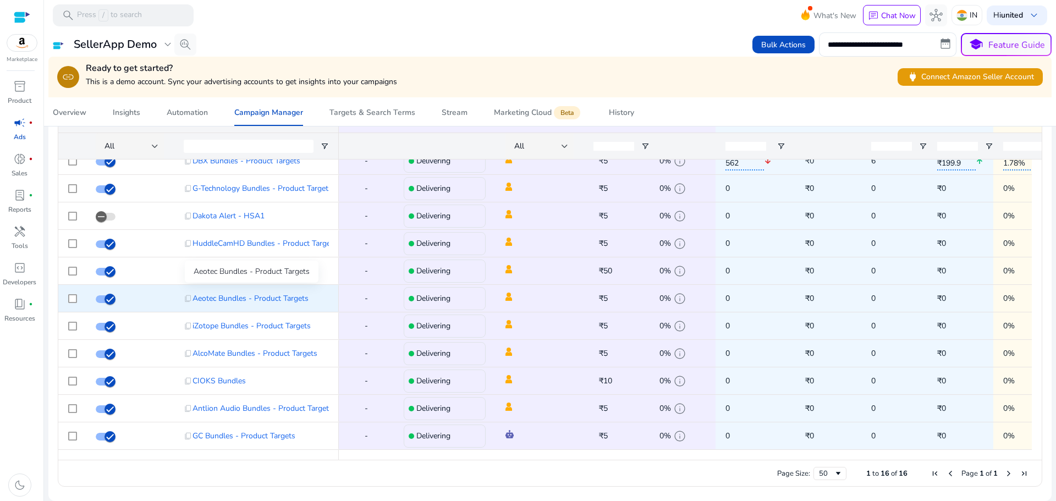
click at [250, 297] on span "Aeotec Bundles - Product Targets" at bounding box center [250, 298] width 116 height 23
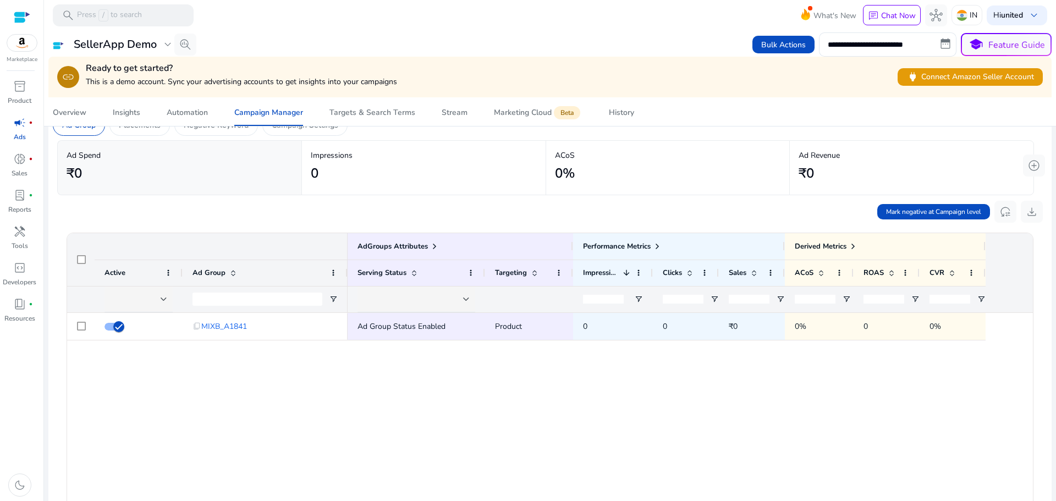
scroll to position [196, 0]
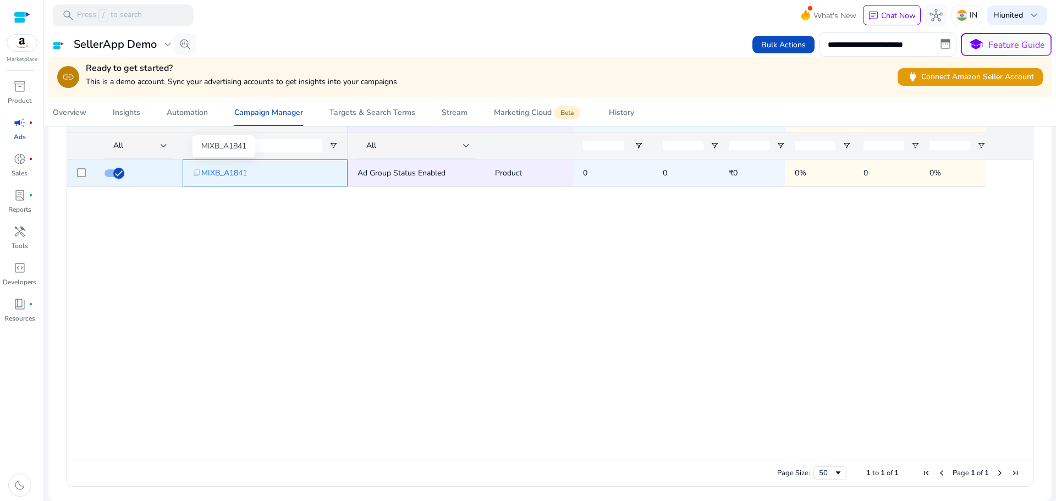
click at [229, 172] on span "MIXB_A1841" at bounding box center [224, 173] width 46 height 23
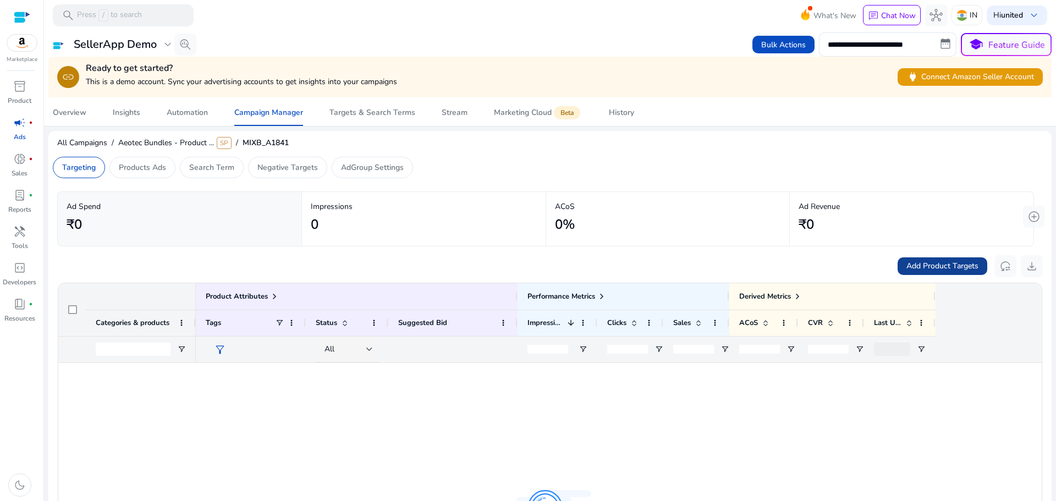
click at [926, 275] on span at bounding box center [942, 266] width 90 height 26
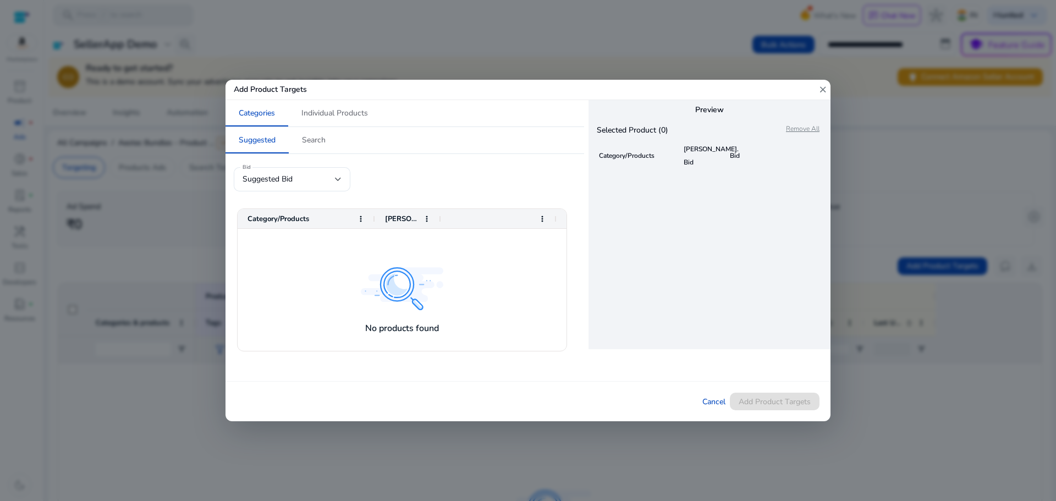
click at [289, 164] on div "Bid Suggested Bid Drag here to set row groups Drag here to set column labels Ca…" at bounding box center [404, 267] width 358 height 227
click at [286, 178] on span "Suggested Bid" at bounding box center [267, 179] width 50 height 10
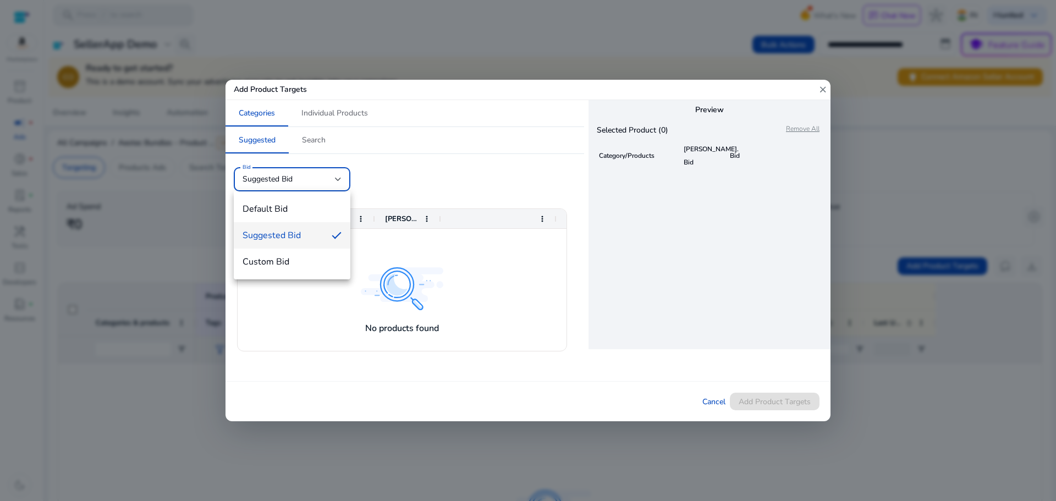
click at [442, 175] on div at bounding box center [528, 250] width 1056 height 501
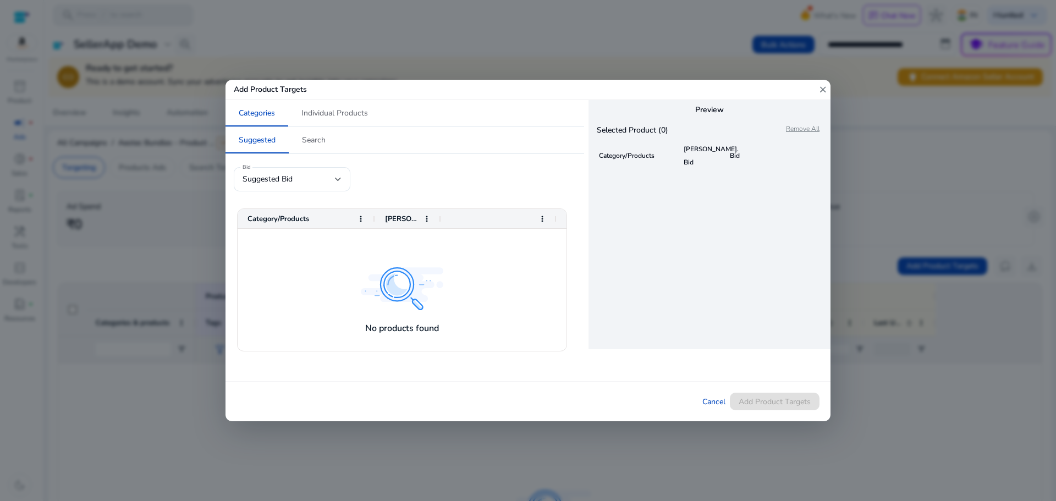
click at [703, 148] on span "Sugg. Bid" at bounding box center [710, 156] width 55 height 22
click at [822, 100] on mat-icon "close" at bounding box center [823, 90] width 10 height 20
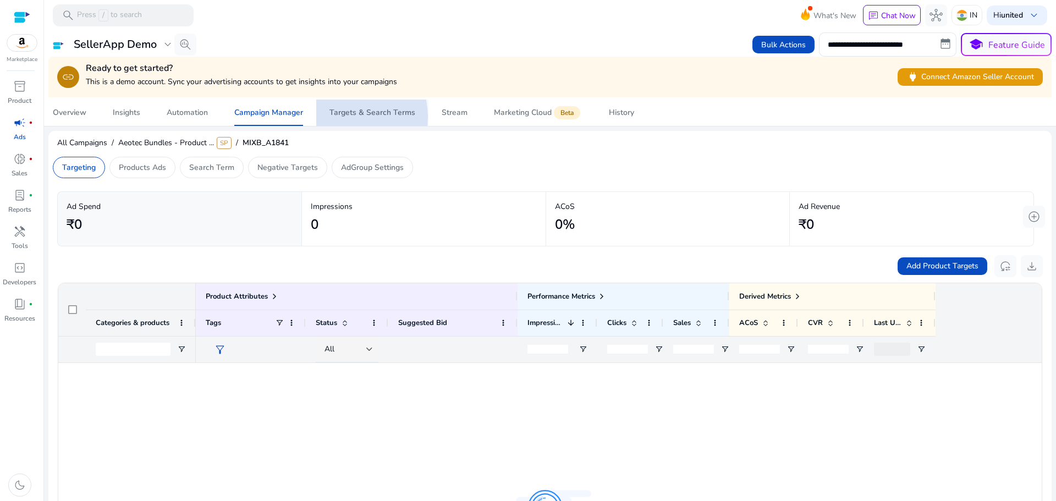
click at [342, 117] on div "Targets & Search Terms" at bounding box center [372, 113] width 86 height 8
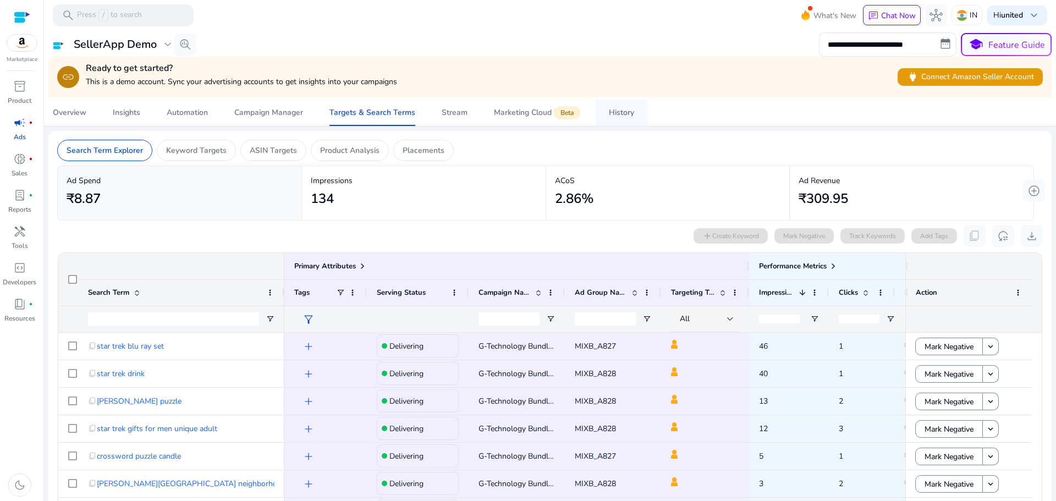
click at [632, 114] on div "History" at bounding box center [621, 113] width 25 height 8
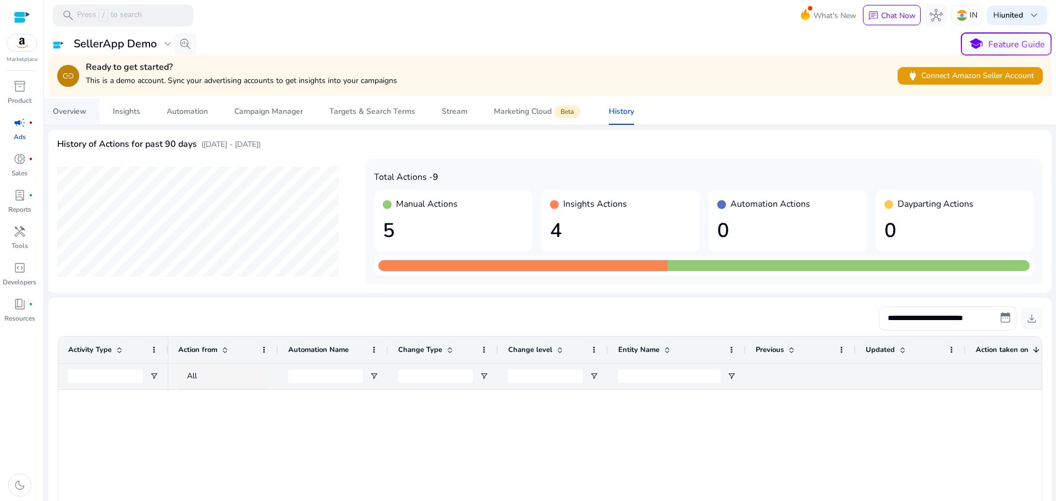
click at [85, 117] on span "Overview" at bounding box center [70, 111] width 34 height 26
